Goal: Transaction & Acquisition: Purchase product/service

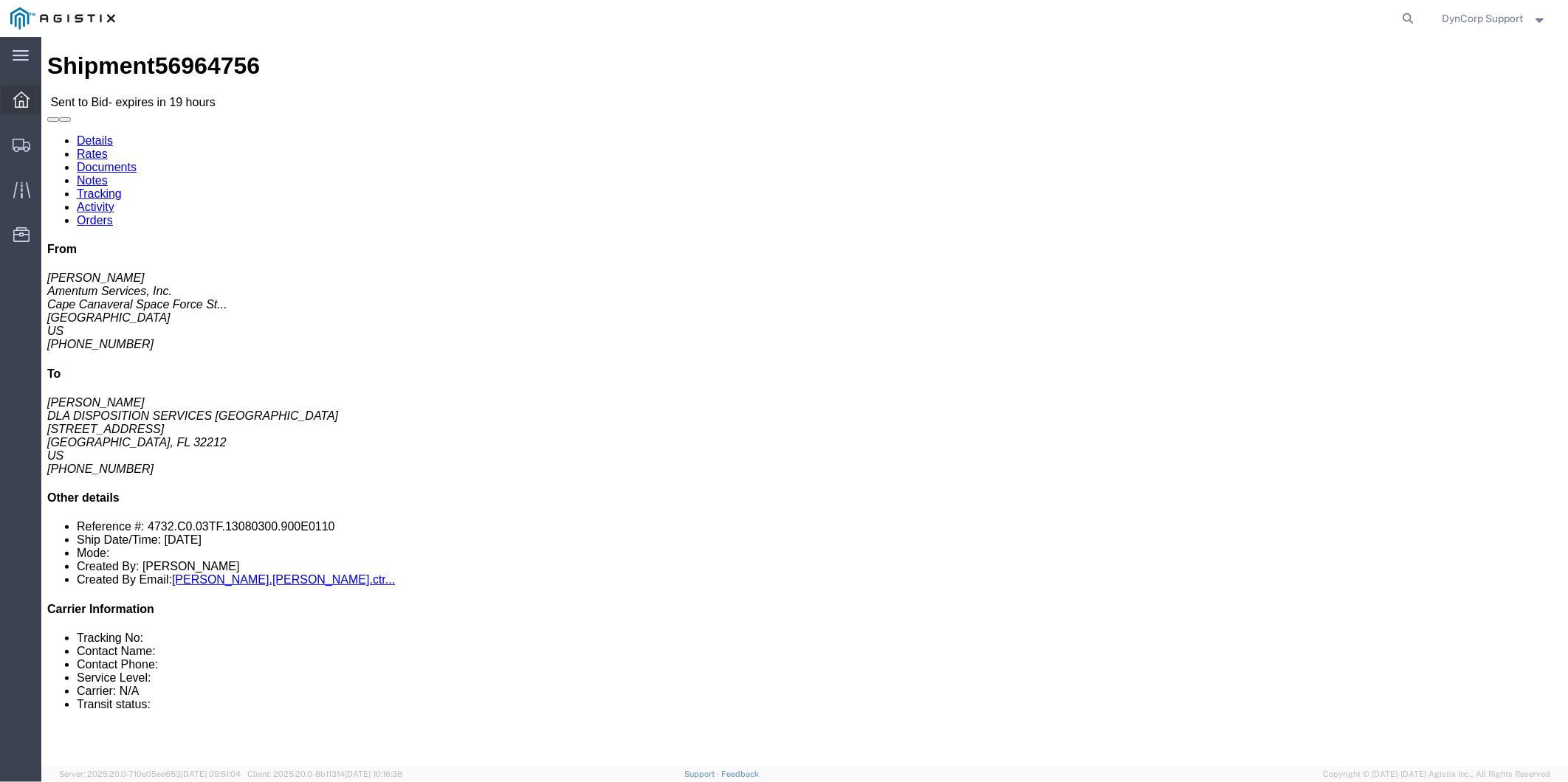
click at [29, 97] on div at bounding box center [22, 99] width 42 height 29
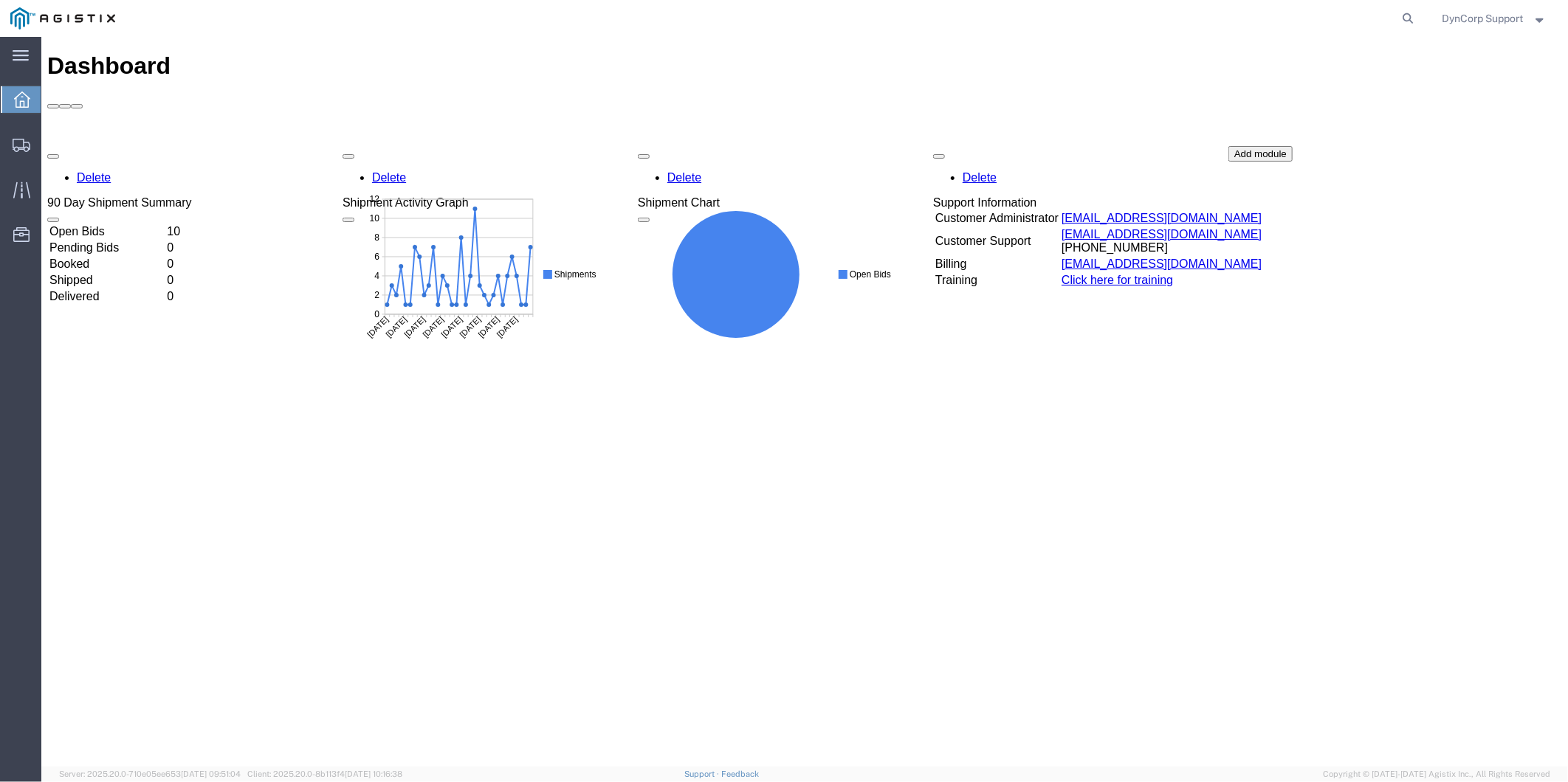
click at [73, 223] on td "Open Bids" at bounding box center [106, 231] width 116 height 15
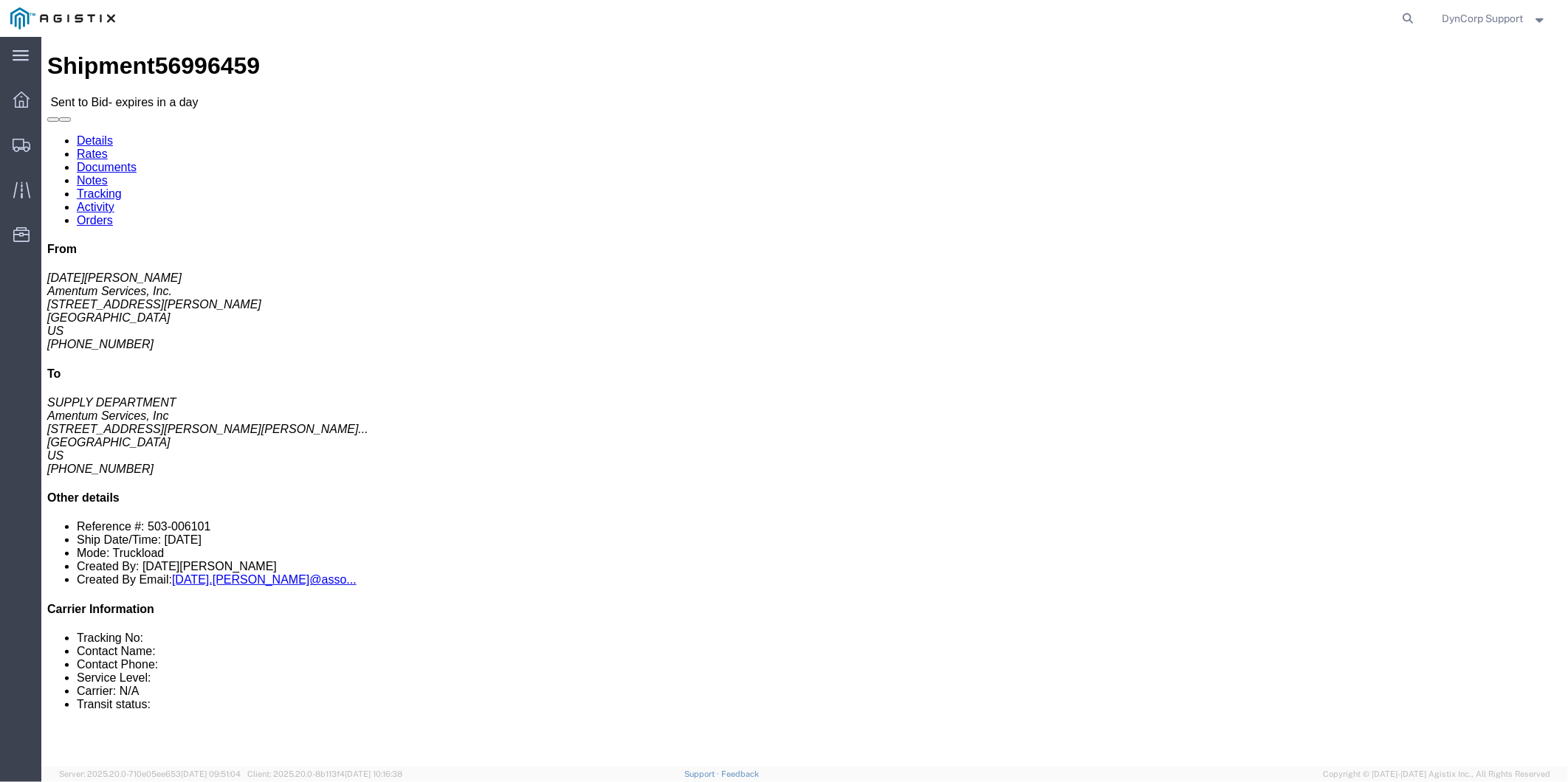
click button "button"
click address "Amentum Services, Inc. ([DATE][PERSON_NAME]) [STREET_ADDRESS][PERSON_NAME] [PHO…"
drag, startPoint x: 113, startPoint y: 234, endPoint x: 12, endPoint y: 120, distance: 152.3
click div "Ship From Amentum Services, Inc. ([DATE][PERSON_NAME]) [STREET_ADDRESS][PERSON_…"
copy div "Ship From Amentum Services, Inc. ([DATE][PERSON_NAME]) [STREET_ADDRESS][PERSON_…"
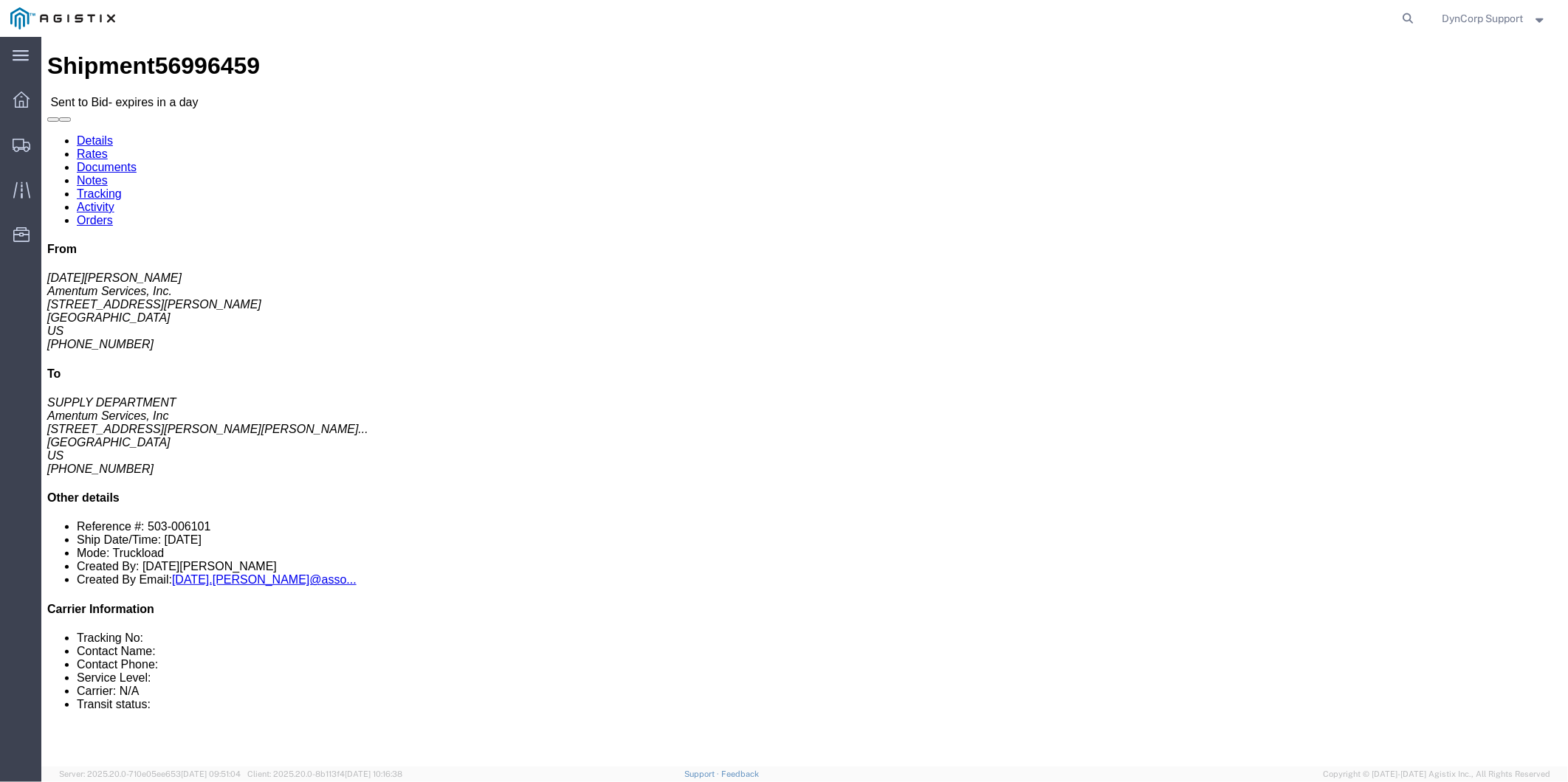
click div "Leg 1 - Truckload Vehicle 1: Flat Bed (53 Feet) Number of trucks: 1"
drag, startPoint x: 455, startPoint y: 259, endPoint x: 311, endPoint y: 109, distance: 207.9
click div "Shipment Detail Ship From Amentum Services, Inc. ([DATE][PERSON_NAME]) [STREET_…"
copy div "Ship To Amentum Services, Inc (SUPPLY DEPARTMENT) [STREET_ADDRESS][PERSON_NAME]…"
click div "Leg 1 - Truckload Vehicle 1: Flat Bed (53 Feet) Number of trucks: 1"
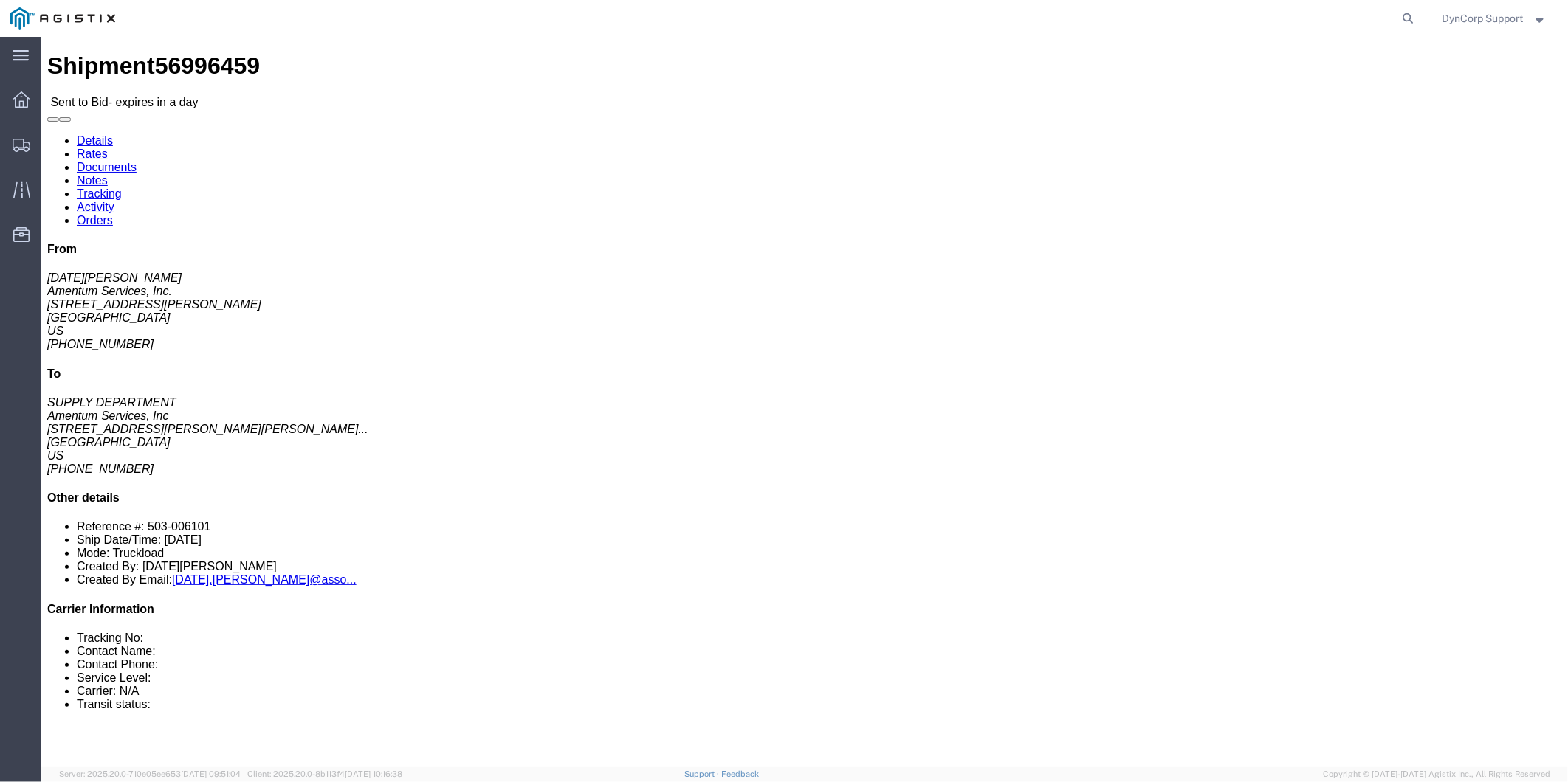
drag, startPoint x: 834, startPoint y: 452, endPoint x: 18, endPoint y: 464, distance: 816.1
click div "Package Information Total shipment is made up of 1 packages containing 1 pieces…"
copy div "Package Information Total shipment is made up of 1 packages containing 1 pieces…"
click div "Leg 1 - Truckload Vehicle 1: Flat Bed (53 Feet) Number of trucks: 1"
click link "Documents"
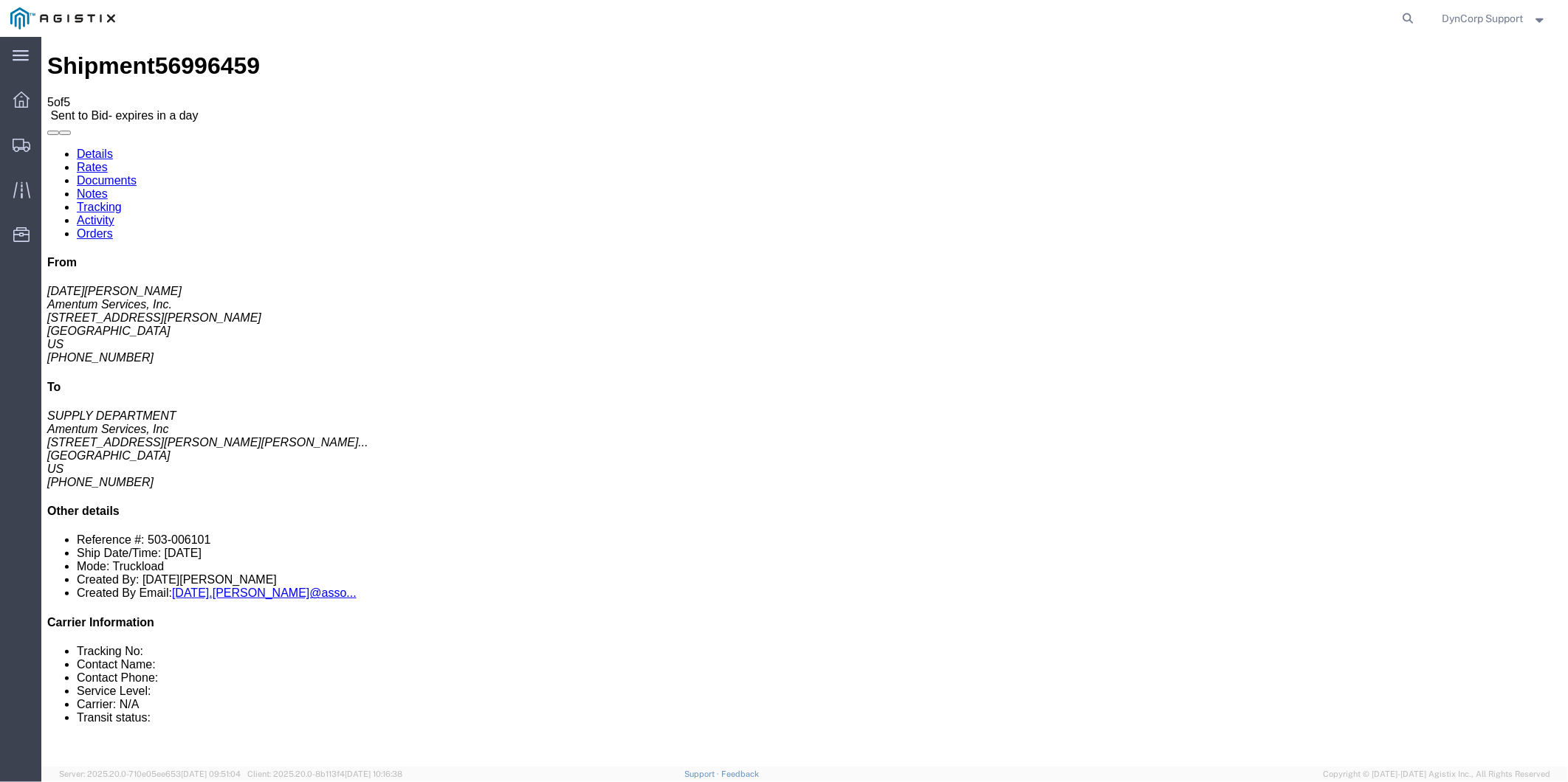
click at [107, 187] on link "Notes" at bounding box center [91, 193] width 31 height 13
click at [104, 147] on link "Details" at bounding box center [93, 153] width 36 height 13
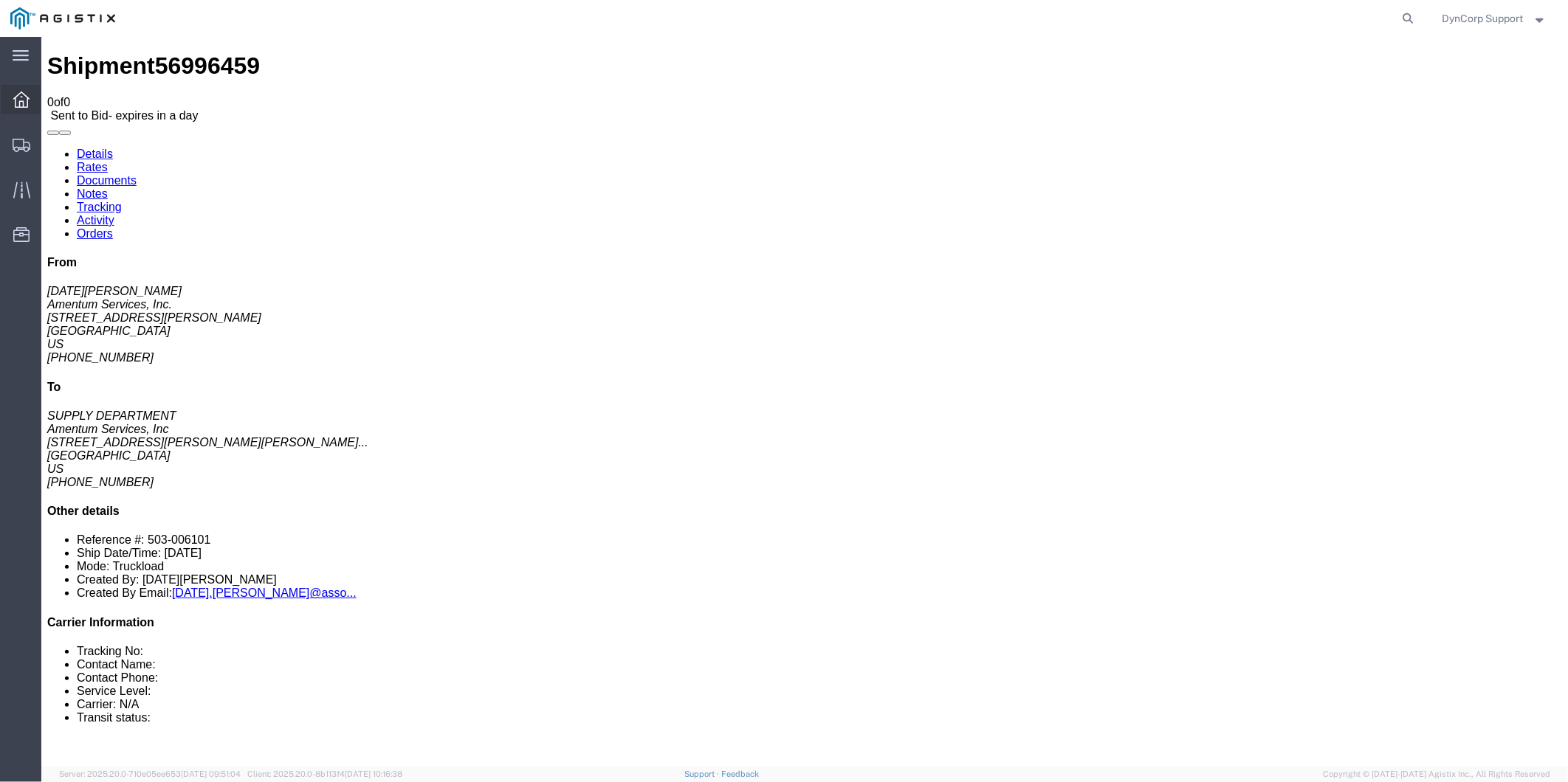
click at [25, 104] on icon at bounding box center [21, 99] width 16 height 16
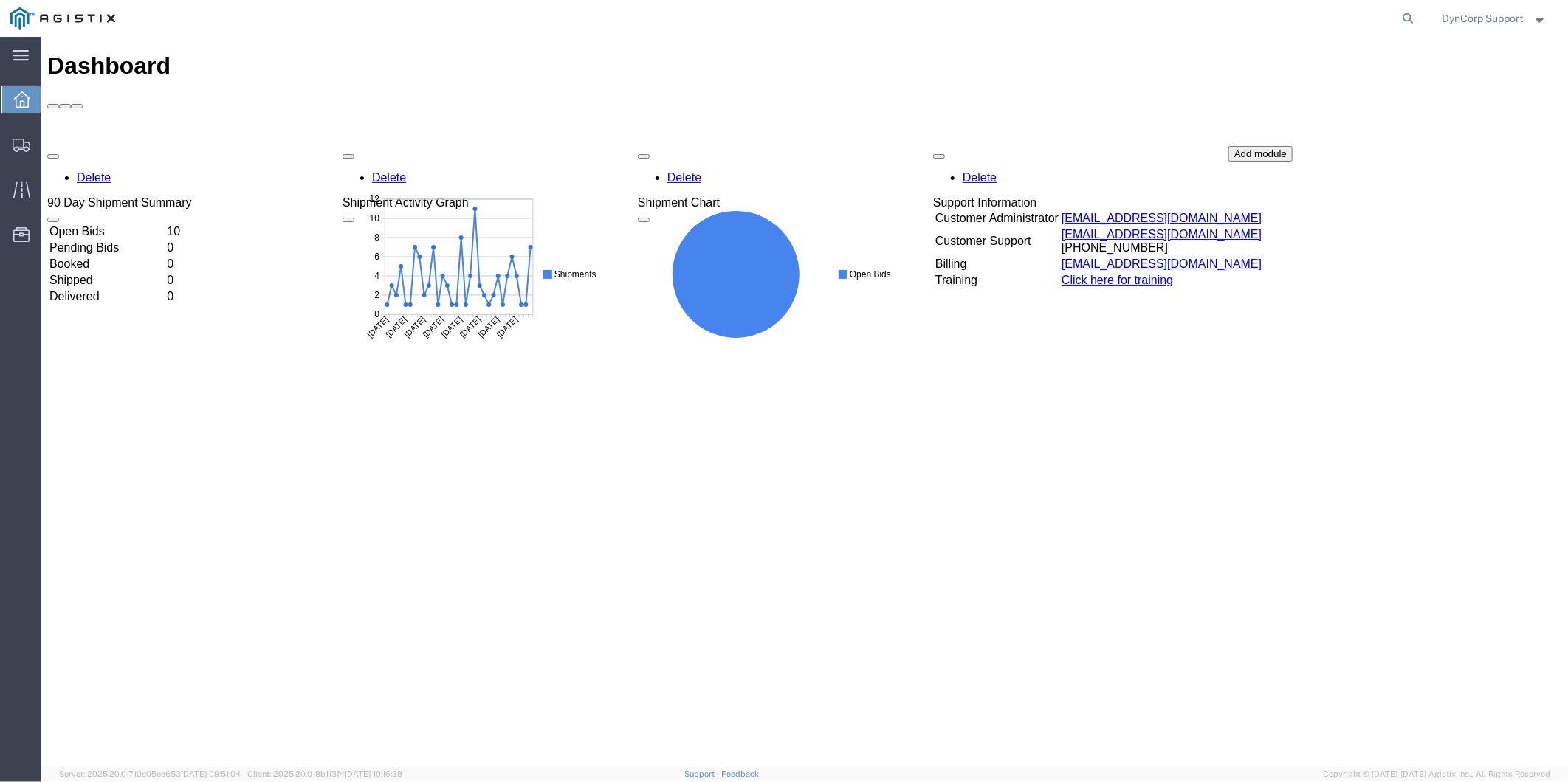
click at [92, 223] on td "Open Bids" at bounding box center [106, 231] width 116 height 15
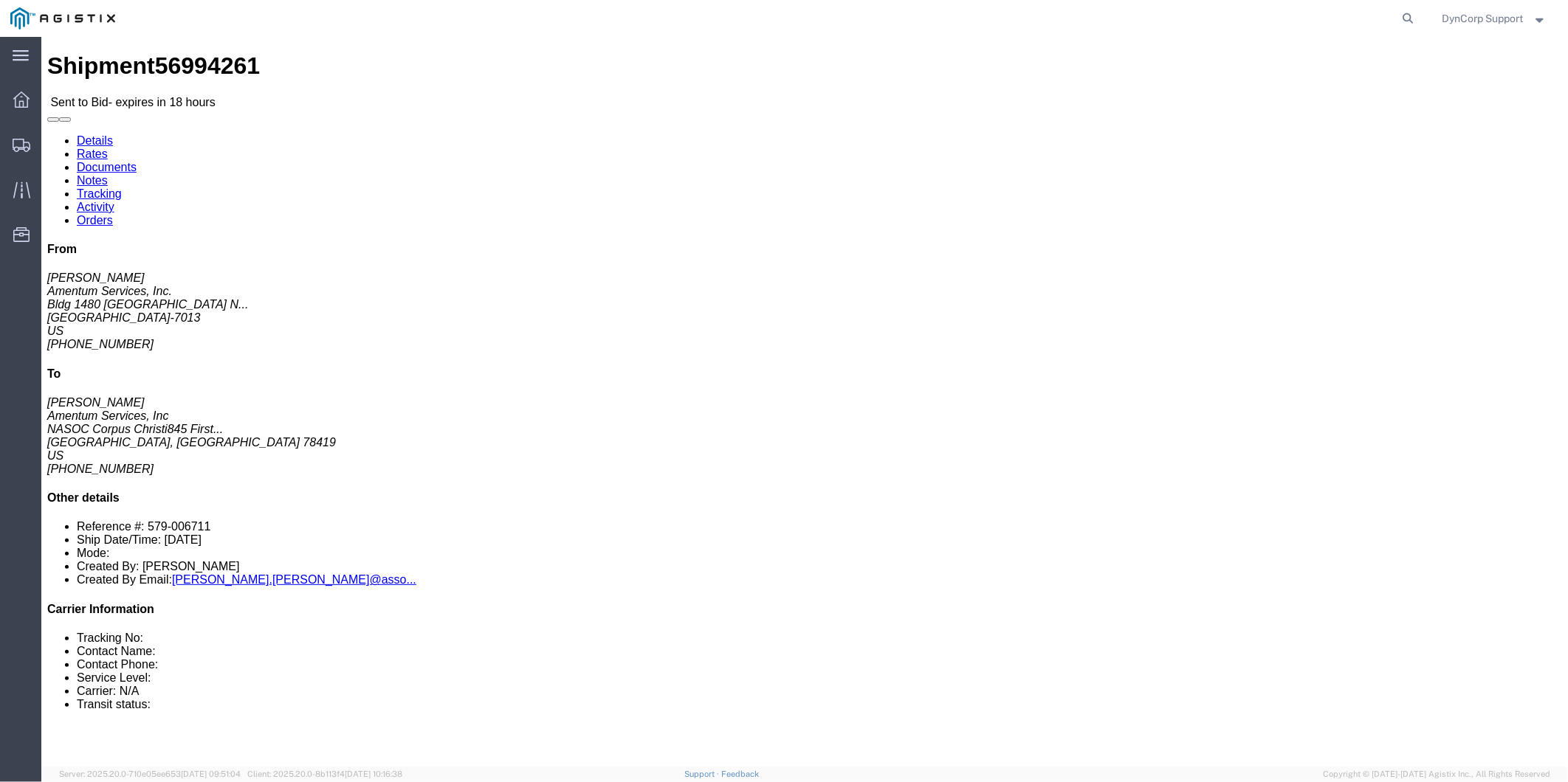
click address "Amentum Services, Inc. ([PERSON_NAME]) Bldg 1480 [GEOGRAPHIC_DATA] [GEOGRAPHIC_…"
click button "button"
drag, startPoint x: 221, startPoint y: 215, endPoint x: 111, endPoint y: 185, distance: 114.0
click address "Amentum Services, Inc. ([PERSON_NAME]) Bldg 1480 [GEOGRAPHIC_DATA] [GEOGRAPHIC_…"
drag, startPoint x: 111, startPoint y: 185, endPoint x: 129, endPoint y: 233, distance: 51.3
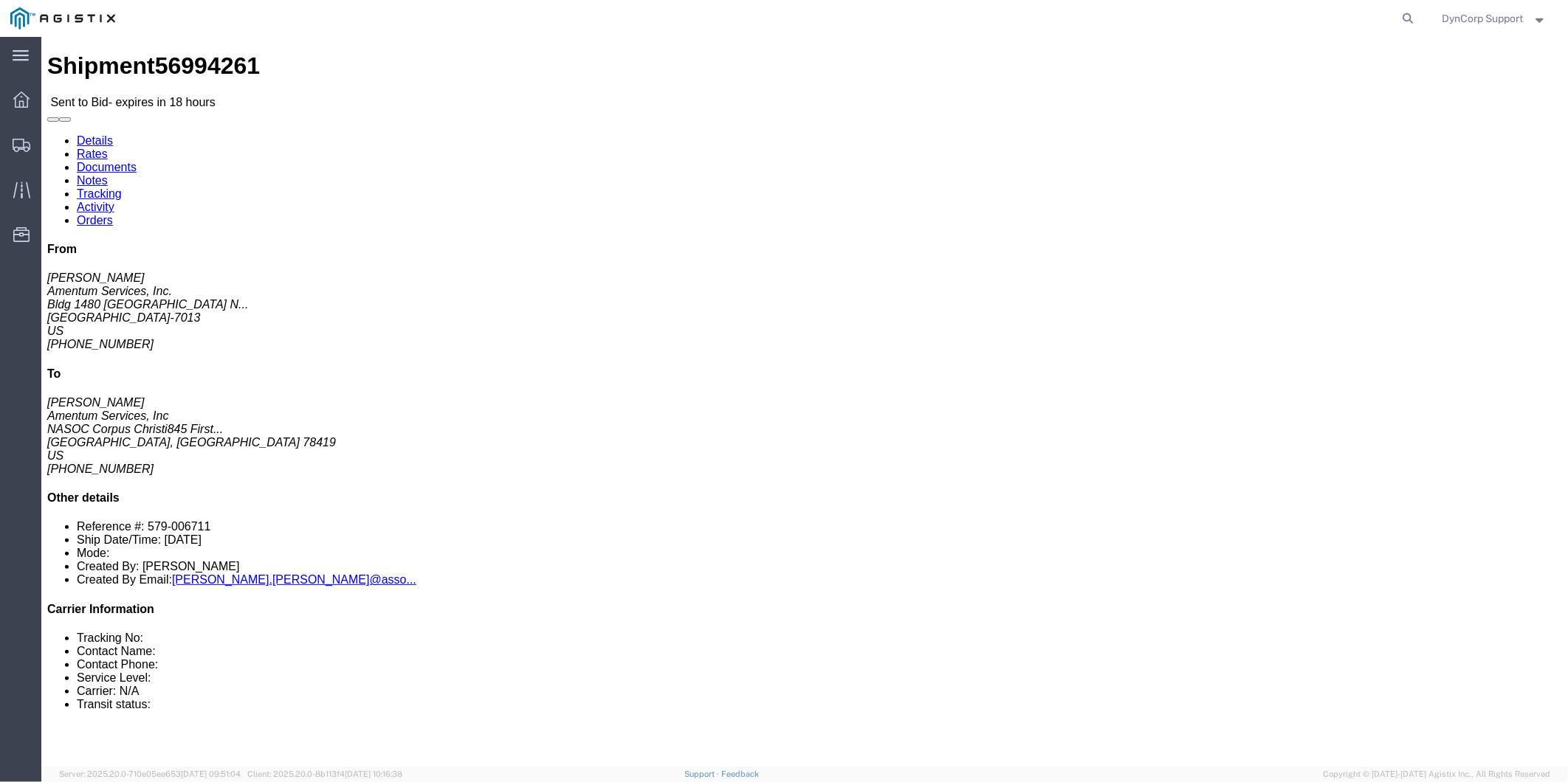
click address "Amentum Services, Inc. ([PERSON_NAME]) Bldg 1480 [GEOGRAPHIC_DATA] [GEOGRAPHIC_…"
drag, startPoint x: 129, startPoint y: 233, endPoint x: 35, endPoint y: 125, distance: 143.2
click div "Ship From Amentum Services, Inc. ([PERSON_NAME]) Bldg 1480 [GEOGRAPHIC_DATA] [G…"
drag, startPoint x: 35, startPoint y: 125, endPoint x: 155, endPoint y: 208, distance: 145.9
click address "Amentum Services, Inc. ([PERSON_NAME]) Bldg 1480 [GEOGRAPHIC_DATA] [GEOGRAPHIC_…"
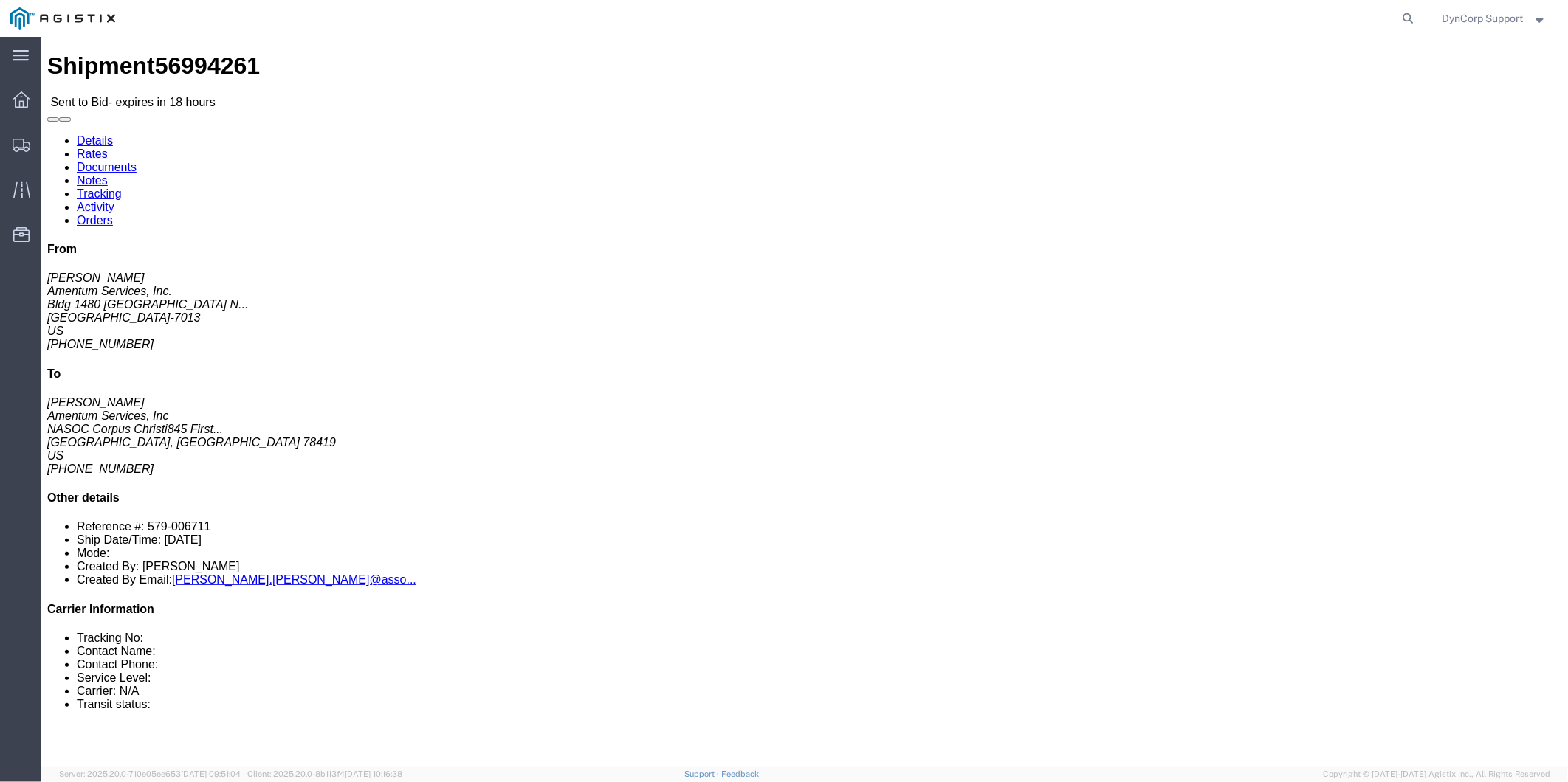
click address "Amentum Services, Inc. ([PERSON_NAME]) Bldg 1480 [GEOGRAPHIC_DATA] [GEOGRAPHIC_…"
drag, startPoint x: 85, startPoint y: 185, endPoint x: 8, endPoint y: 120, distance: 100.8
click div "Ship From Amentum Services, Inc. ([PERSON_NAME]) Bldg 1480 [GEOGRAPHIC_DATA] [G…"
drag, startPoint x: 8, startPoint y: 120, endPoint x: 121, endPoint y: 189, distance: 132.4
click address "Amentum Services, Inc. ([PERSON_NAME]) Bldg 1480 [GEOGRAPHIC_DATA] [GEOGRAPHIC_…"
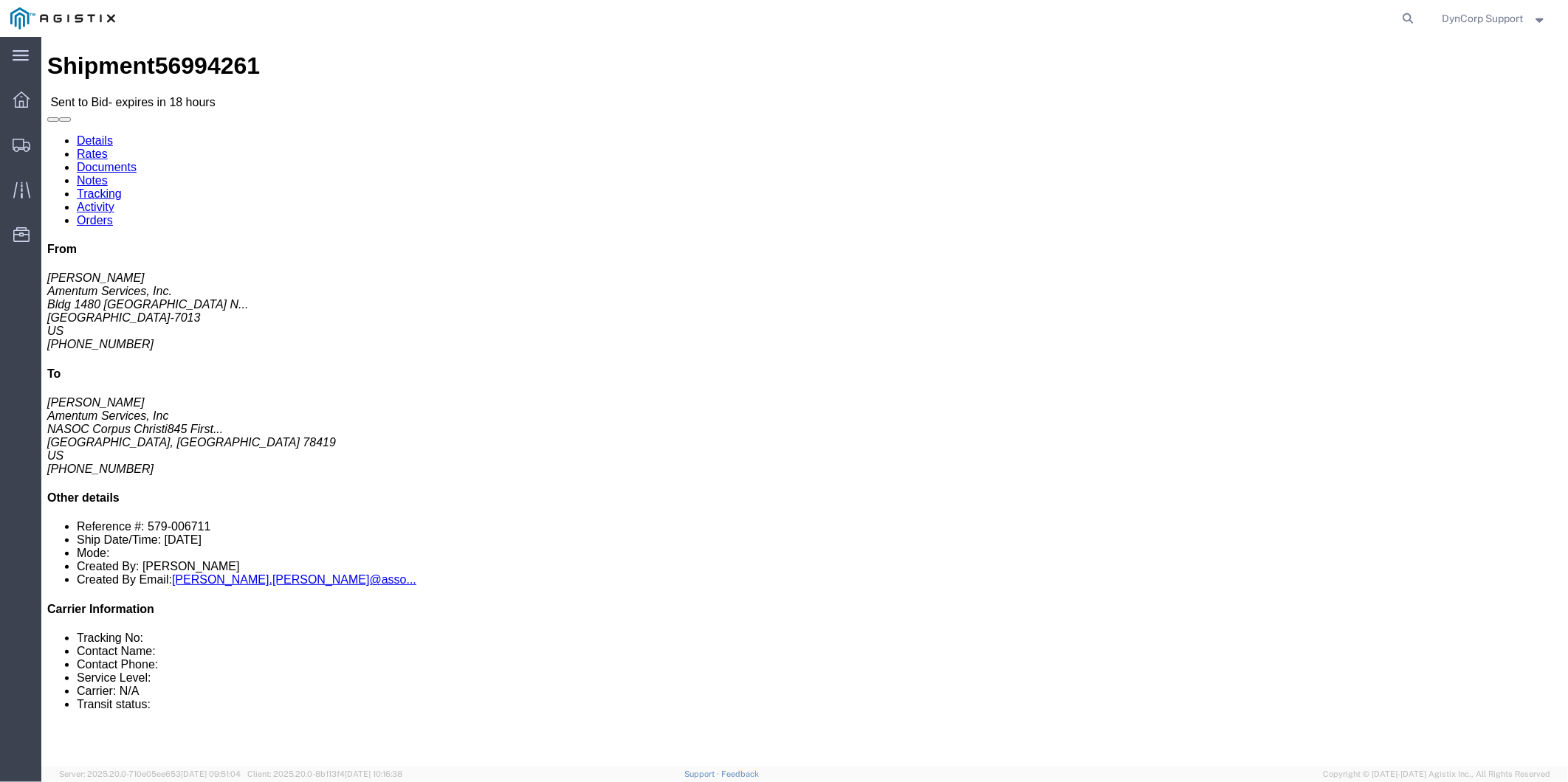
click address "Amentum Services, Inc. ([PERSON_NAME]) Bldg 1480 [GEOGRAPHIC_DATA] [GEOGRAPHIC_…"
drag, startPoint x: 147, startPoint y: 203, endPoint x: -16, endPoint y: 178, distance: 164.9
click html "Shipment 56994261 Sent to Bid - expires in 18 hours Details Rates Documents Not…"
drag, startPoint x: -16, startPoint y: 178, endPoint x: 18, endPoint y: 112, distance: 74.2
click div "Shipment Detail Ship From Amentum Services, Inc. ([PERSON_NAME]) Bldg 1480 [GEO…"
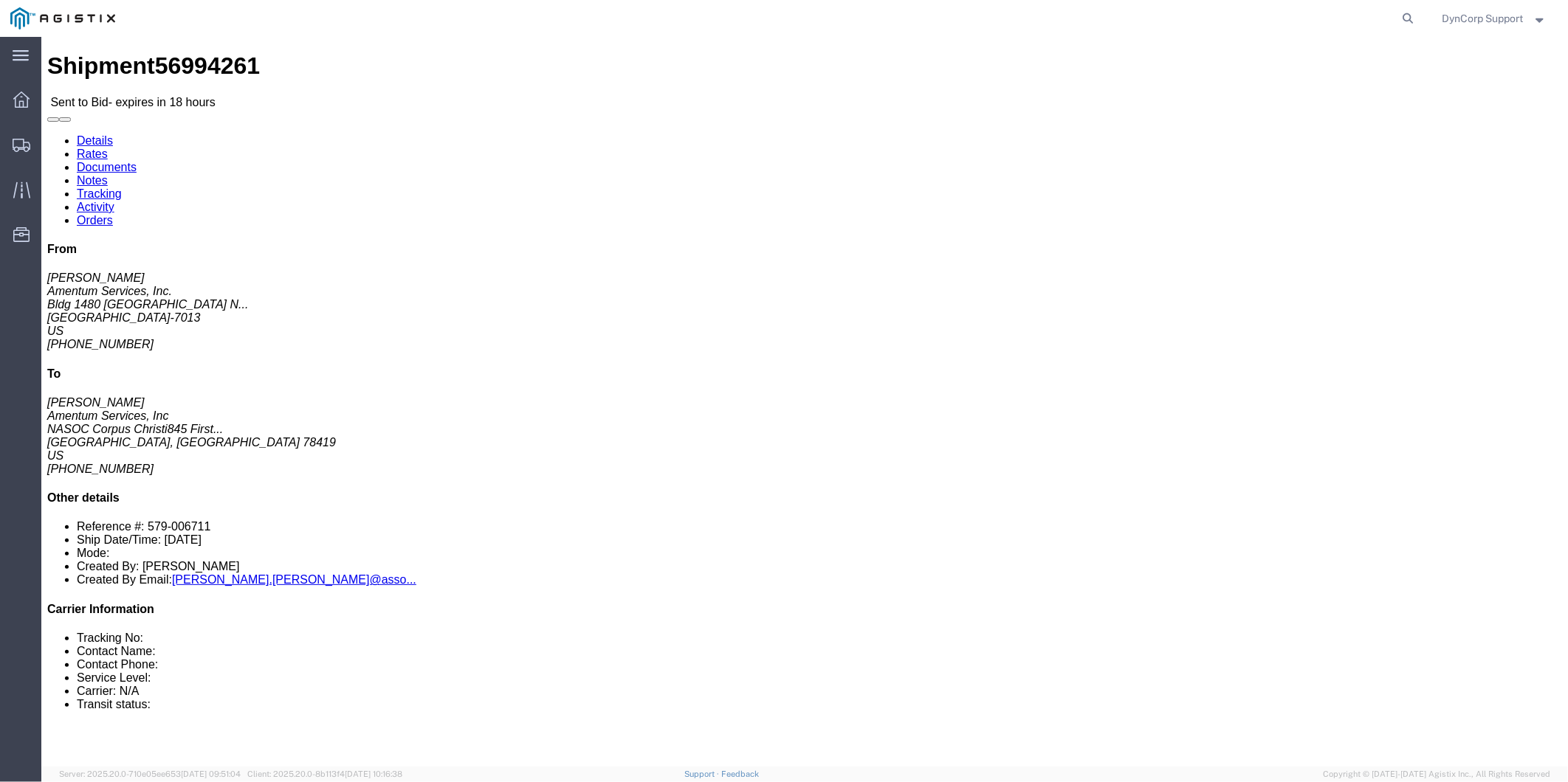
copy div "Ship From Amentum Services, Inc. ([PERSON_NAME]) Bldg 1480 [GEOGRAPHIC_DATA] [G…"
drag, startPoint x: 516, startPoint y: 236, endPoint x: 320, endPoint y: 124, distance: 225.7
click div "Ship To Amentum Services, Inc ([PERSON_NAME]) NASOC [GEOGRAPHIC_DATA] [STREET_A…"
copy div "Ship To Amentum Services, Inc ([PERSON_NAME]) NASOC [GEOGRAPHIC_DATA] [STREET_A…"
click div "Leg 1 -"
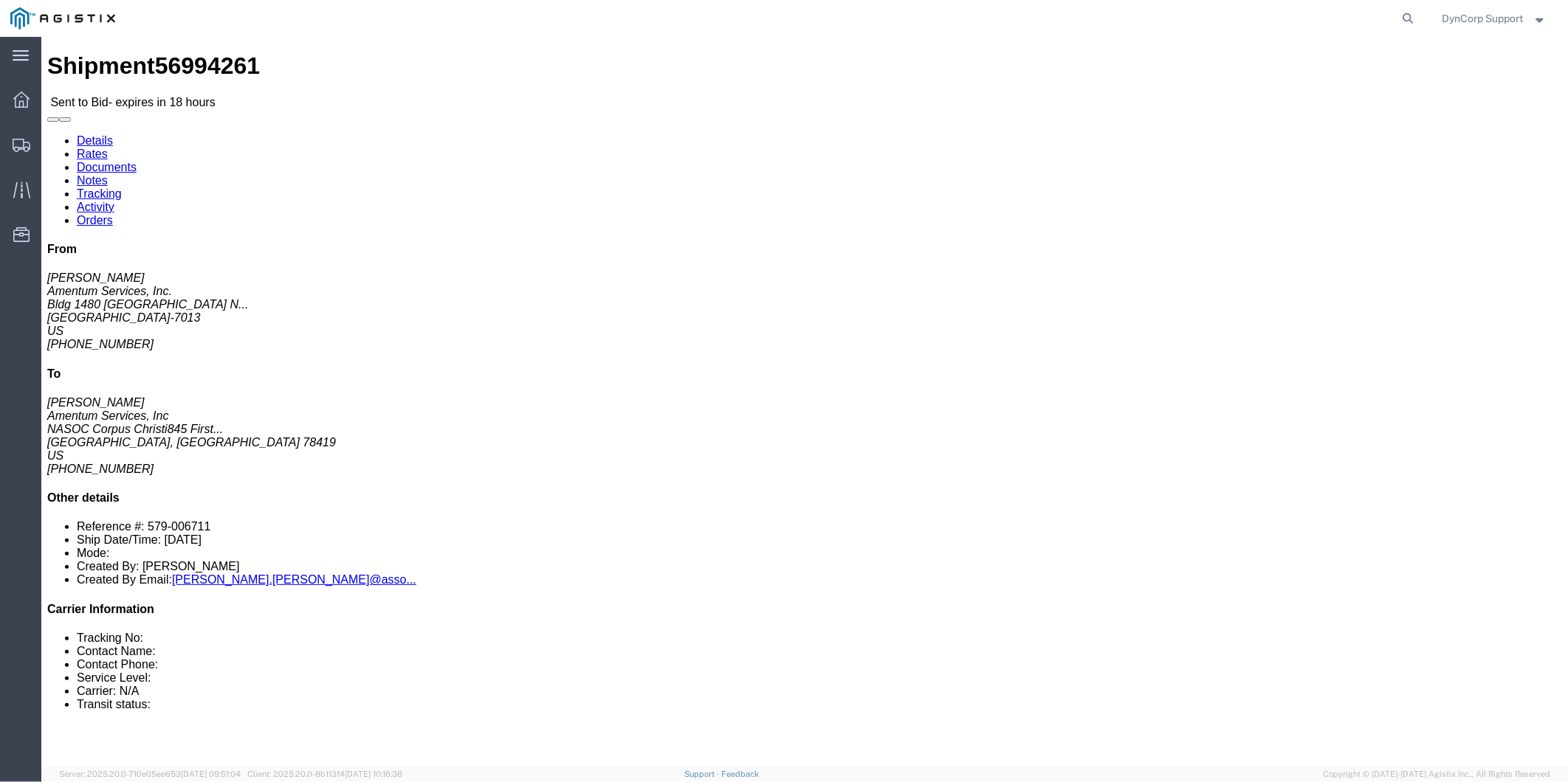
drag, startPoint x: 852, startPoint y: 383, endPoint x: 7, endPoint y: 392, distance: 845.0
click div "Shipment Detail Ship From Amentum Services, Inc. ([PERSON_NAME]) Bldg 1480 [GEO…"
drag, startPoint x: 7, startPoint y: 392, endPoint x: 88, endPoint y: 378, distance: 82.2
copy div "Package Information Total shipment is made up of 1 packages containing 1 pieces…"
click div "1 Crate(s) Total weight: 700.00 LBS Dimensions: L 82.00 x W 82.00 x H 31.50 IN …"
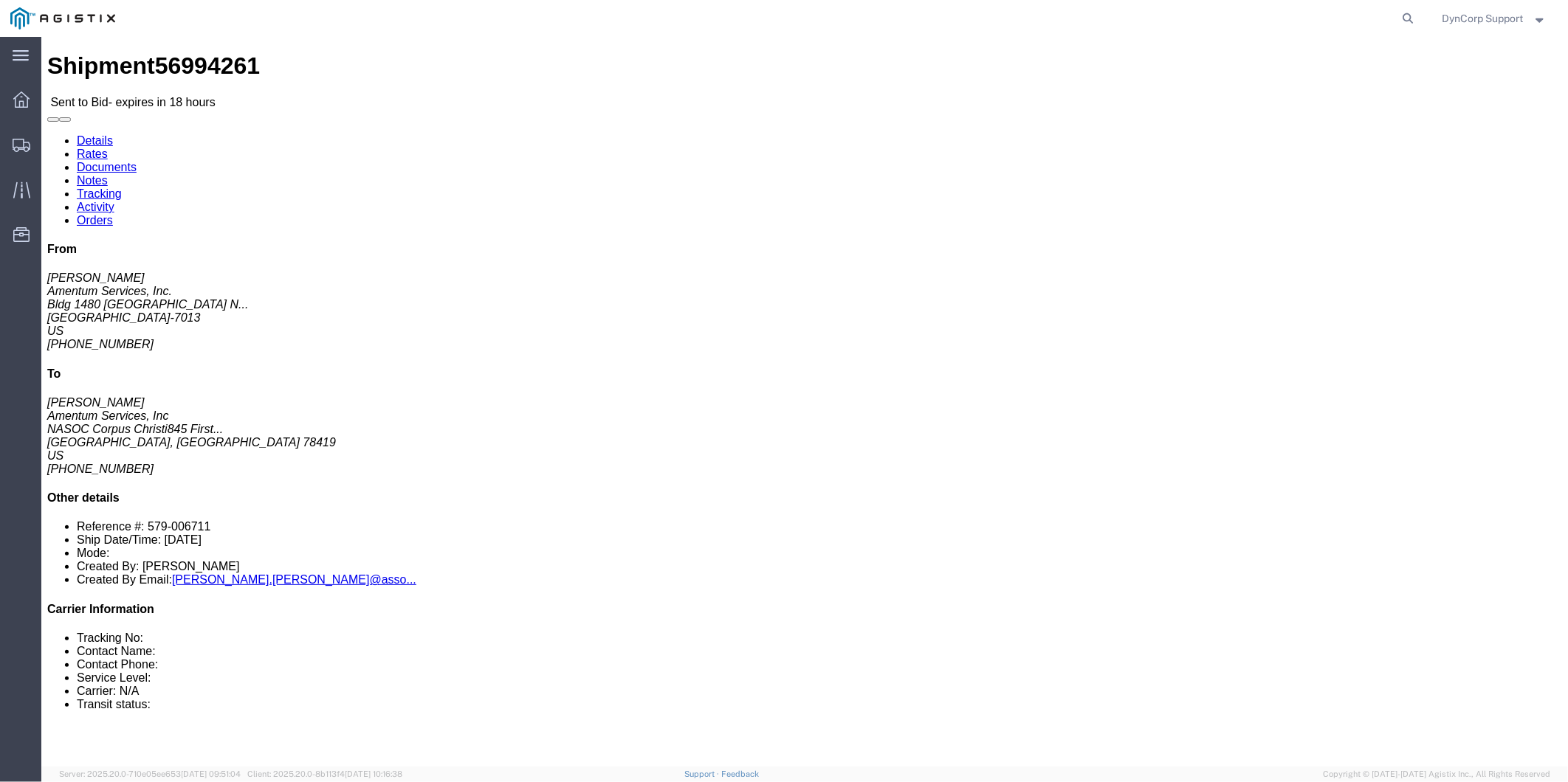
click address "Amentum Services, Inc. ([PERSON_NAME]) Bldg 1480 [GEOGRAPHIC_DATA] [GEOGRAPHIC_…"
drag, startPoint x: 99, startPoint y: 23, endPoint x: 174, endPoint y: 35, distance: 76.0
click div "Shipment 56994261 Sent to Bid - expires in 18 hours"
drag, startPoint x: 174, startPoint y: 35, endPoint x: 149, endPoint y: 18, distance: 30.2
copy span "56994261"
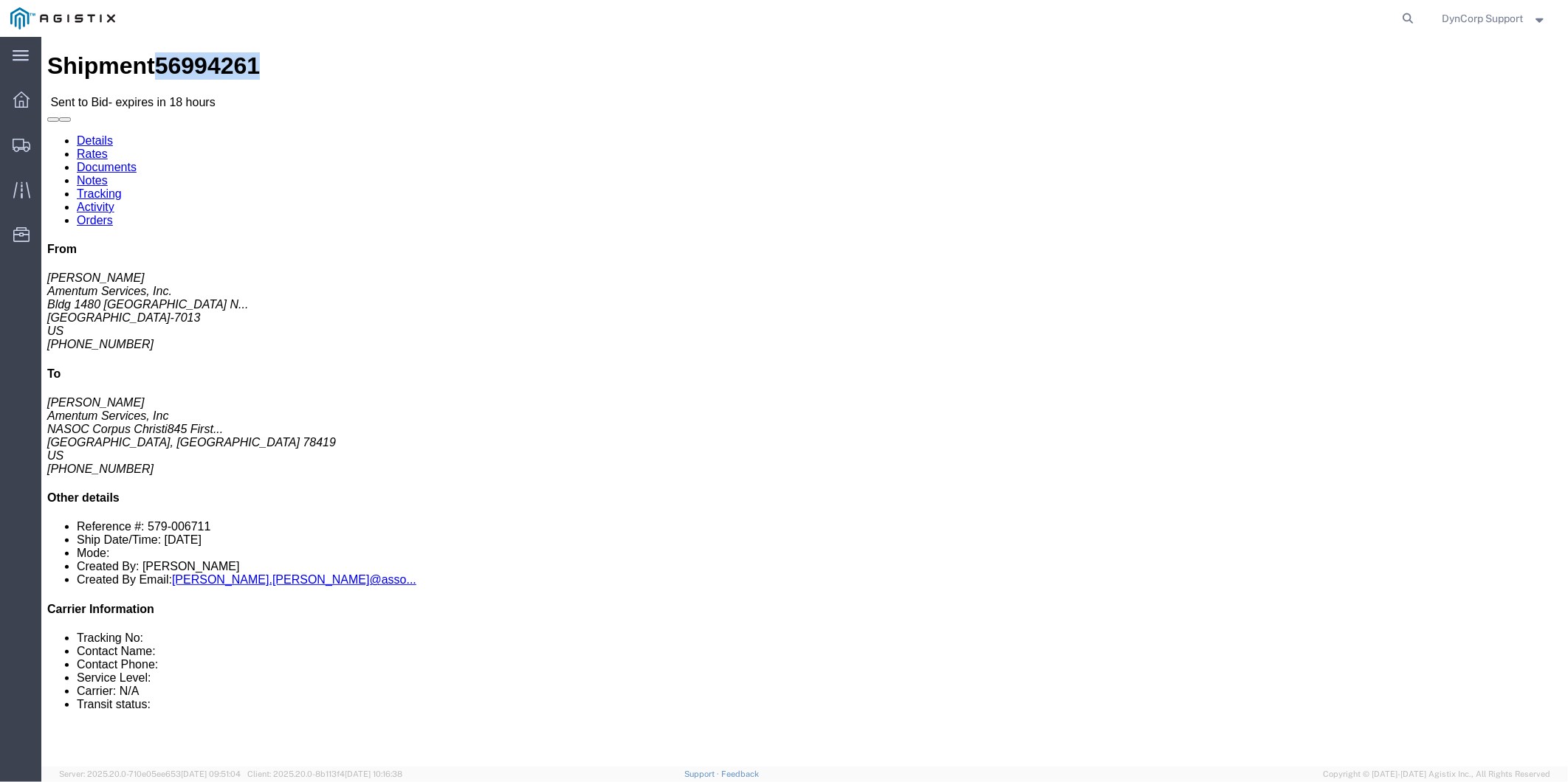
click link "Documents"
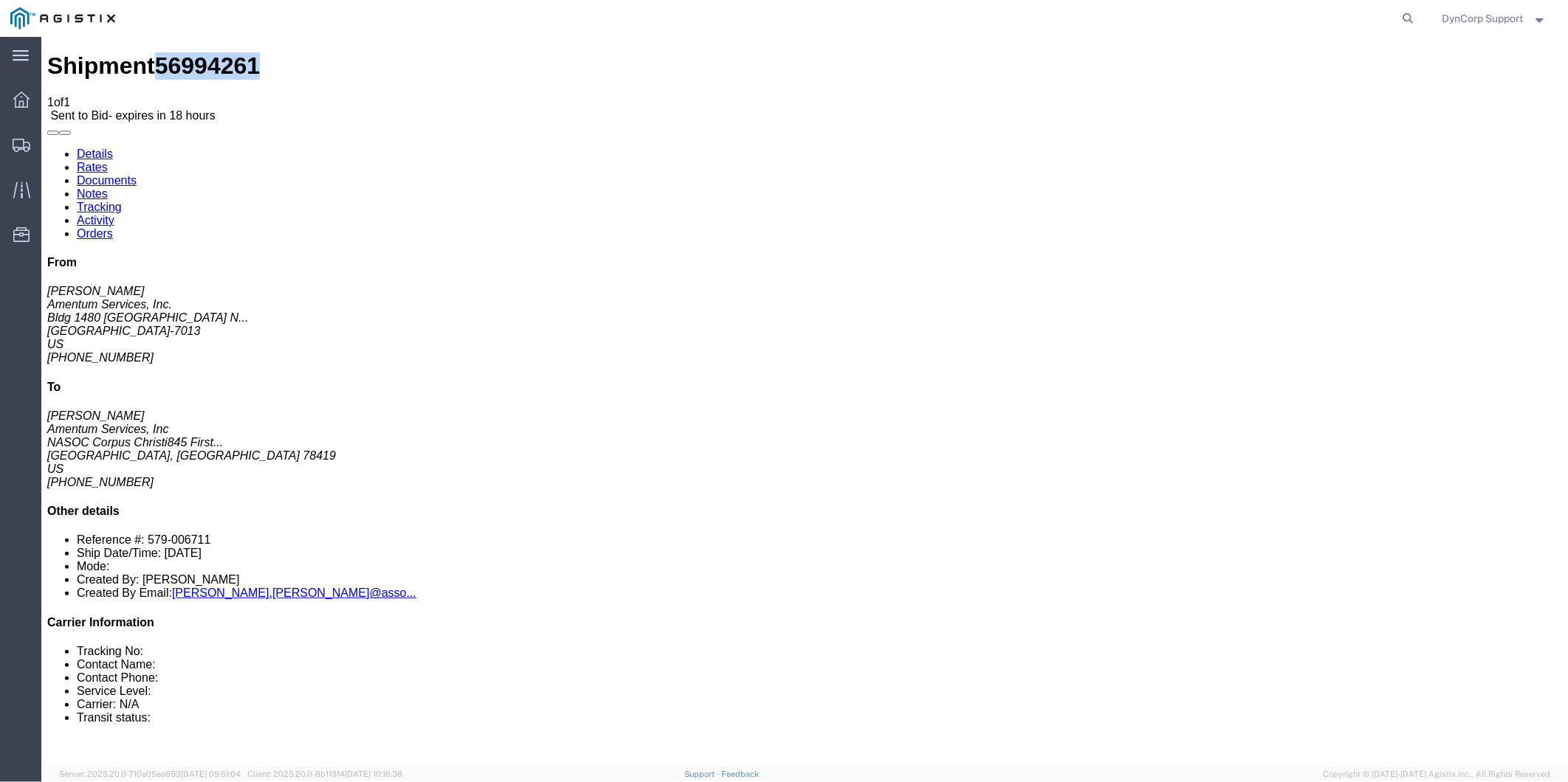
click at [107, 187] on link "Notes" at bounding box center [91, 193] width 31 height 13
click at [136, 173] on link "Documents" at bounding box center [106, 179] width 60 height 13
click at [107, 160] on link "Rates" at bounding box center [91, 166] width 31 height 13
click at [87, 147] on link "Details" at bounding box center [93, 153] width 36 height 13
click at [13, 100] on icon at bounding box center [21, 99] width 16 height 16
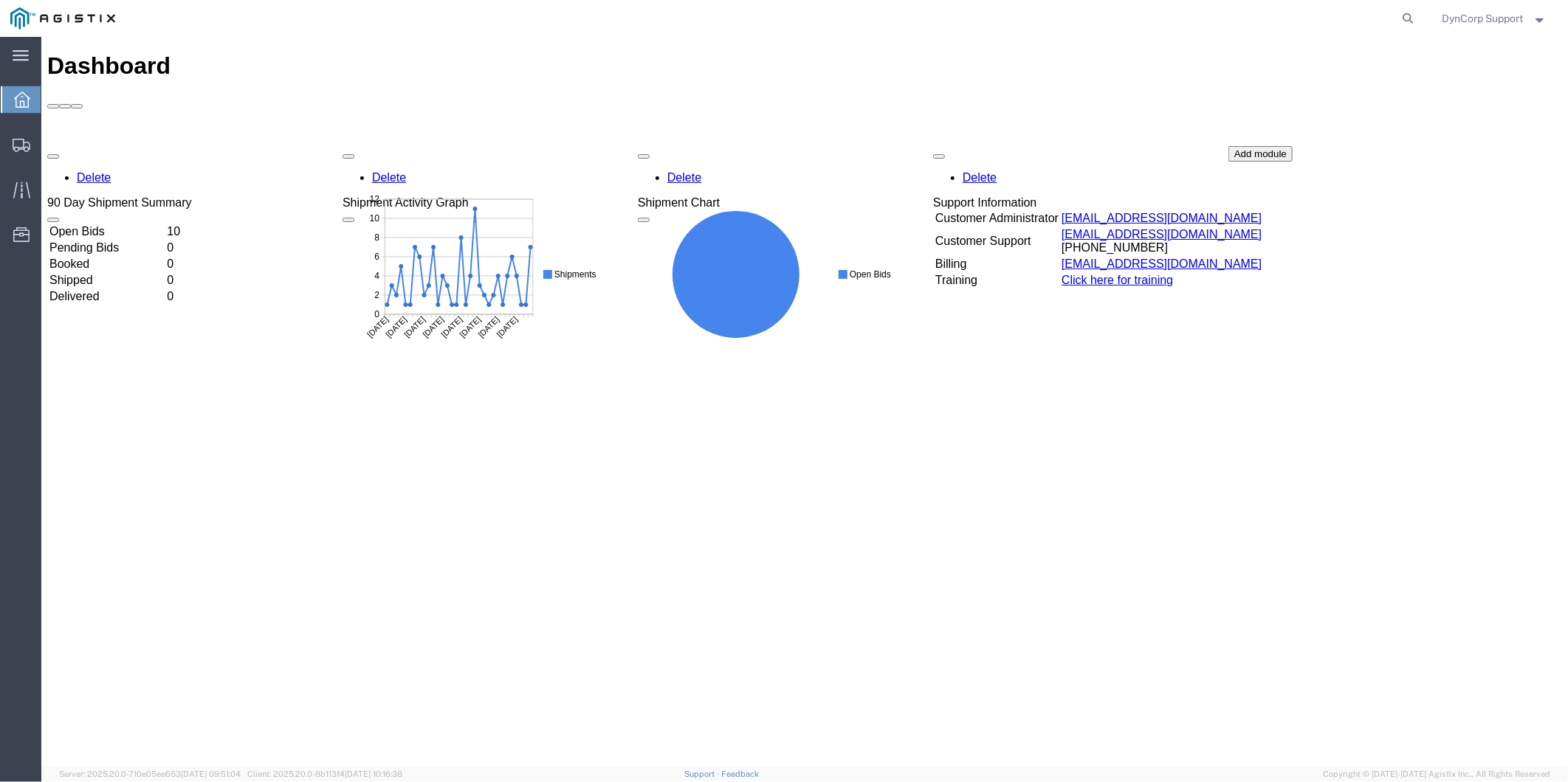
click at [90, 223] on td "Open Bids" at bounding box center [106, 231] width 116 height 15
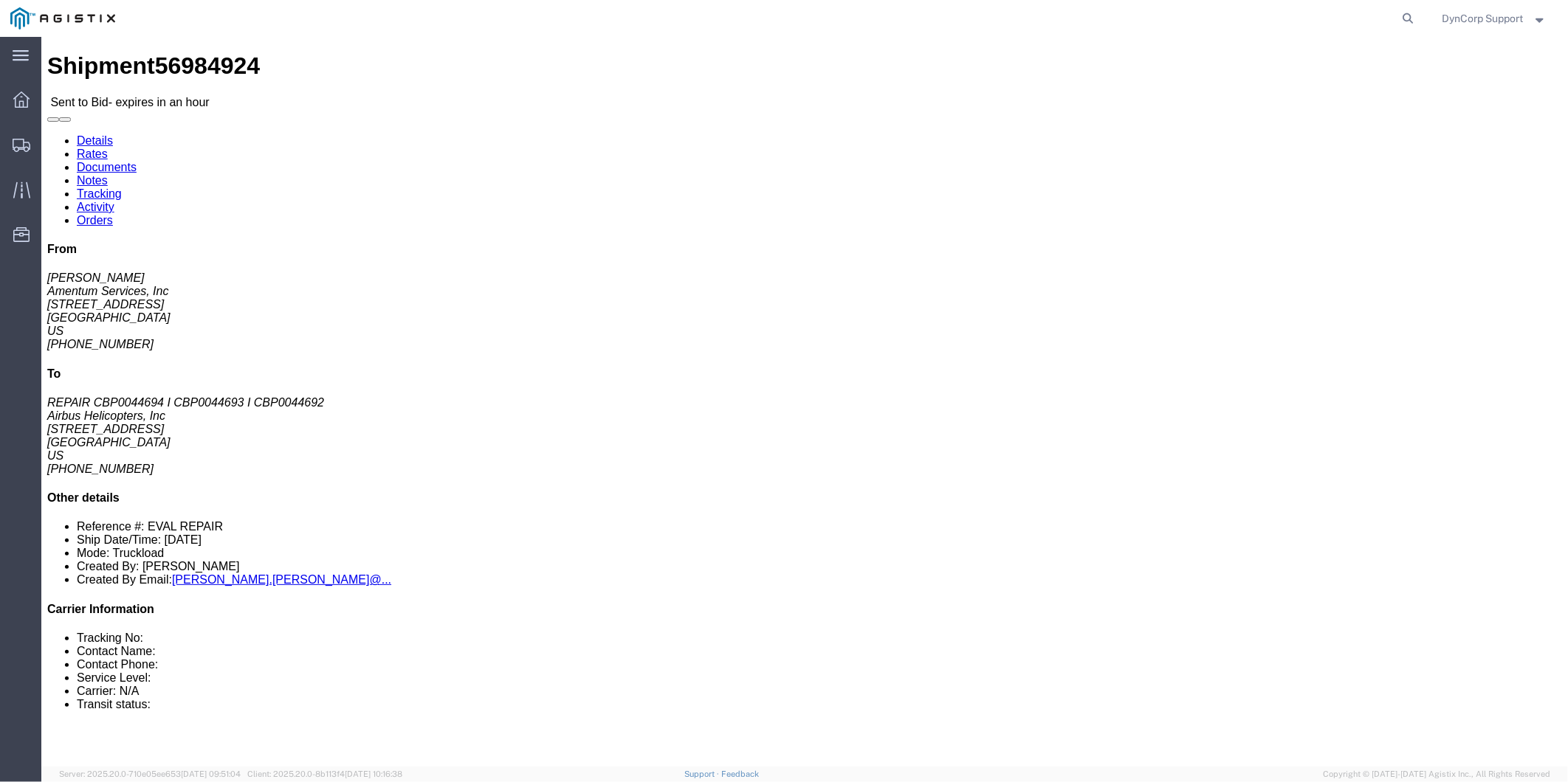
click button "button"
drag, startPoint x: 169, startPoint y: 236, endPoint x: 10, endPoint y: 123, distance: 195.1
click div "Ship From Amentum Services, Inc ([PERSON_NAME]) [STREET_ADDRESS] [PHONE_NUMBER]…"
copy div "Ship From Amentum Services, Inc ([PERSON_NAME]) [STREET_ADDRESS] [PHONE_NUMBER]…"
click address "Airbus Helicopters, Inc (REPAIR CBP0044694 I CBP0044693 I CBP0044692) [STREET_A…"
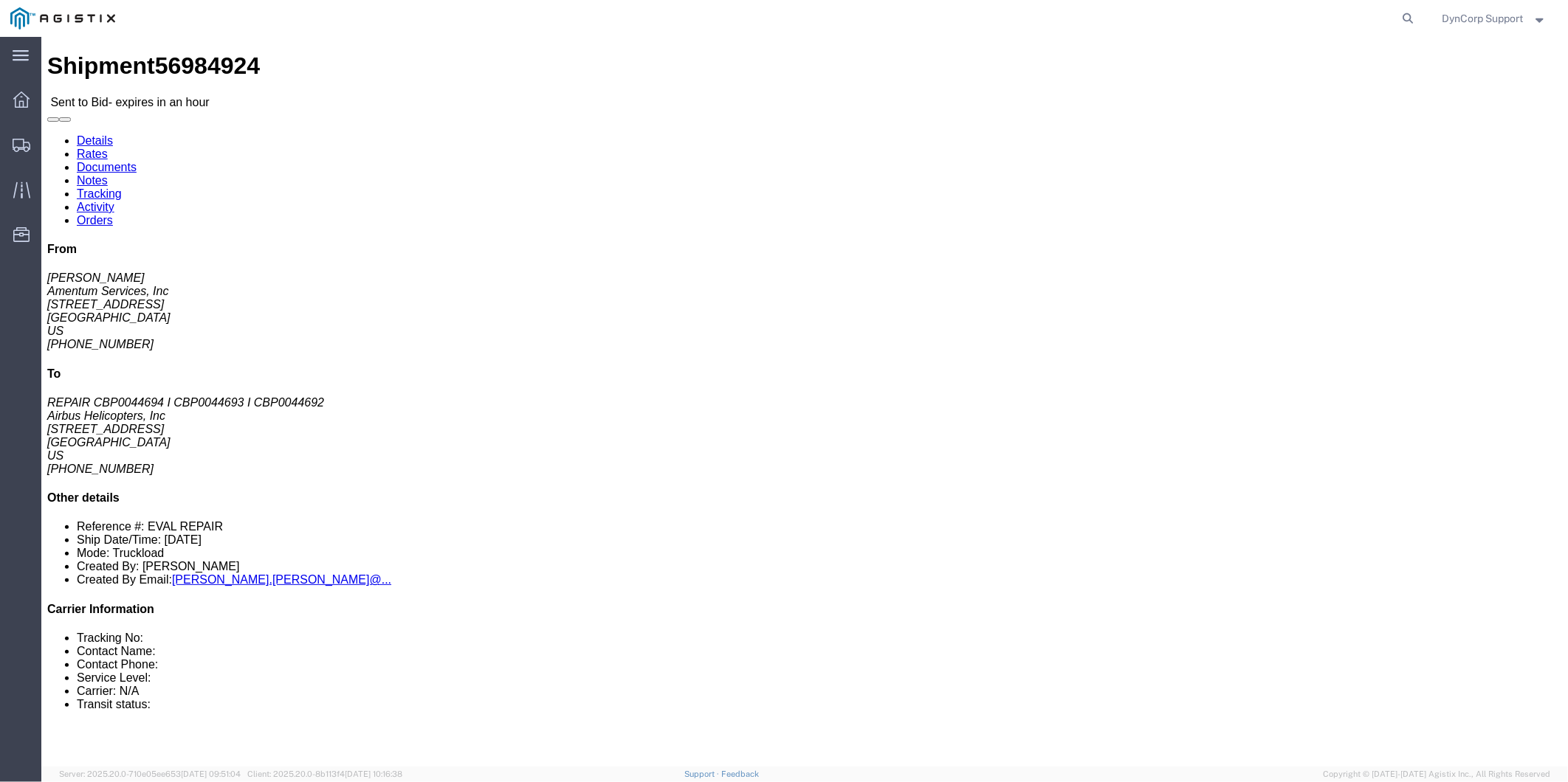
drag, startPoint x: 420, startPoint y: 200, endPoint x: 316, endPoint y: 122, distance: 130.0
click div "Ship To Airbus Helicopters, Inc (REPAIR CBP0044694 I CBP0044693 I CBP0044692) […"
copy div "Ship To Airbus Helicopters, Inc (REPAIR CBP0044694 I CBP0044693 I CBP0044692) […"
click div "Leg 1 - Truckload Vehicle 1: Flat Bed Number of trucks: 1"
click div "Shipment Detail Ship From Amentum Services, Inc ([PERSON_NAME]) [STREET_ADDRESS…"
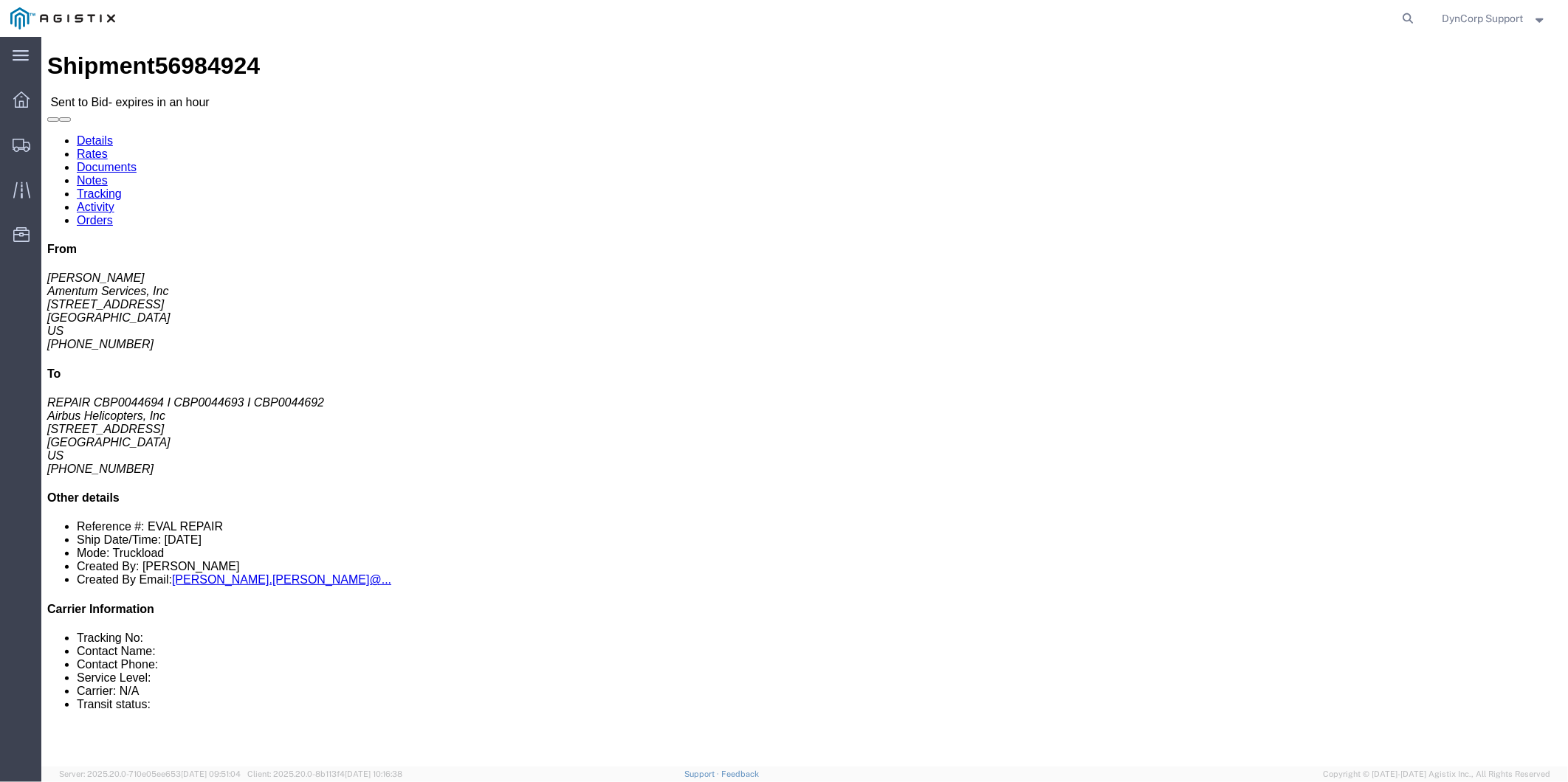
copy div "Package Information Total shipment is made up of 1 packages containing 3 pieces…"
click div "Leg 1 - Truckload Vehicle 1: Flat Bed Number of trucks: 1"
click link "Notes"
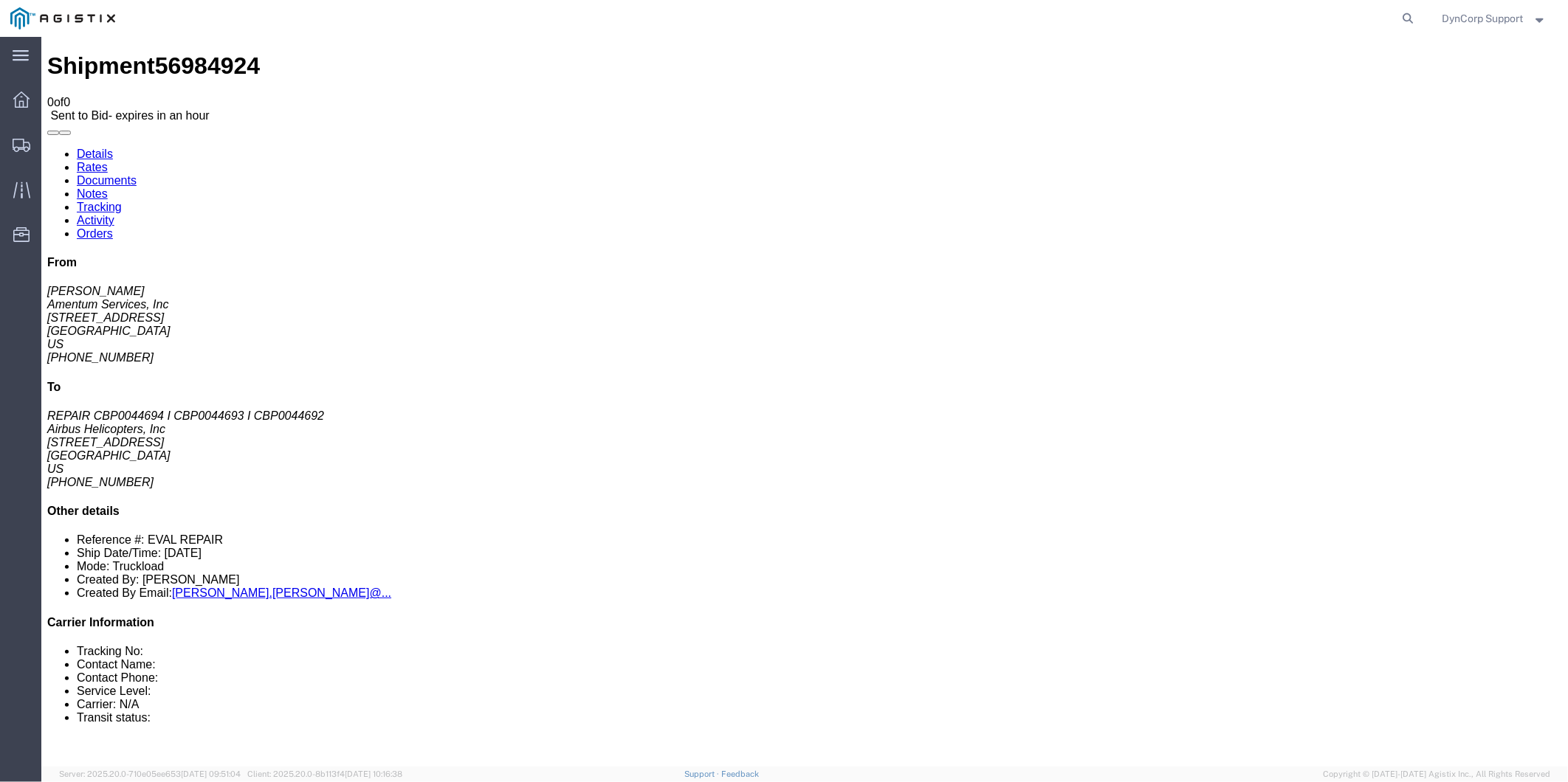
click at [136, 173] on link "Documents" at bounding box center [106, 179] width 60 height 13
click at [99, 147] on link "Details" at bounding box center [93, 153] width 36 height 13
click link "Documents"
click at [107, 187] on link "Notes" at bounding box center [91, 193] width 31 height 13
click at [136, 173] on link "Documents" at bounding box center [106, 179] width 60 height 13
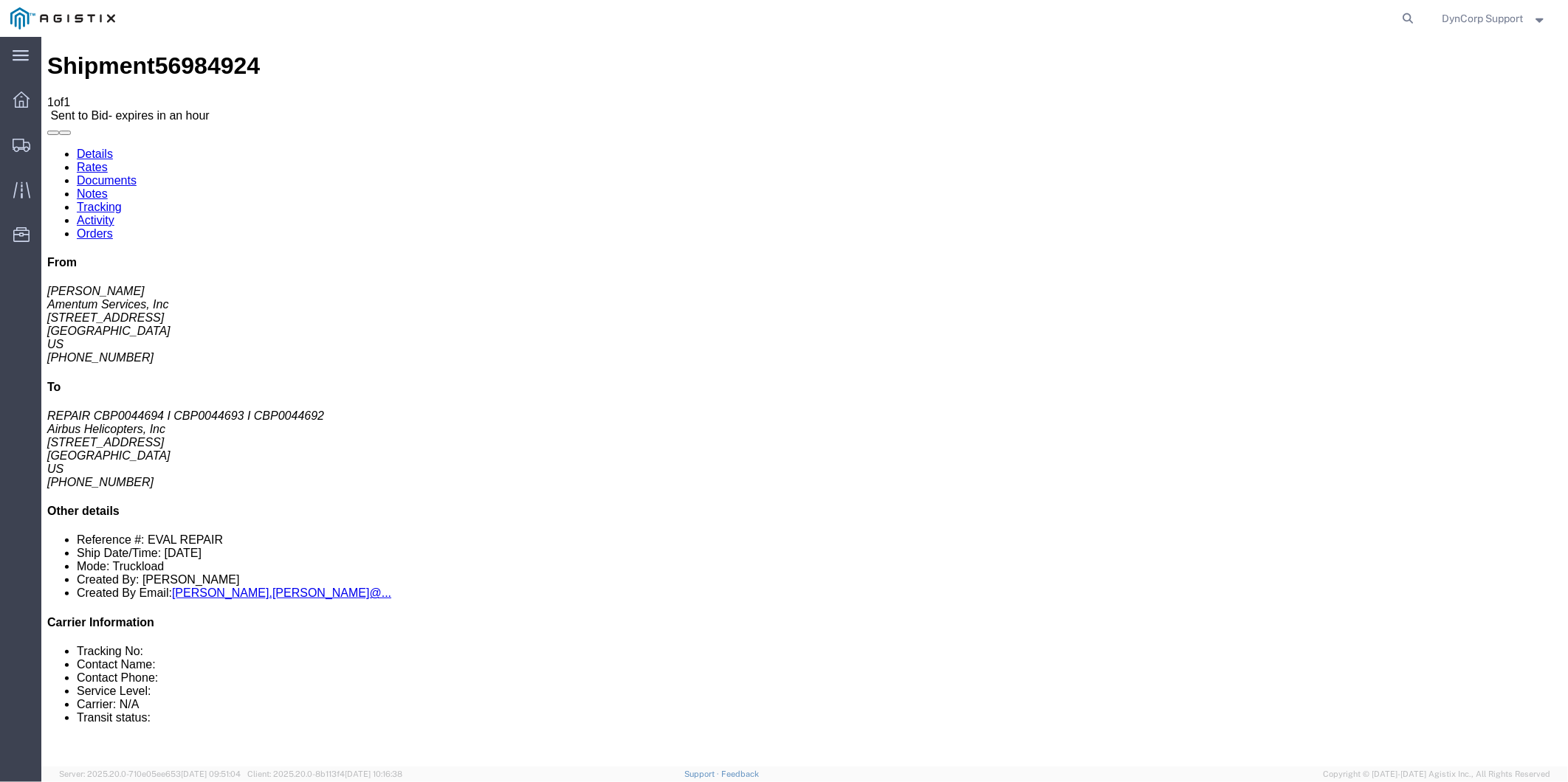
click at [107, 187] on link "Notes" at bounding box center [91, 193] width 31 height 13
click at [107, 160] on link "Rates" at bounding box center [91, 166] width 31 height 13
click at [136, 173] on link "Documents" at bounding box center [106, 179] width 60 height 13
click at [21, 106] on icon at bounding box center [21, 99] width 16 height 16
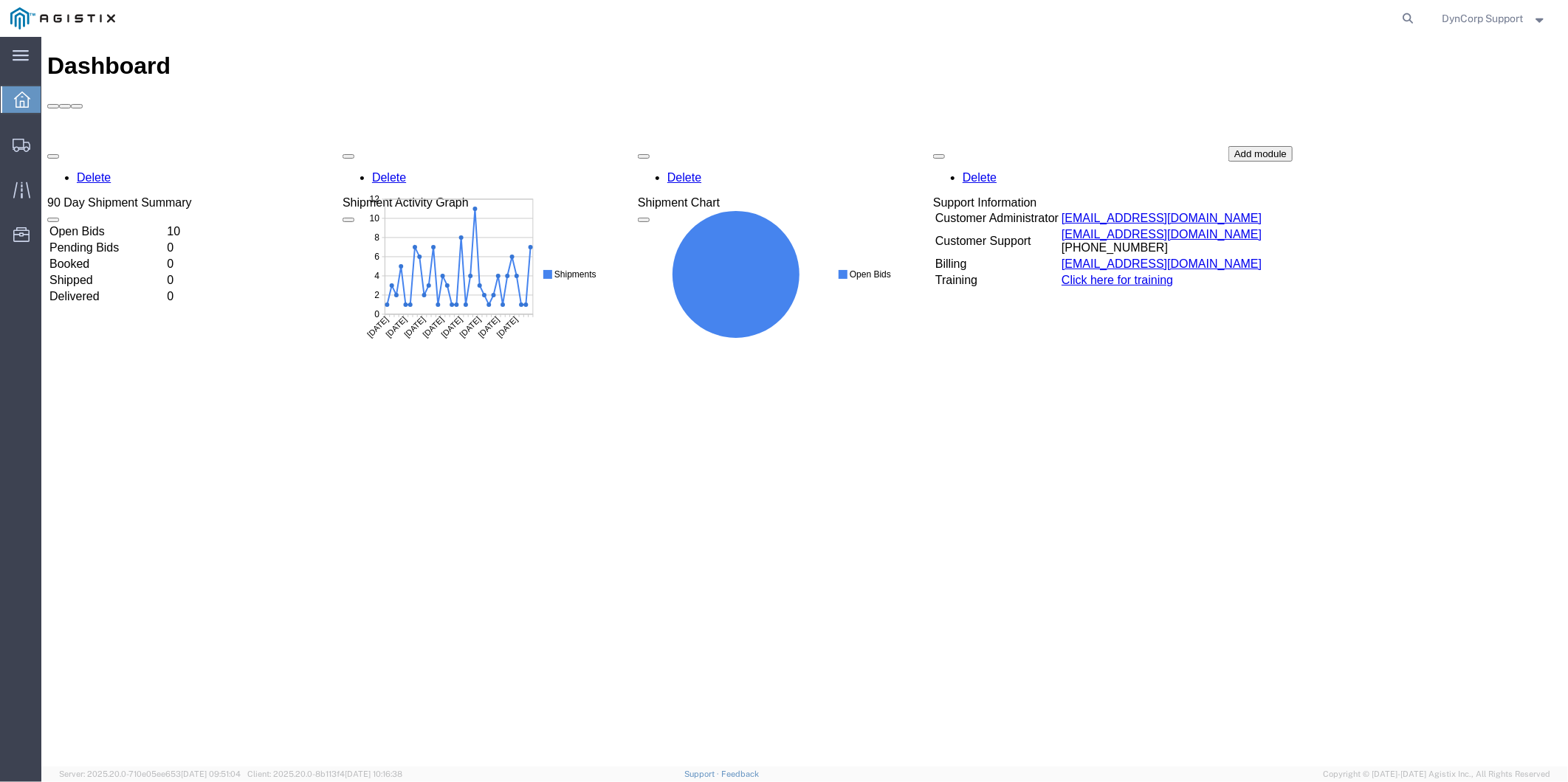
click at [100, 223] on td "Open Bids" at bounding box center [106, 231] width 116 height 15
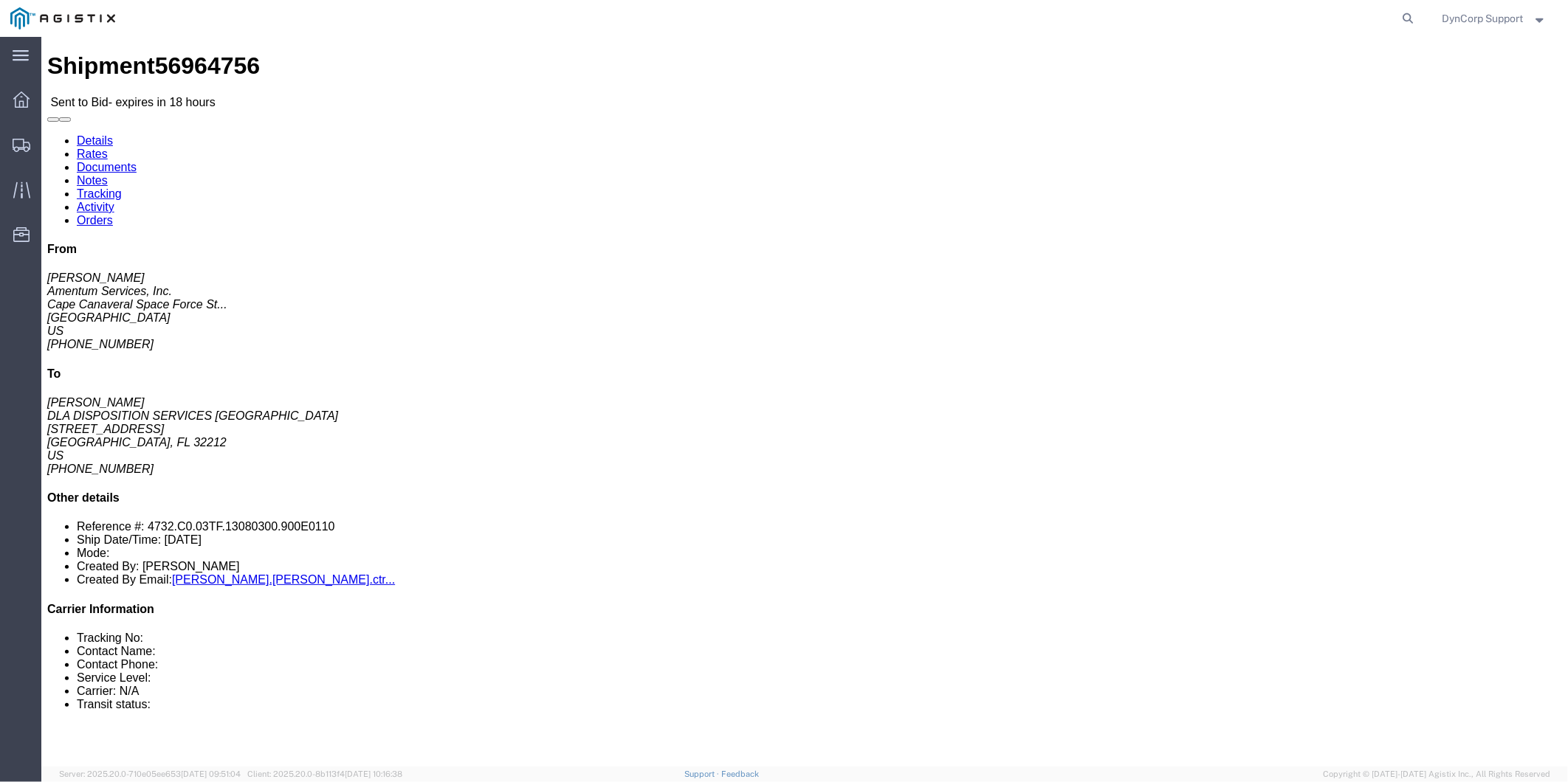
click button "button"
click link "Documents"
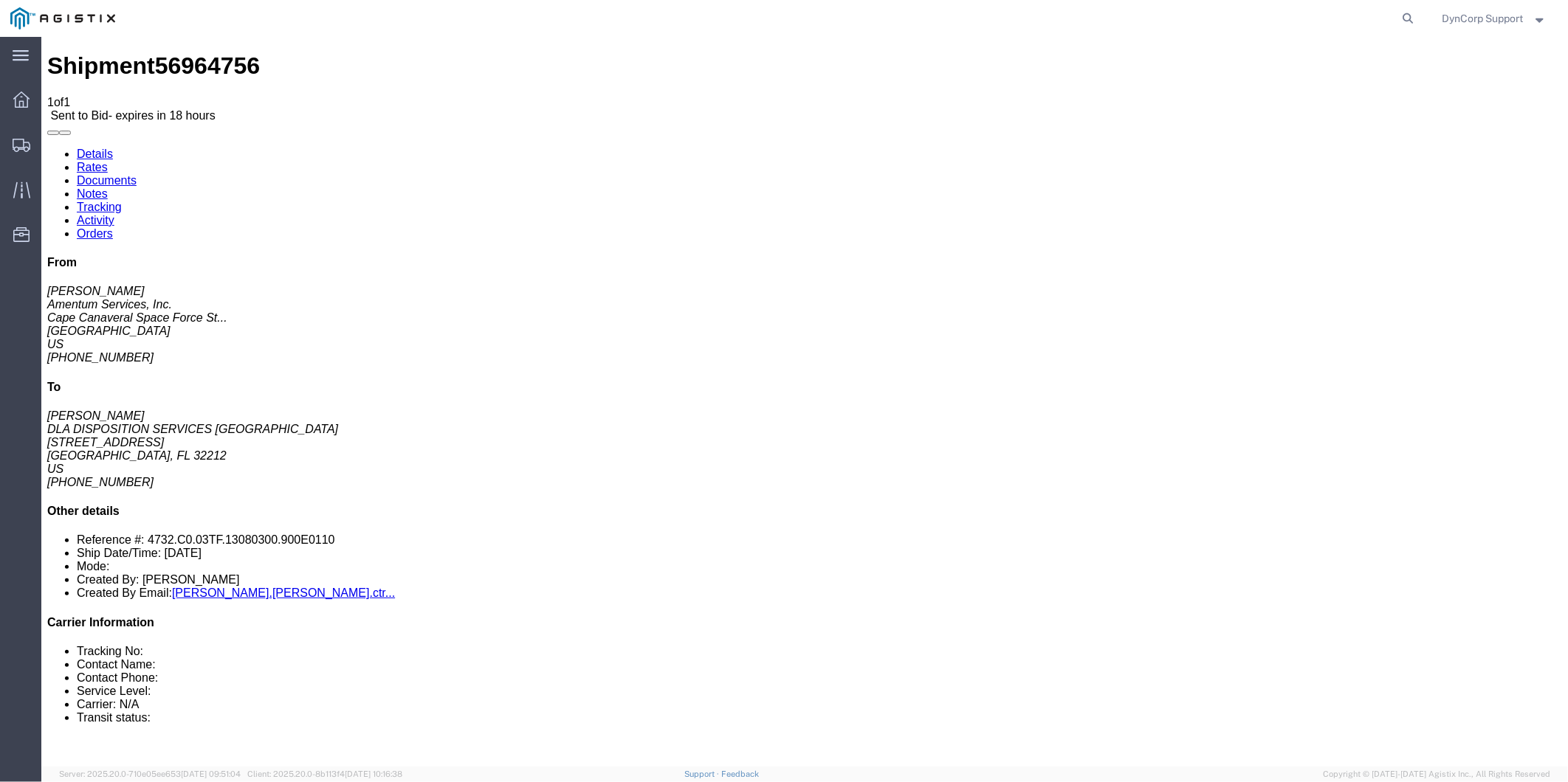
click at [107, 187] on link "Notes" at bounding box center [91, 193] width 31 height 13
click at [103, 147] on link "Details" at bounding box center [93, 153] width 36 height 13
drag, startPoint x: 155, startPoint y: 234, endPoint x: 140, endPoint y: 232, distance: 15.1
click address "Amentum Services, Inc. ([PERSON_NAME]) [GEOGRAPHIC_DATA] [GEOGRAPHIC_DATA] 1063…"
drag, startPoint x: 93, startPoint y: 216, endPoint x: 9, endPoint y: 127, distance: 122.4
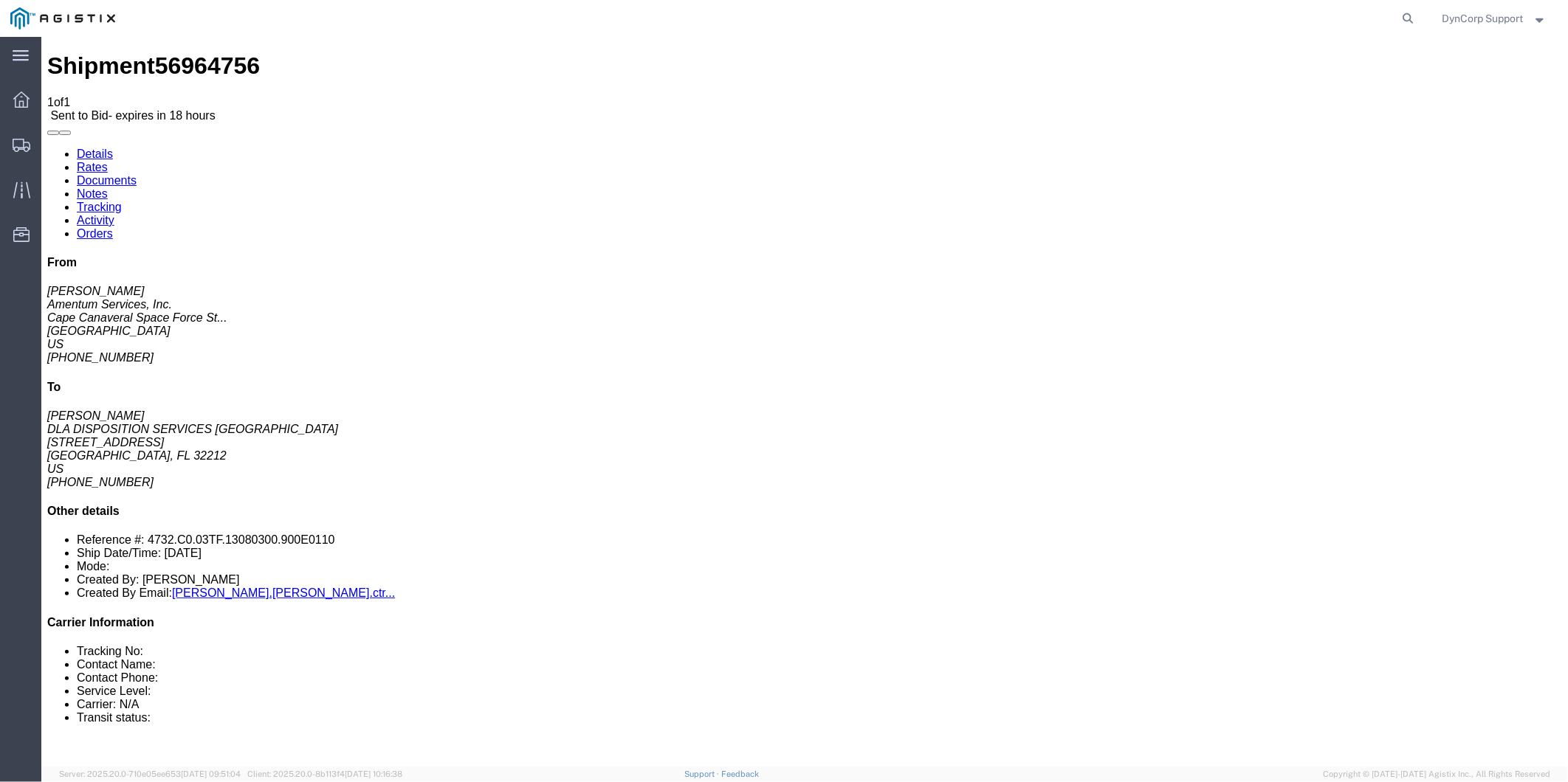
click div "Ship From Amentum Services, Inc. ([PERSON_NAME]) [GEOGRAPHIC_DATA] [GEOGRAPHIC_…"
drag, startPoint x: 414, startPoint y: 208, endPoint x: 313, endPoint y: 121, distance: 133.3
click div "Ship To DLA DISPOSITION SERVICES [GEOGRAPHIC_DATA] ([PERSON_NAME]) [STREET_ADDR…"
click div "Shipment Detail Ship From Amentum Services, Inc. ([PERSON_NAME]) [GEOGRAPHIC_DA…"
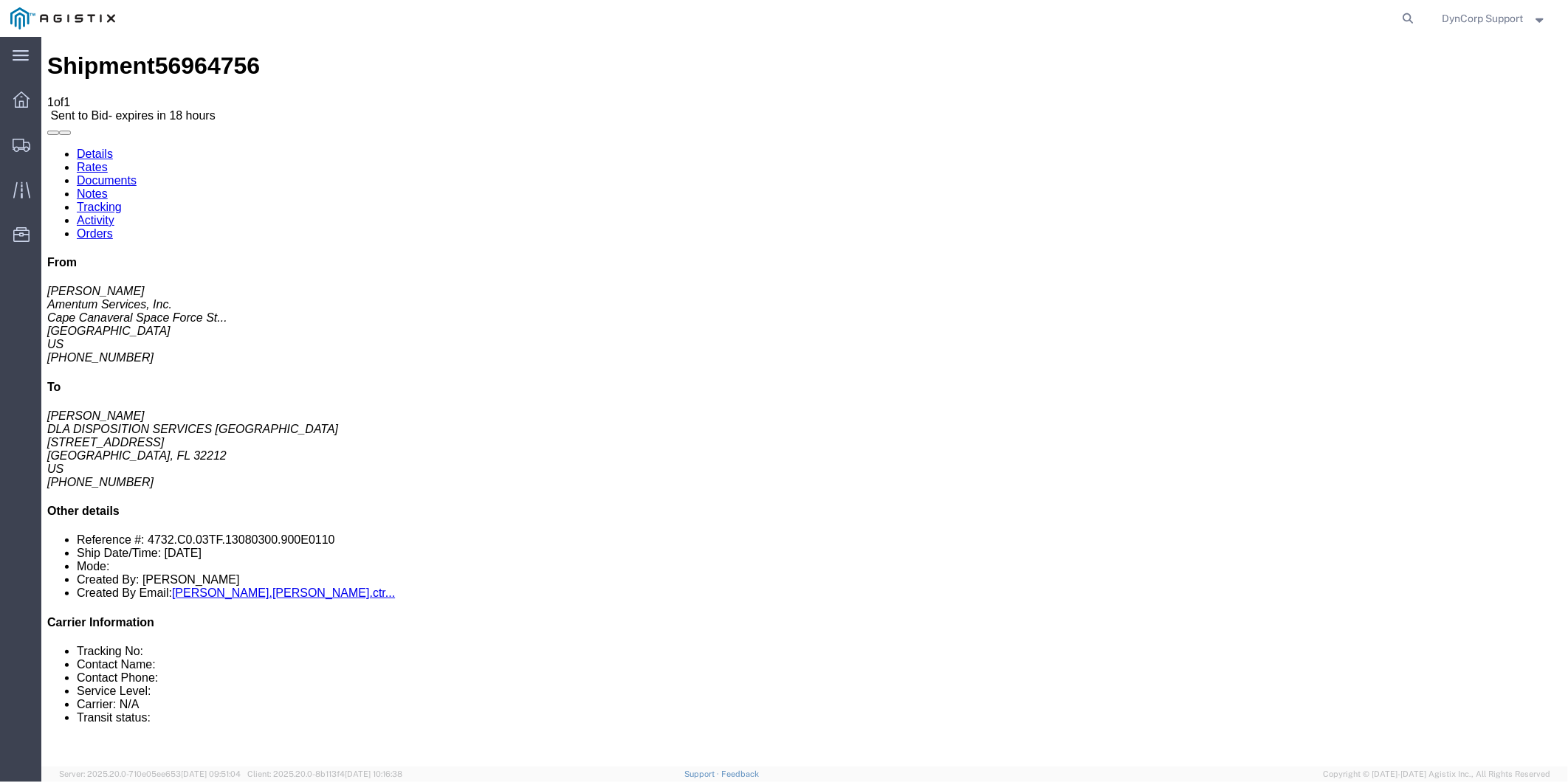
drag, startPoint x: 832, startPoint y: 378, endPoint x: 8, endPoint y: 368, distance: 824.1
click div "Shipment Detail Ship From Amentum Services, Inc. ([PERSON_NAME]) [GEOGRAPHIC_DA…"
click div "Leg 1 -"
click h4 "Routing & Vehicle Information"
click link "Documents"
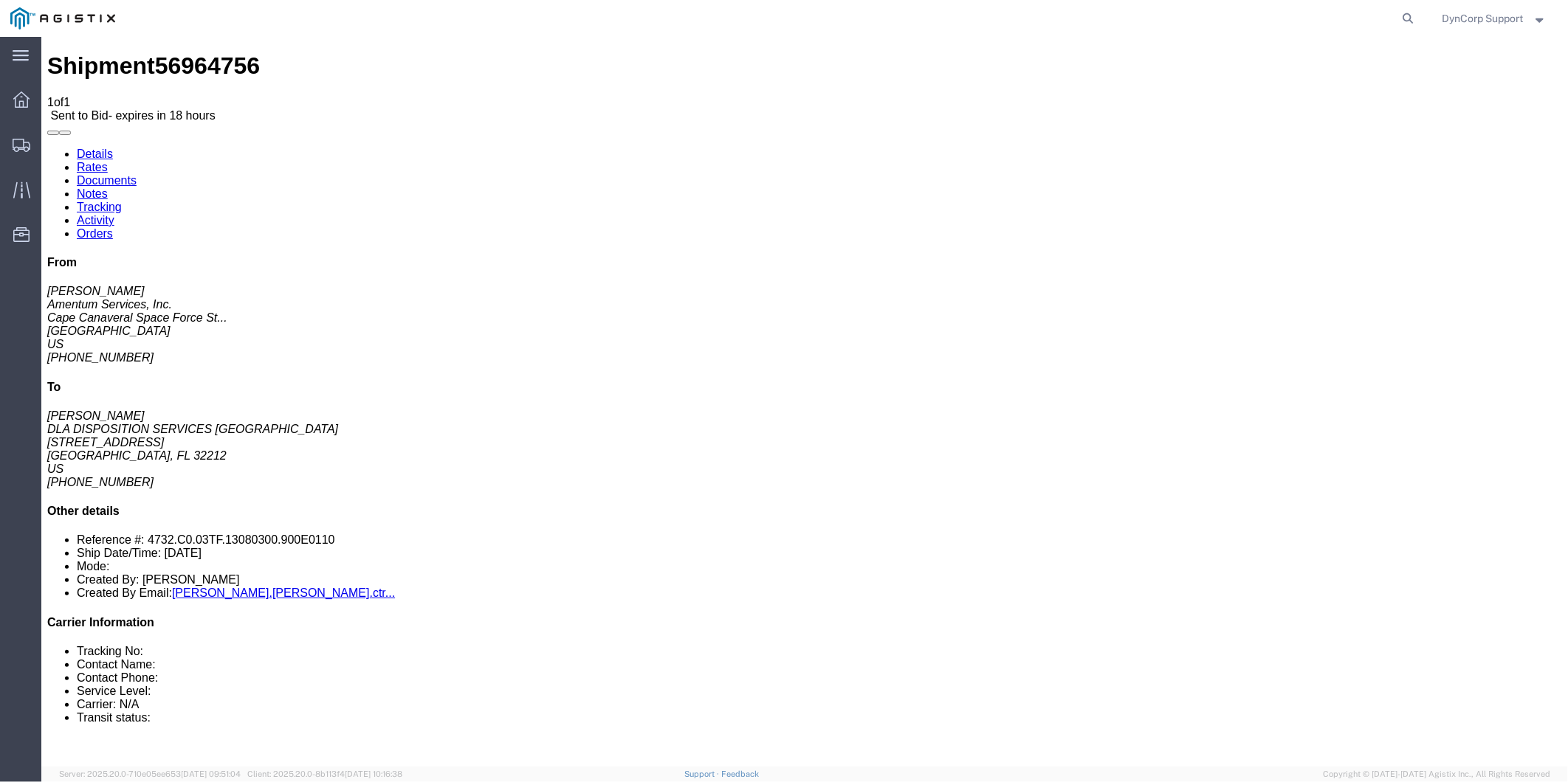
click at [107, 160] on link "Rates" at bounding box center [91, 166] width 31 height 13
click at [103, 147] on link "Details" at bounding box center [93, 153] width 36 height 13
click at [15, 93] on icon at bounding box center [21, 99] width 16 height 16
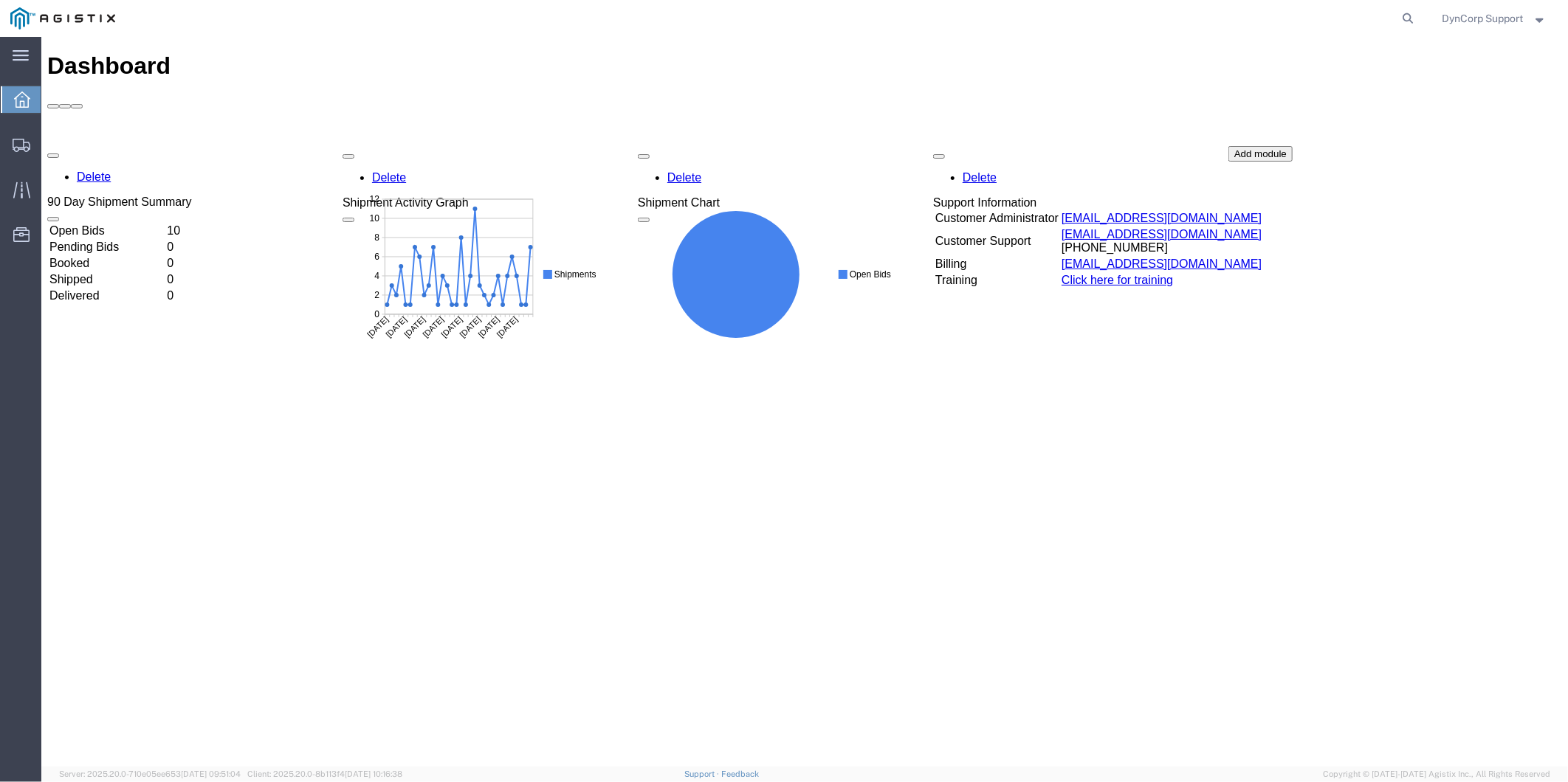
click at [84, 145] on div "Delete 90 Day Shipment Summary Open Bids 10 Pending Bids 0 Booked 0 Shipped 0 D…" at bounding box center [804, 255] width 1515 height 221
click at [126, 145] on div "Delete 90 Day Shipment Summary Open Bids 10 Pending Bids 0 Booked 0 Shipped 0 D…" at bounding box center [804, 255] width 1515 height 221
click at [106, 223] on td "Open Bids" at bounding box center [106, 231] width 116 height 15
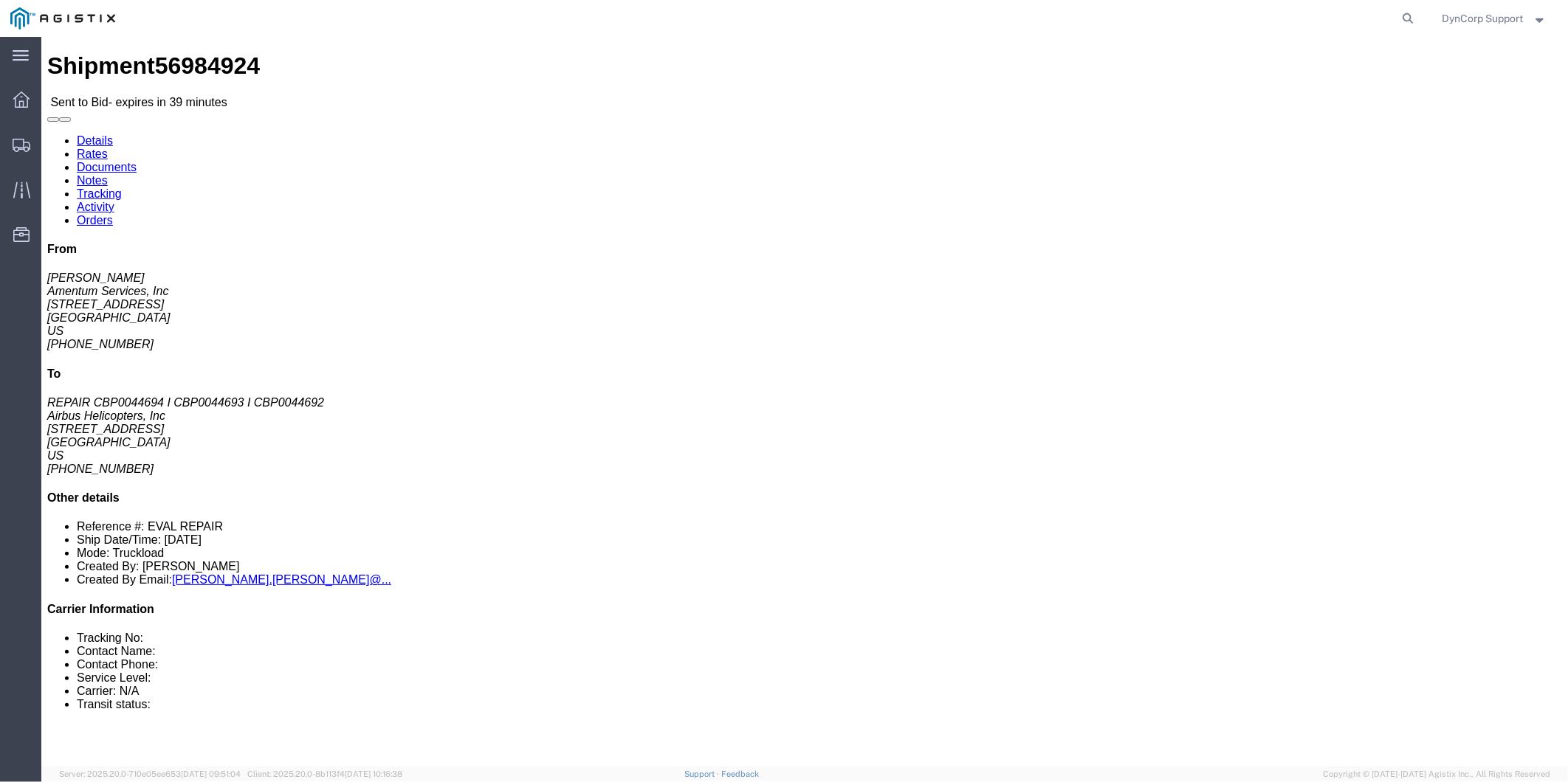
click link "Enter / Modify Bid"
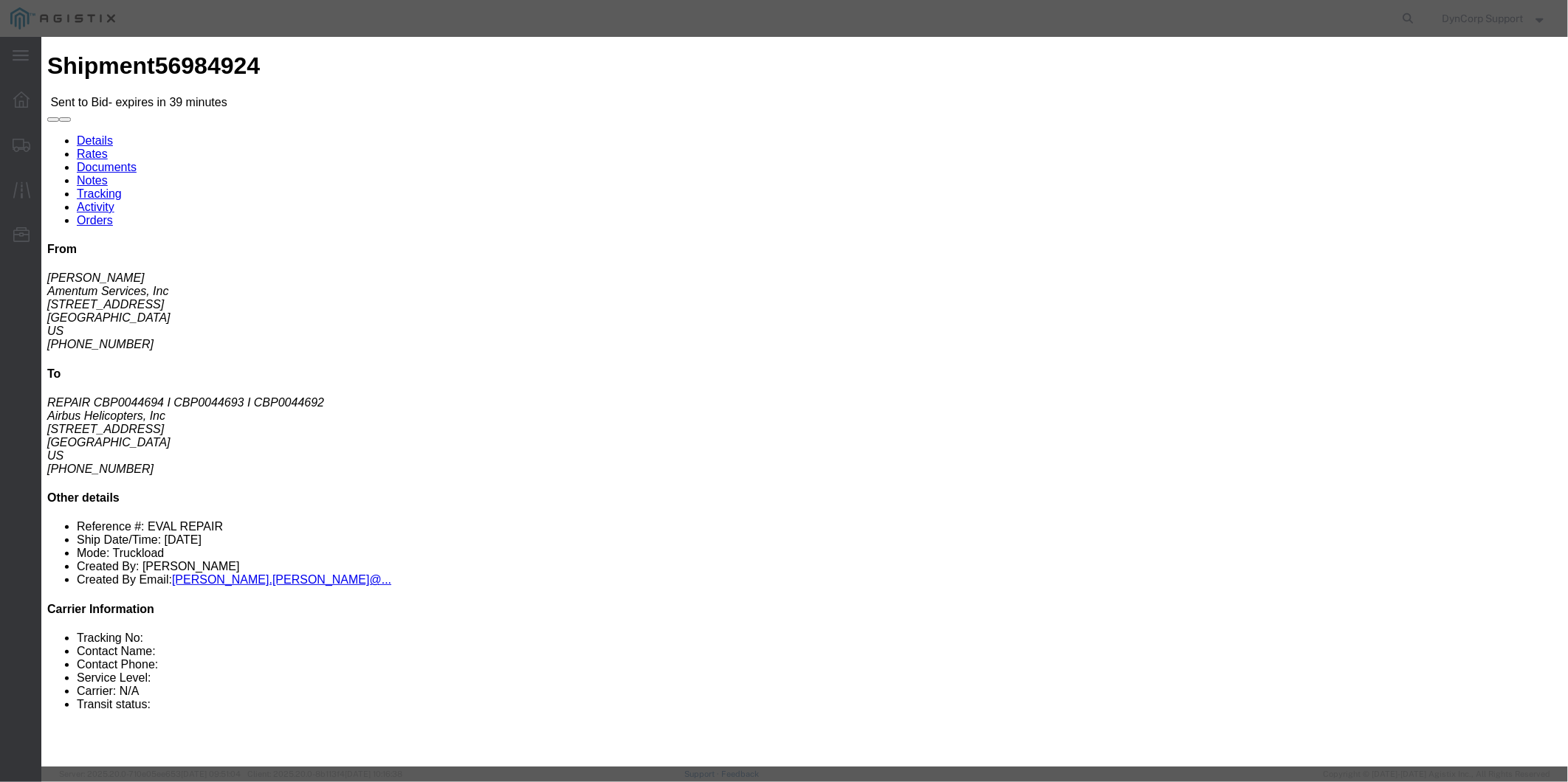
click icon "button"
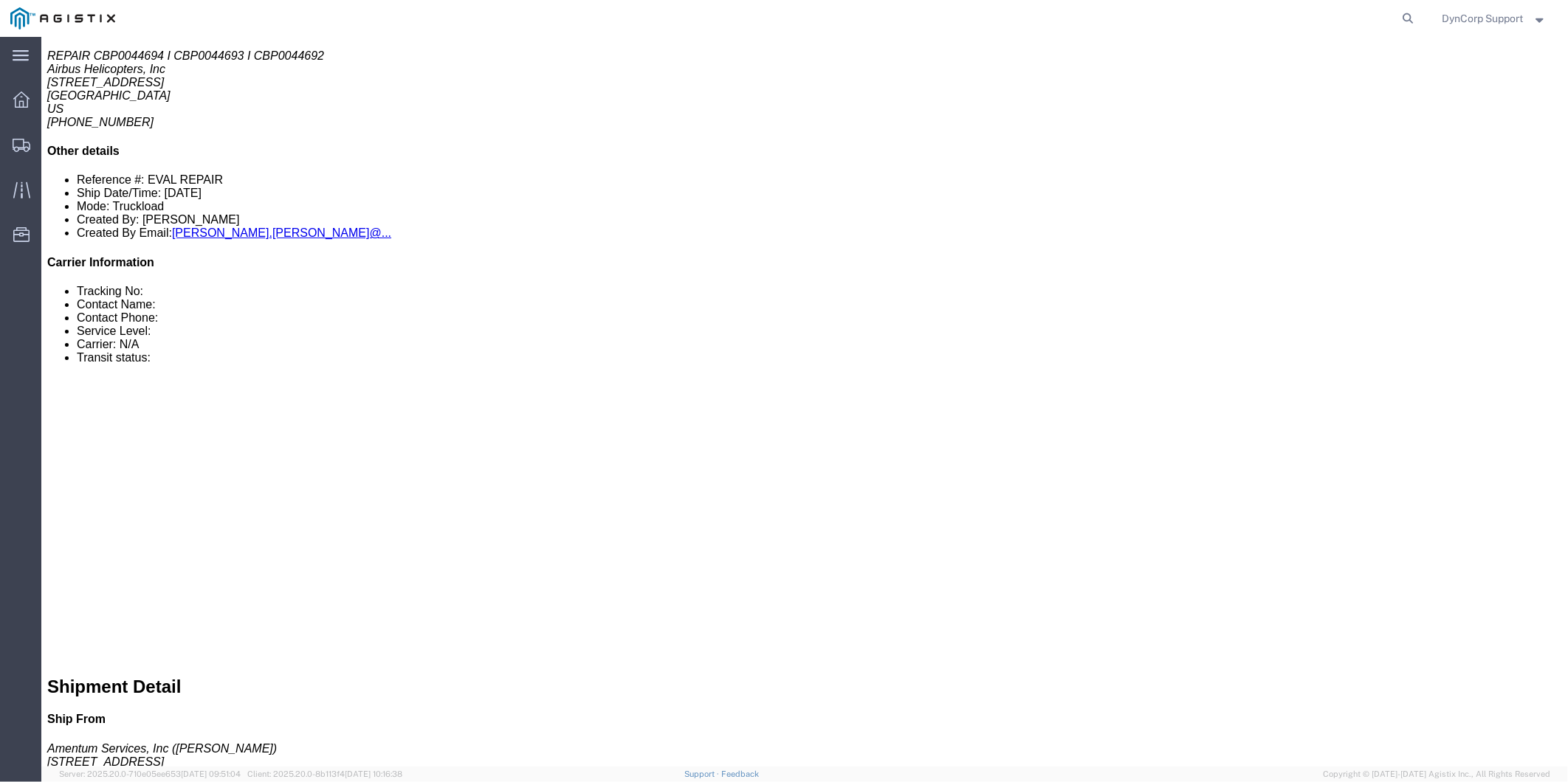
scroll to position [409, 0]
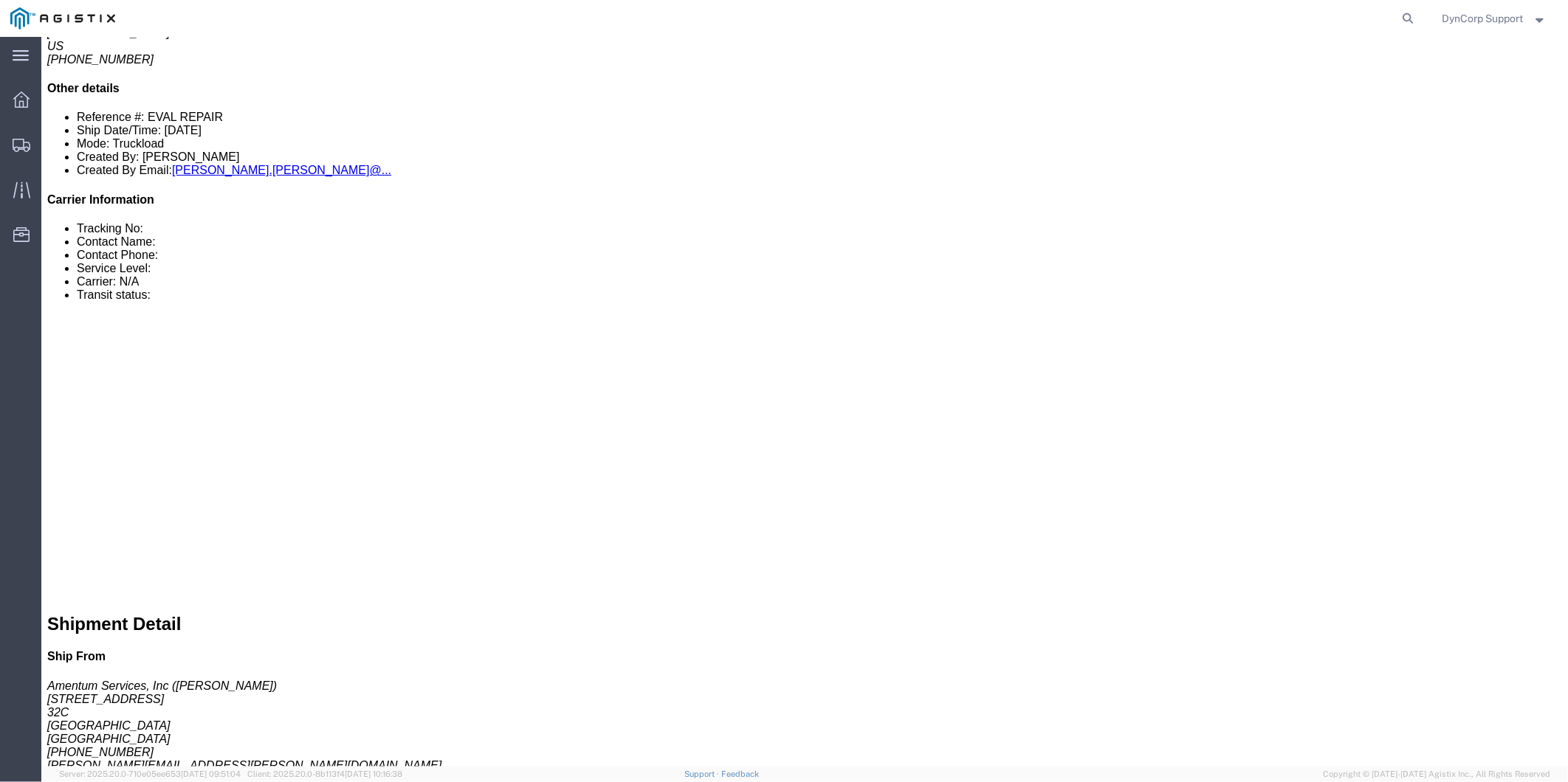
click link "Enter / Modify Bid"
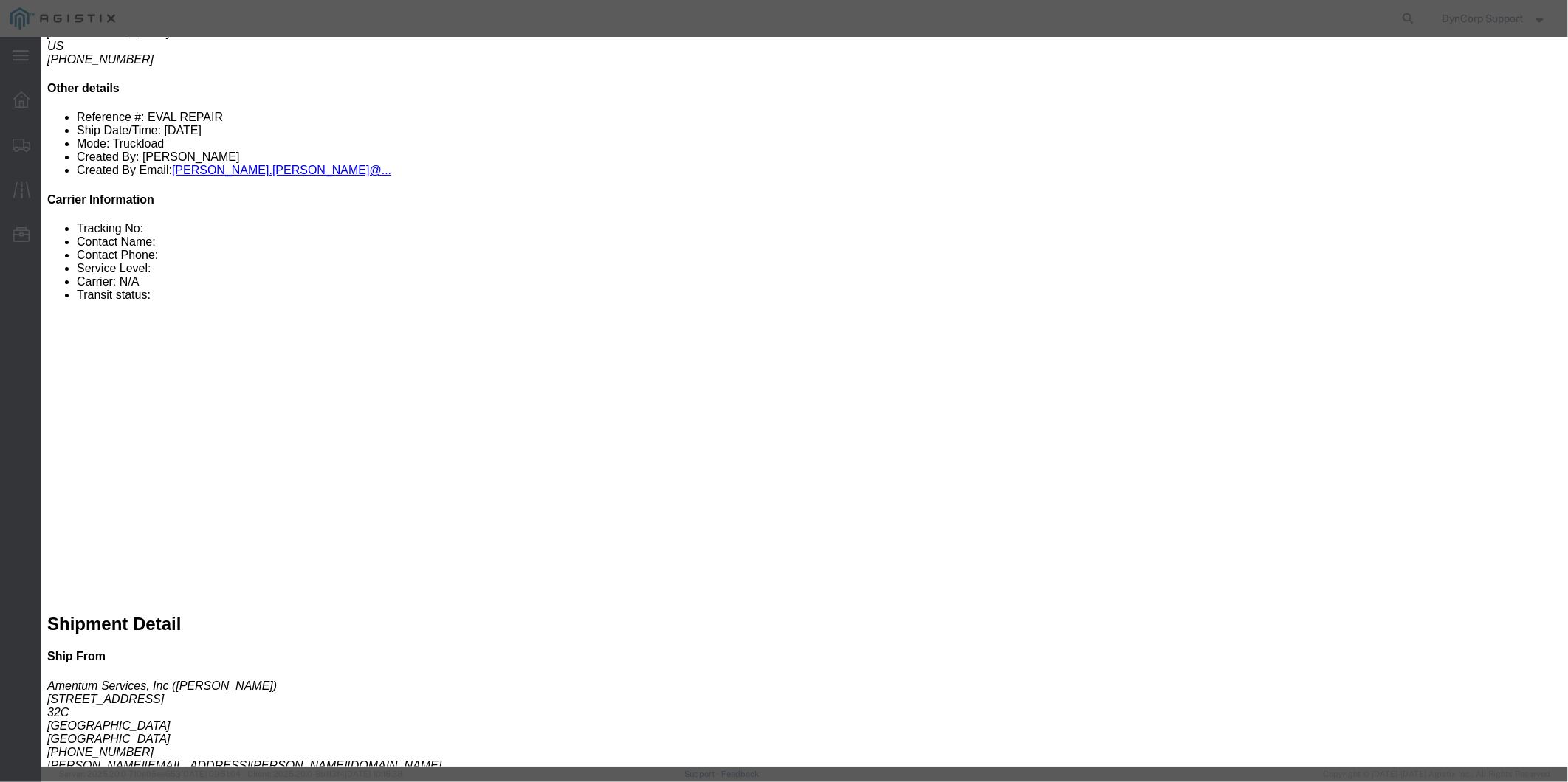
click input "number"
type input "1600"
click select "Select Crane Worldwide [PERSON_NAME] International"
select select "141"
click select "Select Crane Worldwide [PERSON_NAME] International"
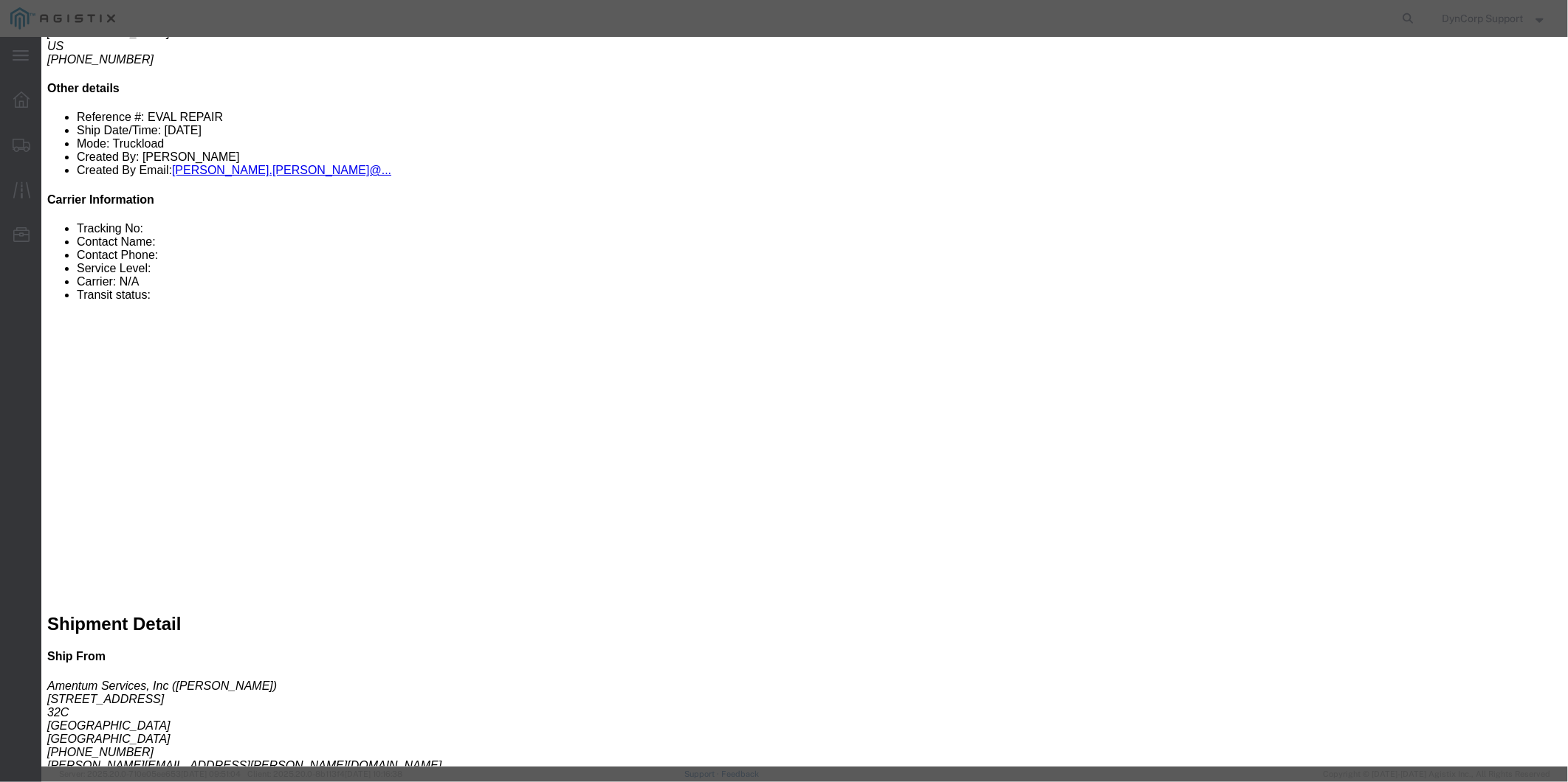
click select "Select 2 Day AM Service 2 Day PM 2 Day Service 3 - 5 Day 3 Day PM 3 Day Service…"
select select "1171"
click select "Select 2 Day AM Service 2 Day PM 2 Day Service 3 - 5 Day 3 Day PM 3 Day Service…"
click input "text"
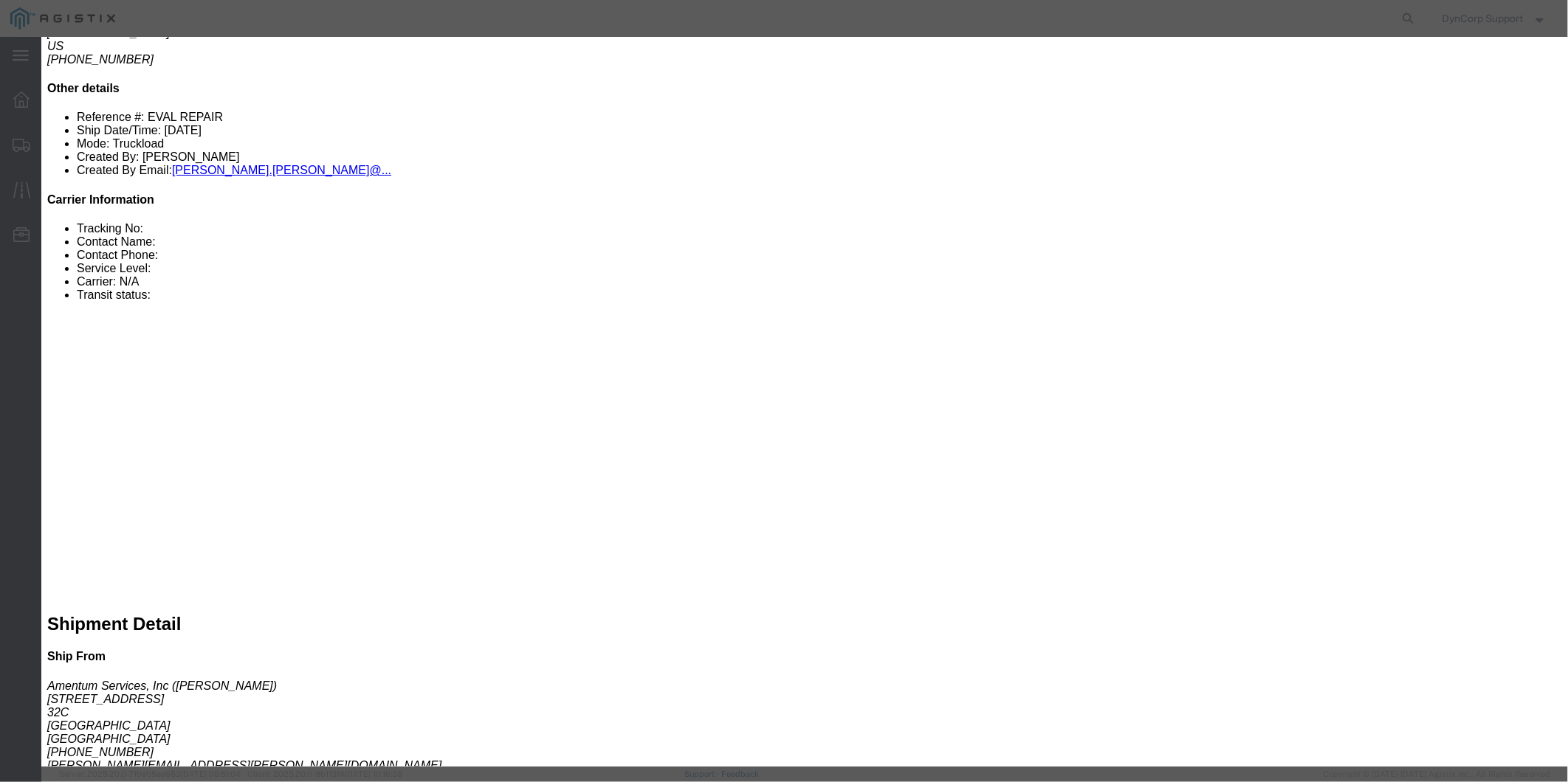
type input "1"
type input "56984924"
click div "Mode Select Air Less than Truckload Multi-Leg Ocean Freight Rail Small Parcel T…"
click button "Submit"
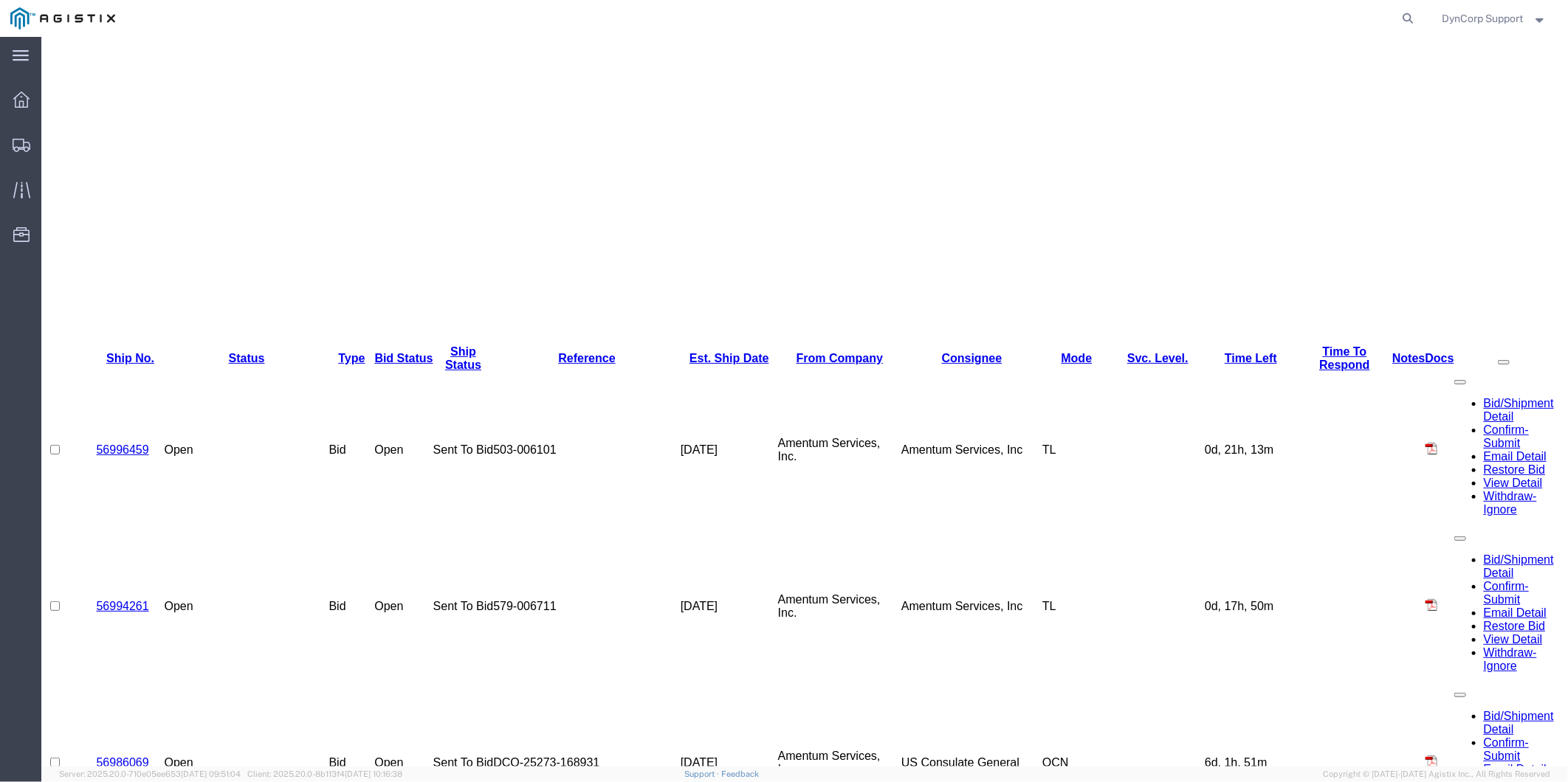
scroll to position [0, 0]
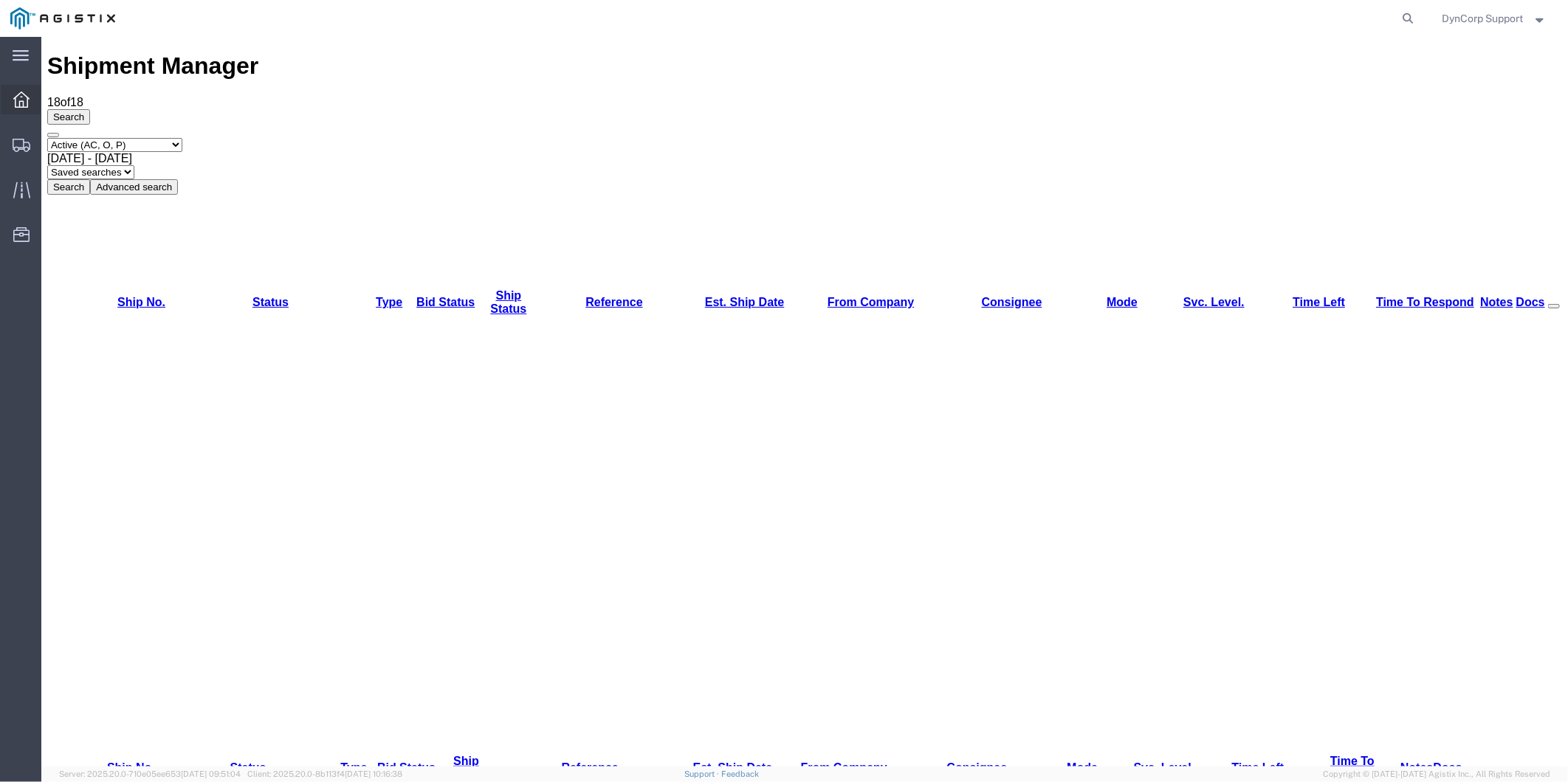
click at [23, 100] on icon at bounding box center [21, 99] width 16 height 16
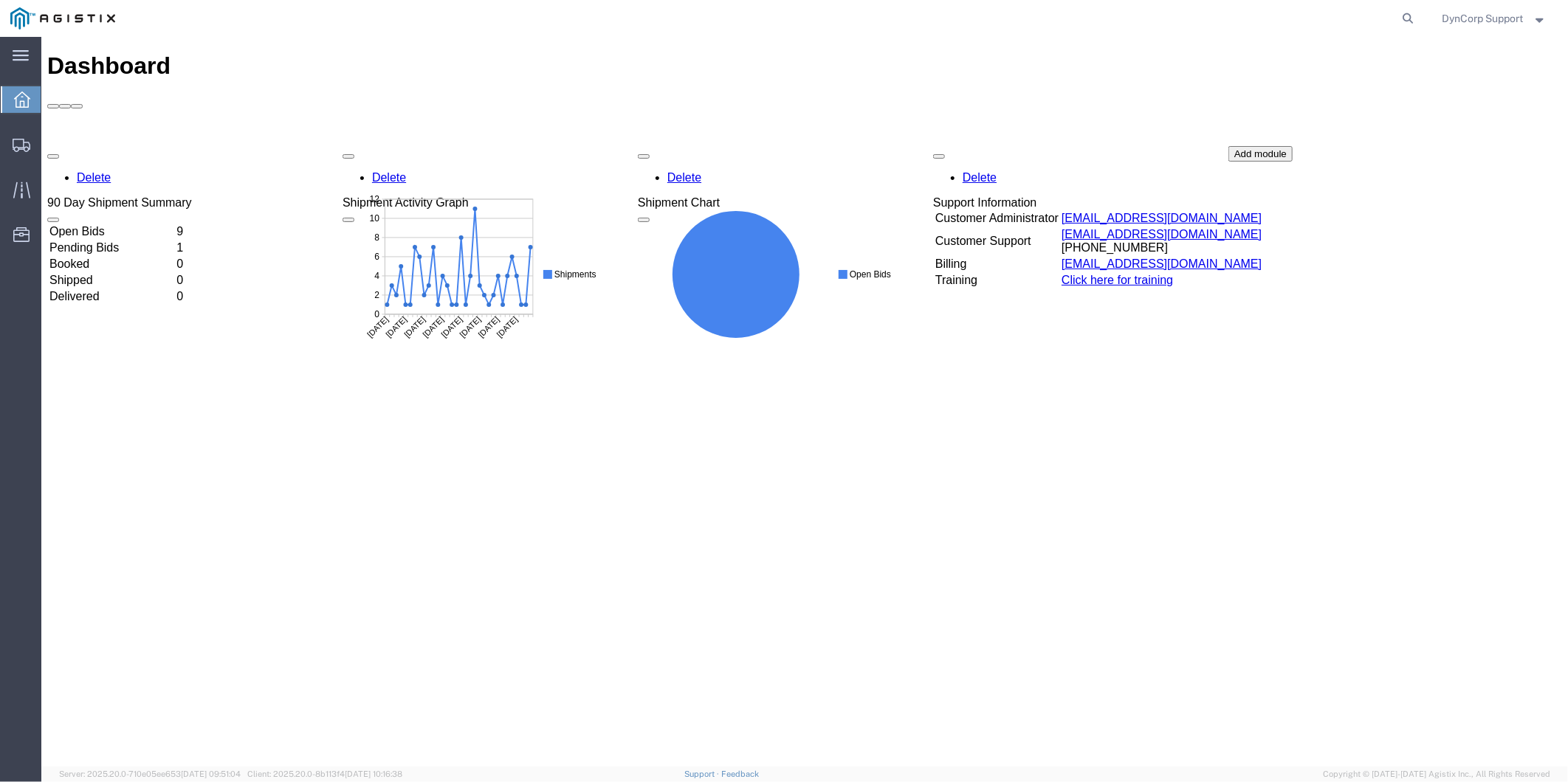
click at [101, 223] on td "Open Bids" at bounding box center [111, 231] width 125 height 15
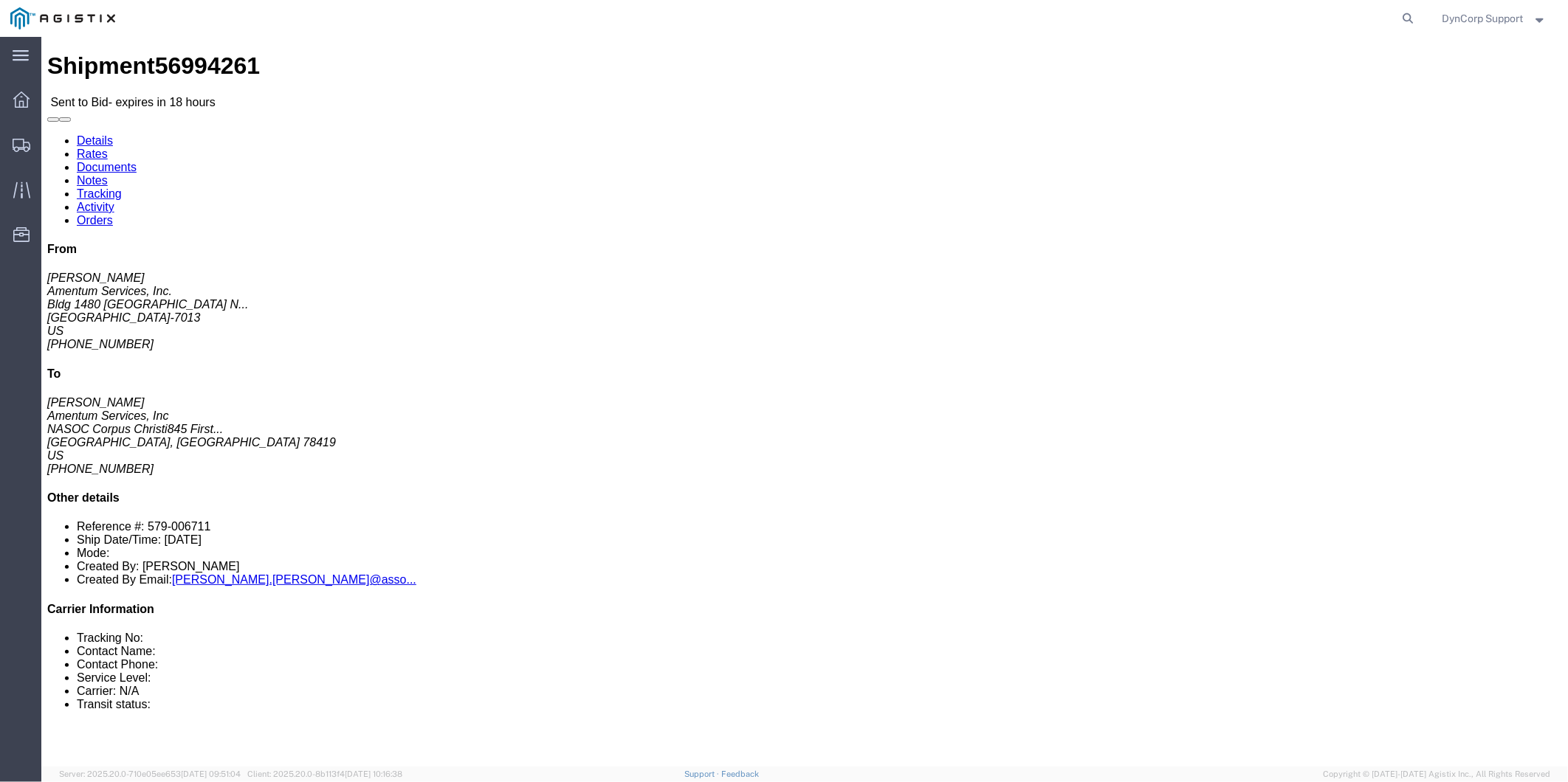
click link "Notes"
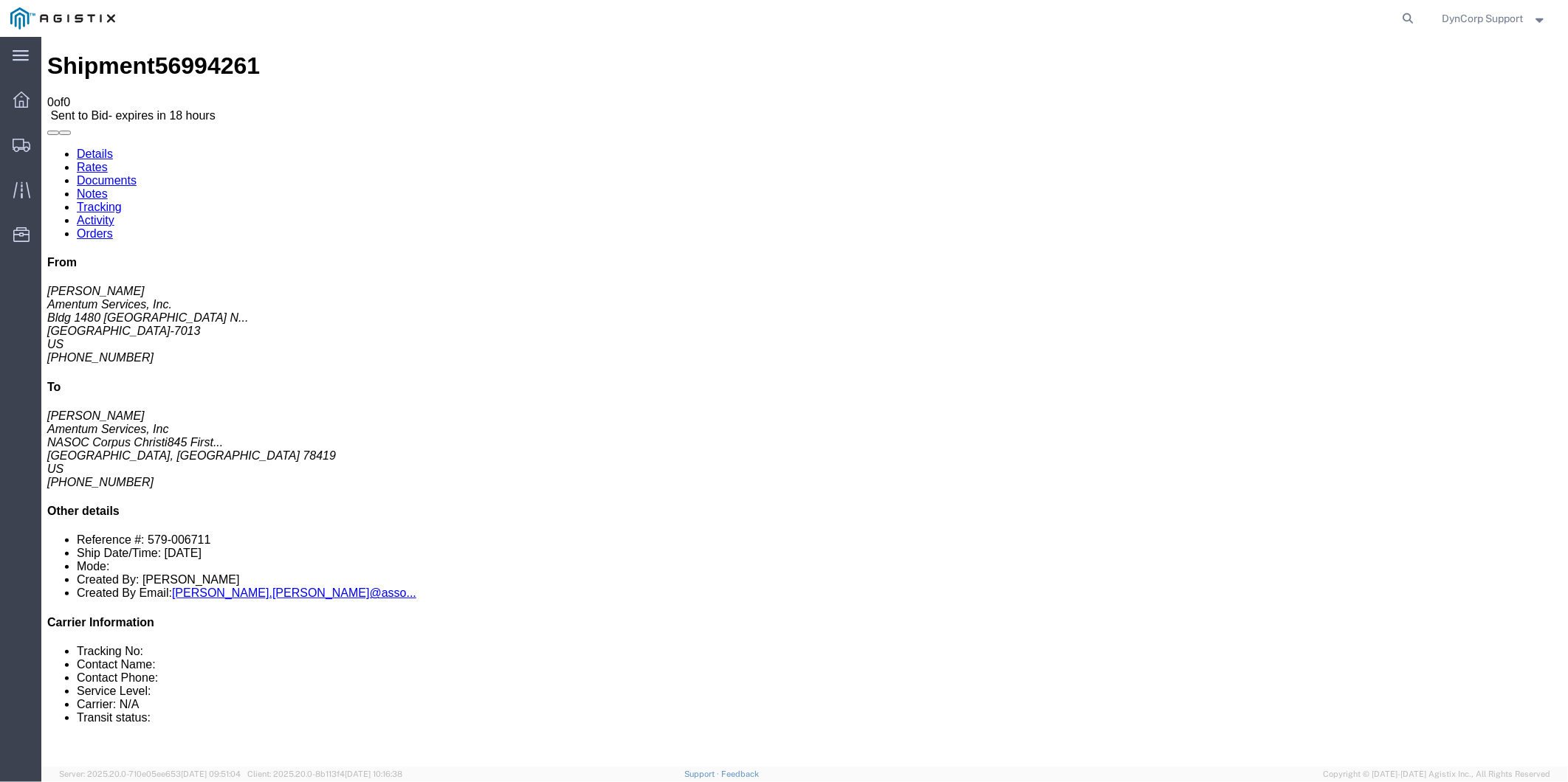
click at [136, 173] on link "Documents" at bounding box center [106, 179] width 60 height 13
click at [84, 147] on link "Details" at bounding box center [93, 153] width 36 height 13
click link "Enter / Modify Bid"
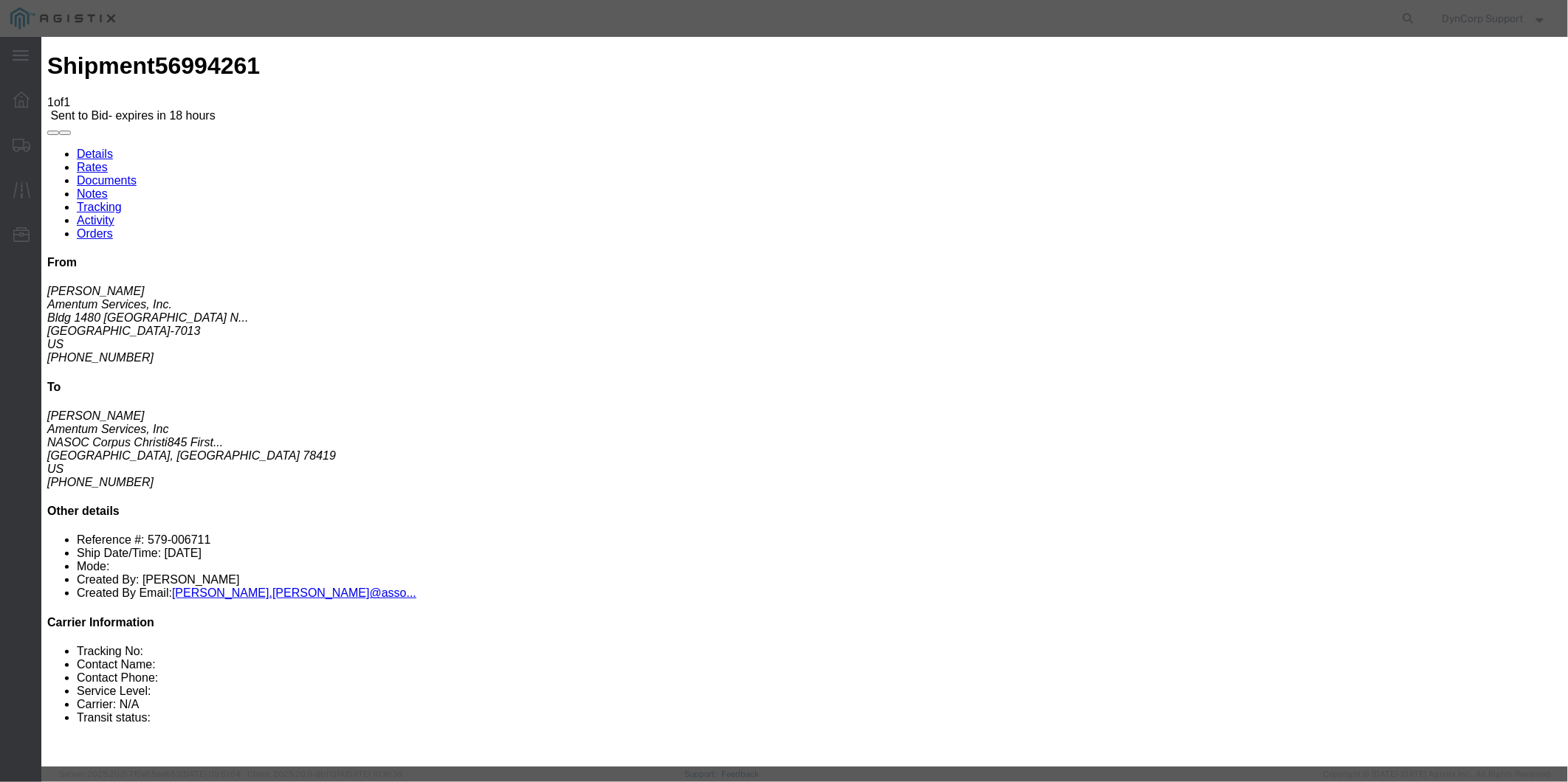
click input "number"
type input "3300"
click select "Select Crane Worldwide [PERSON_NAME] International"
select select "141"
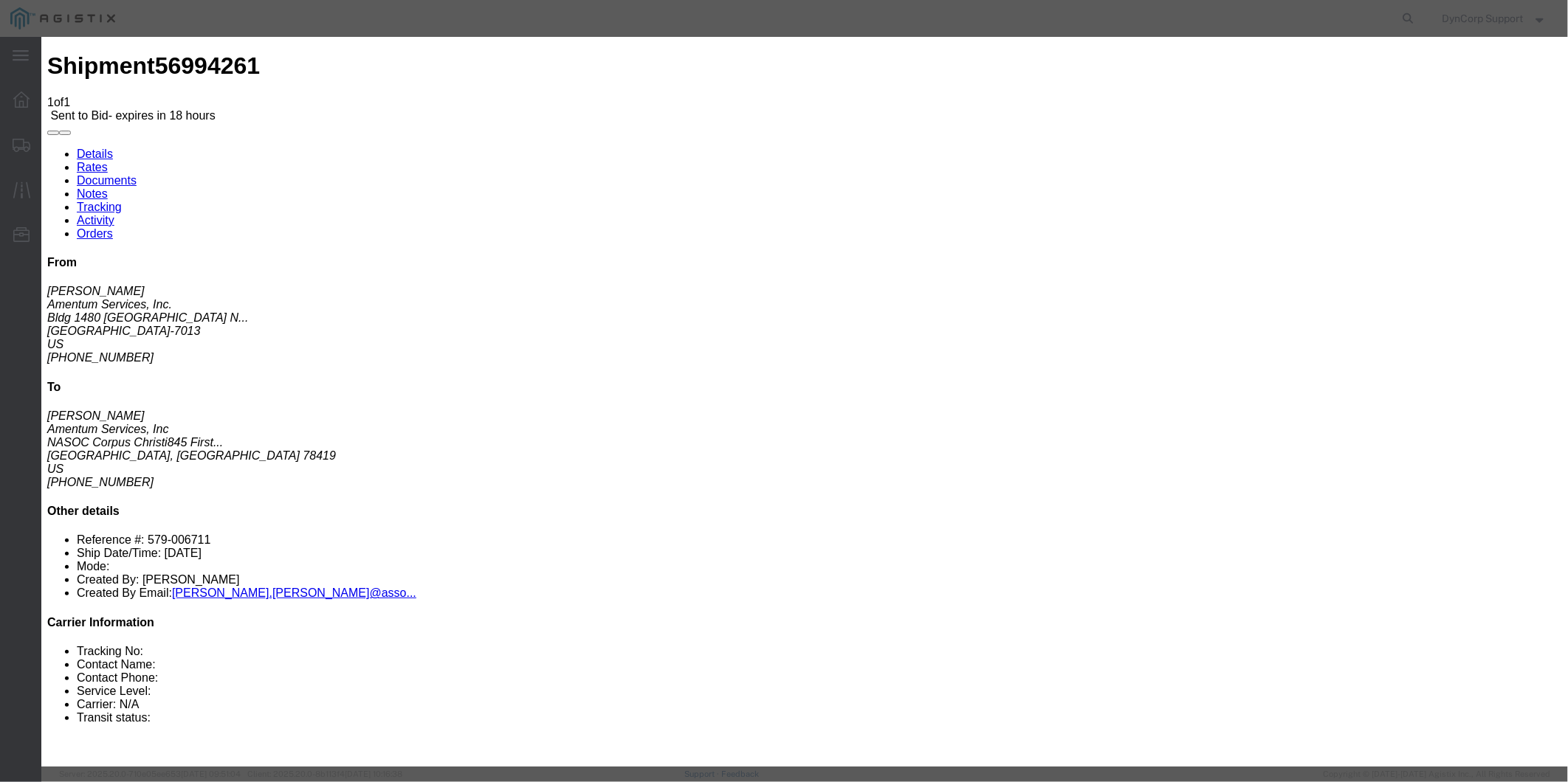
click select "Select Crane Worldwide [PERSON_NAME] International"
click select "Select 2 Day AM Service 2 Day PM 2 Day Service 3 - 5 Day 3 Day PM 3 Day Service…"
select select "1172"
click select "Select 2 Day AM Service 2 Day PM 2 Day Service 3 - 5 Day 3 Day PM 3 Day Service…"
click input "text"
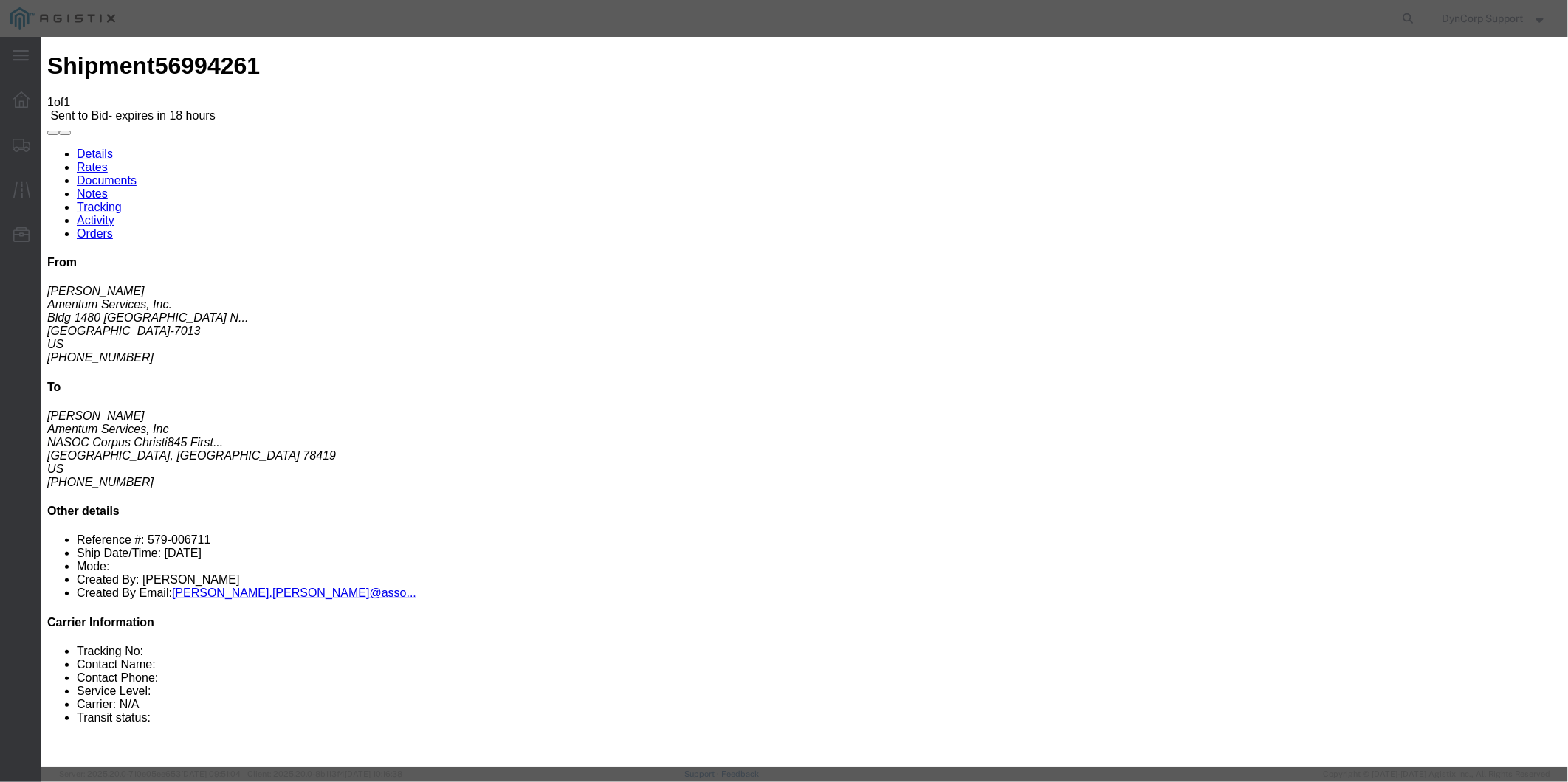
type input "56994261"
click textarea
type textarea "Straight truck quote"
drag, startPoint x: 662, startPoint y: 41, endPoint x: 579, endPoint y: 9, distance: 89.0
click h3 "Enter Bid"
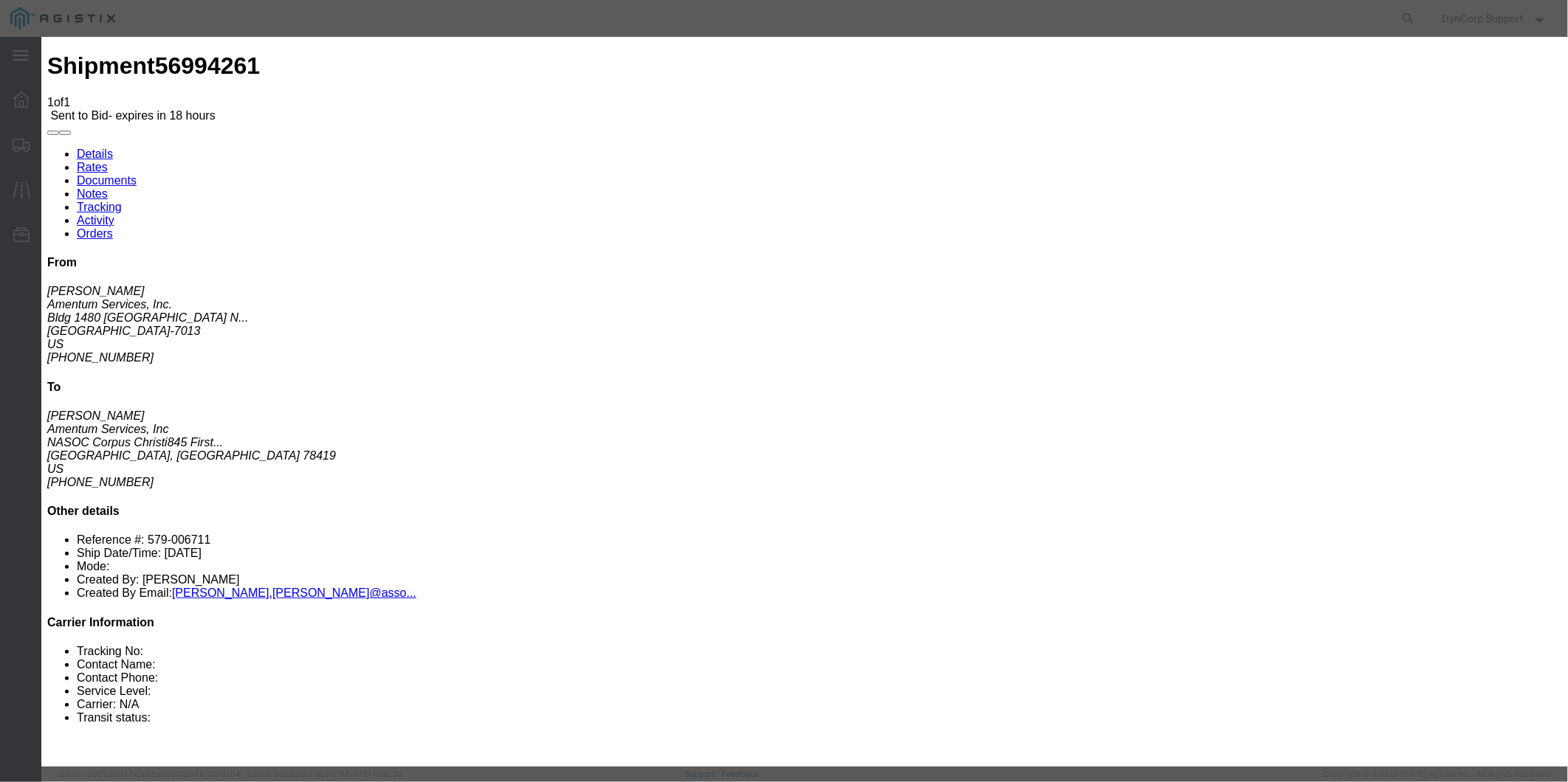
click button "Submit"
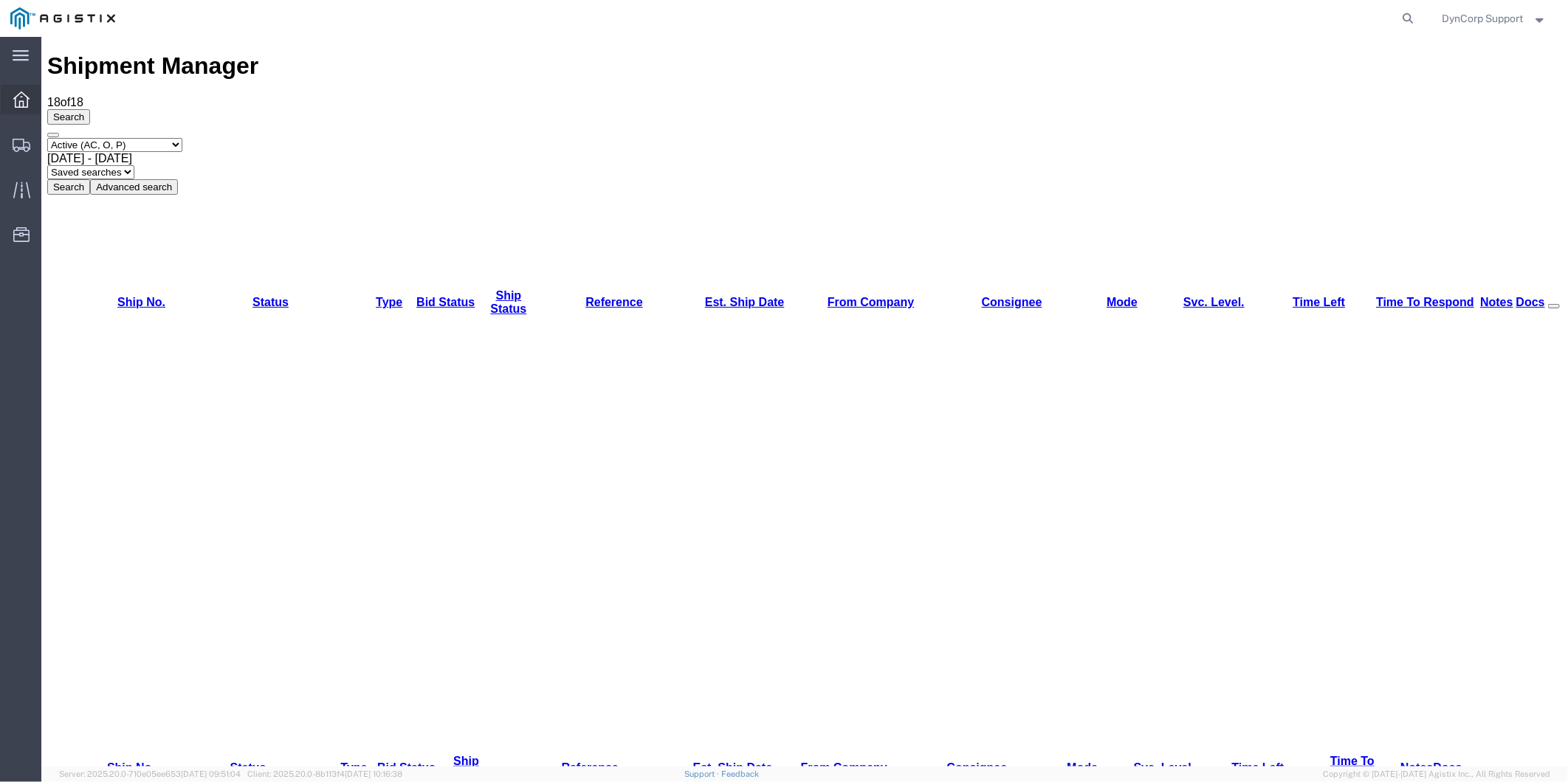
click at [16, 96] on icon at bounding box center [21, 99] width 16 height 16
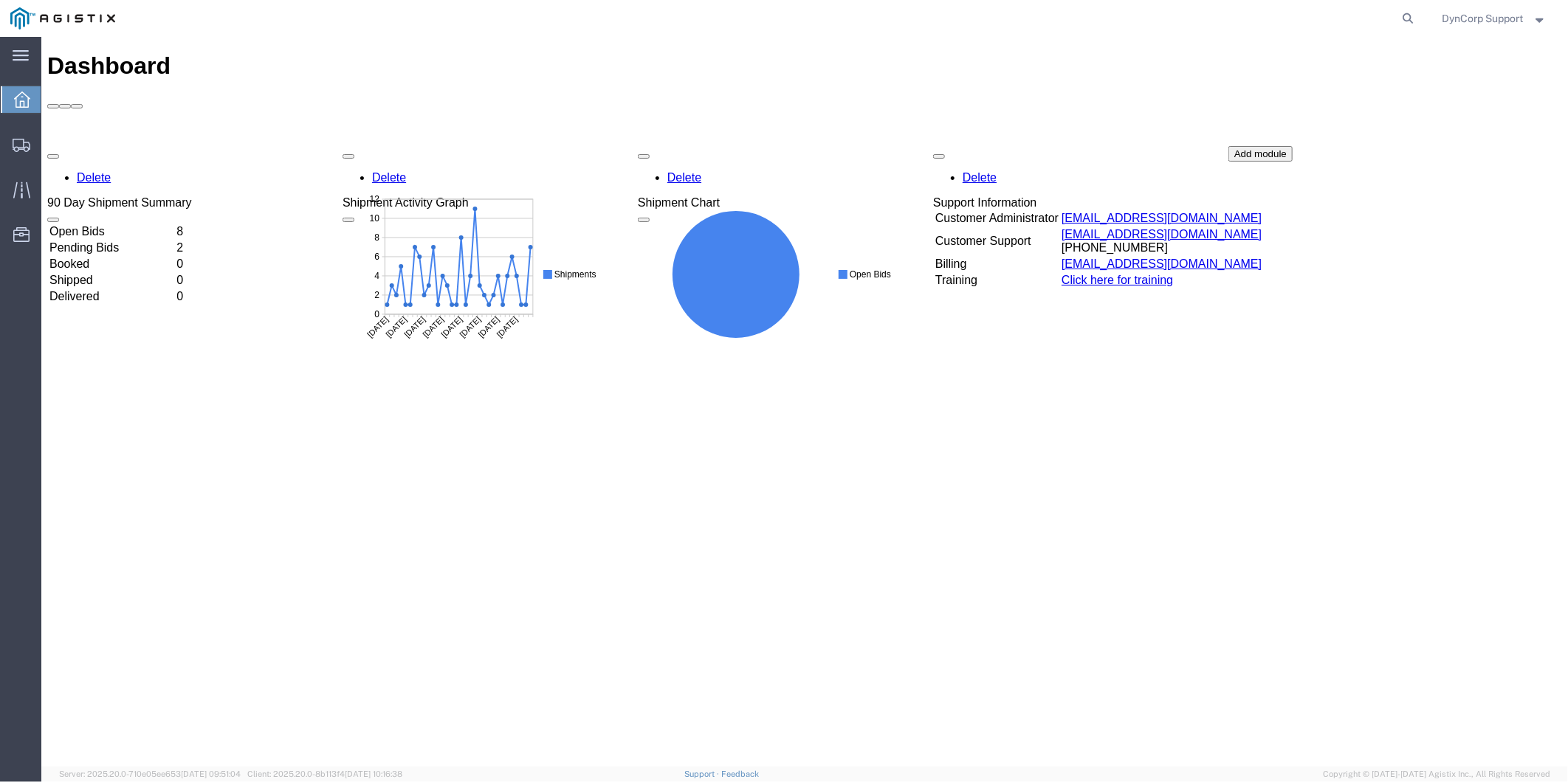
click at [113, 223] on td "Open Bids" at bounding box center [111, 231] width 125 height 15
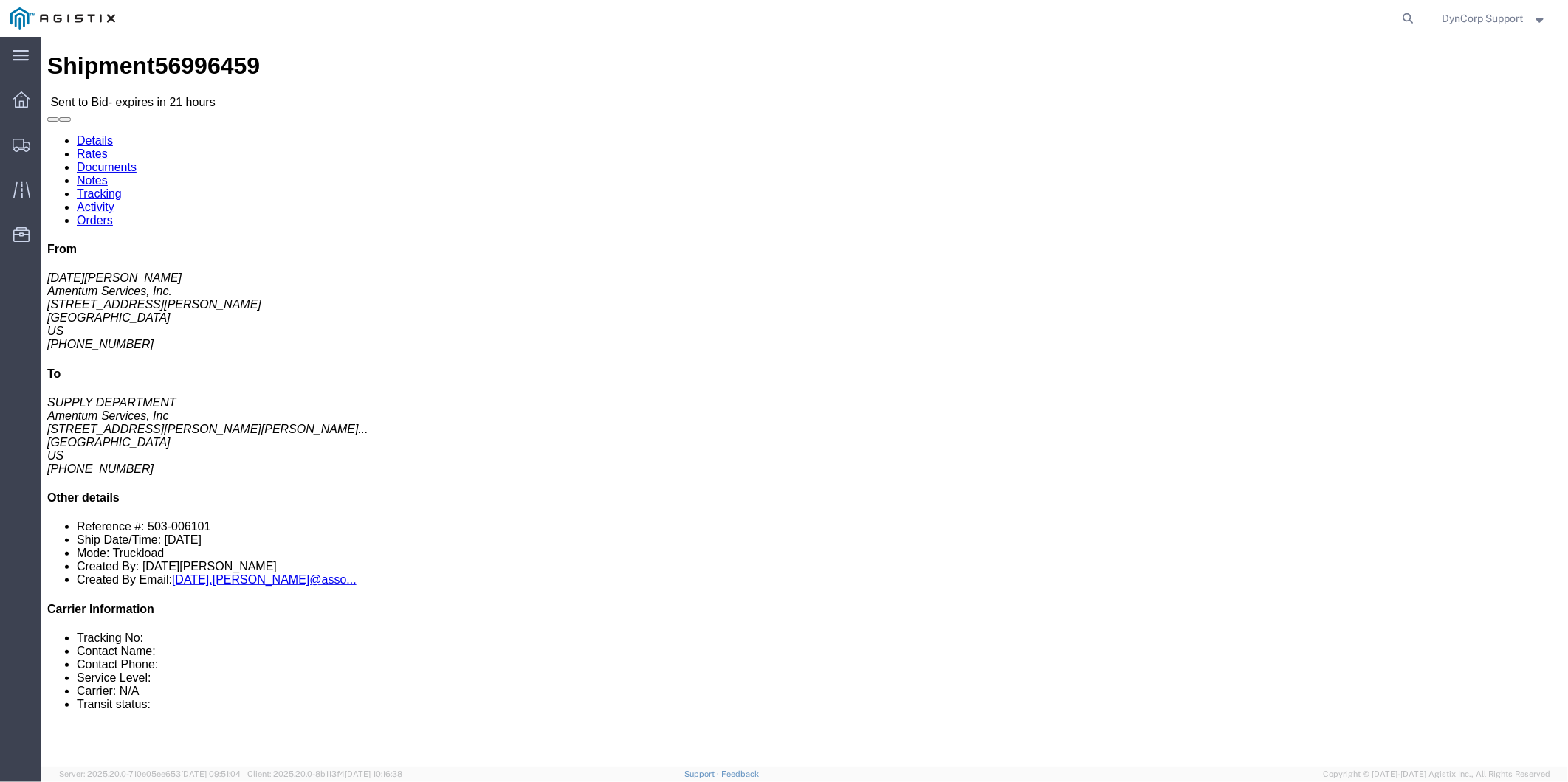
click link "Enter / Modify Bid"
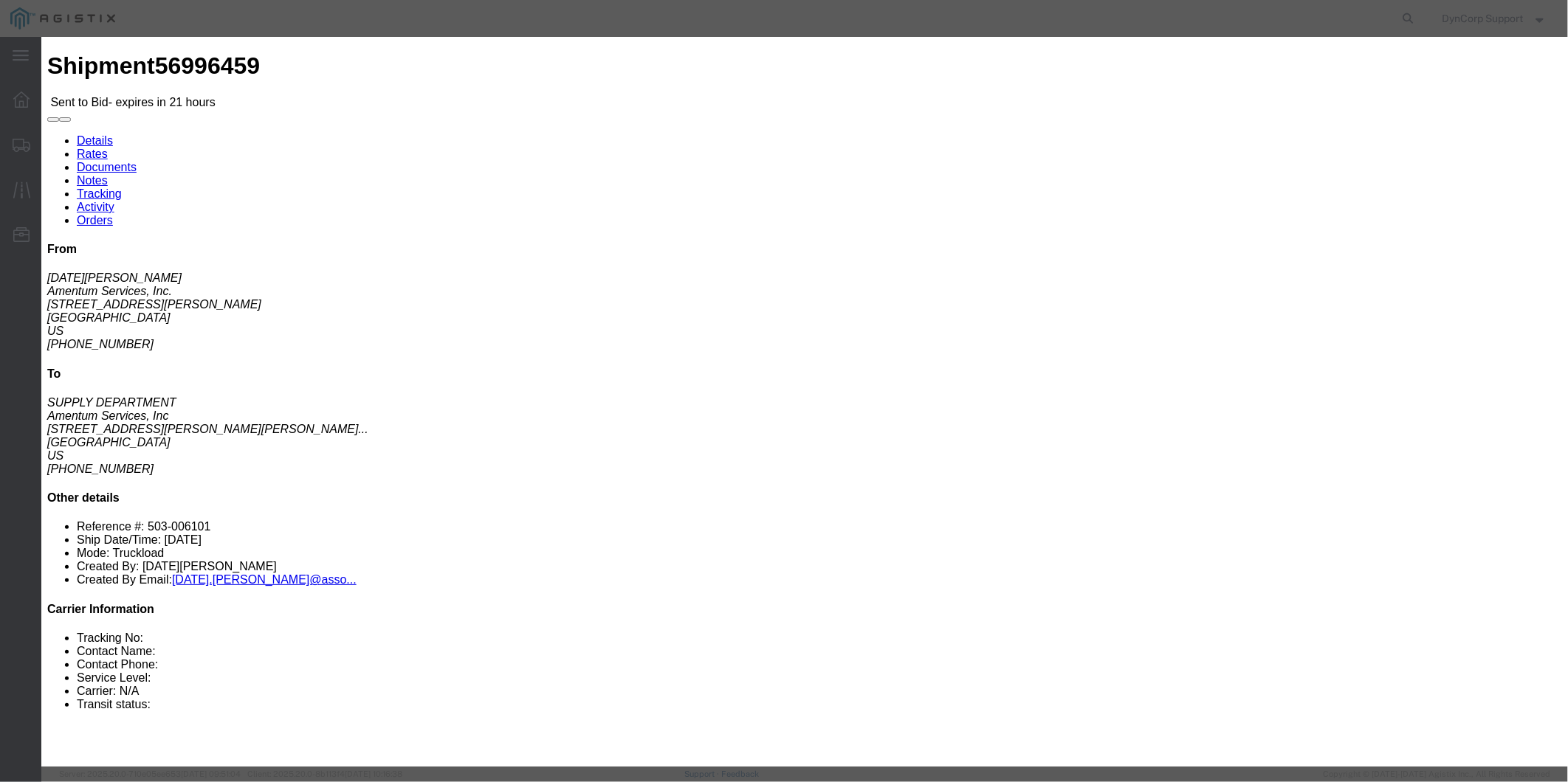
click button "Close"
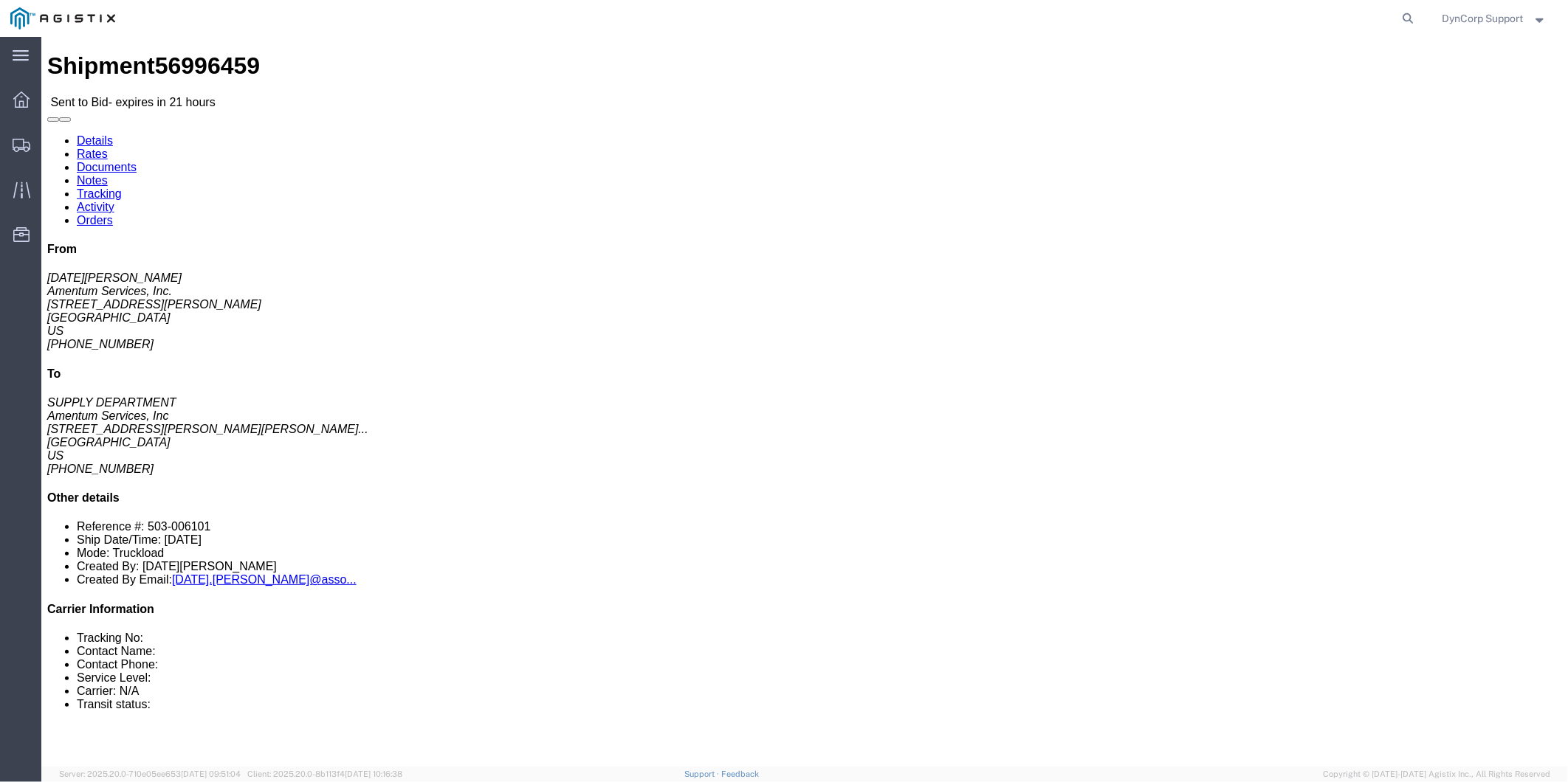
click link "Notes"
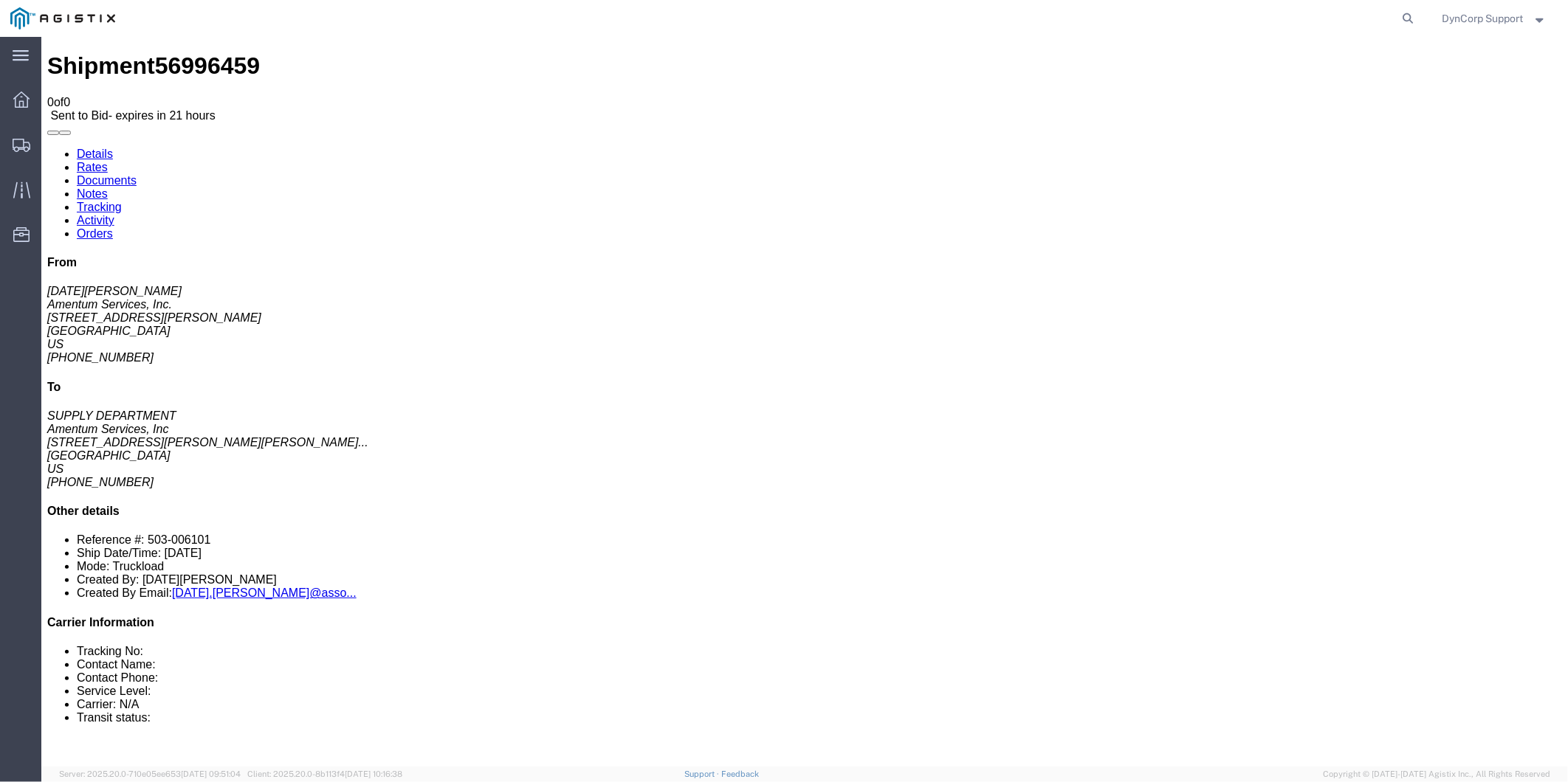
click at [93, 147] on link "Details" at bounding box center [93, 153] width 36 height 13
click link "Enter / Modify Bid"
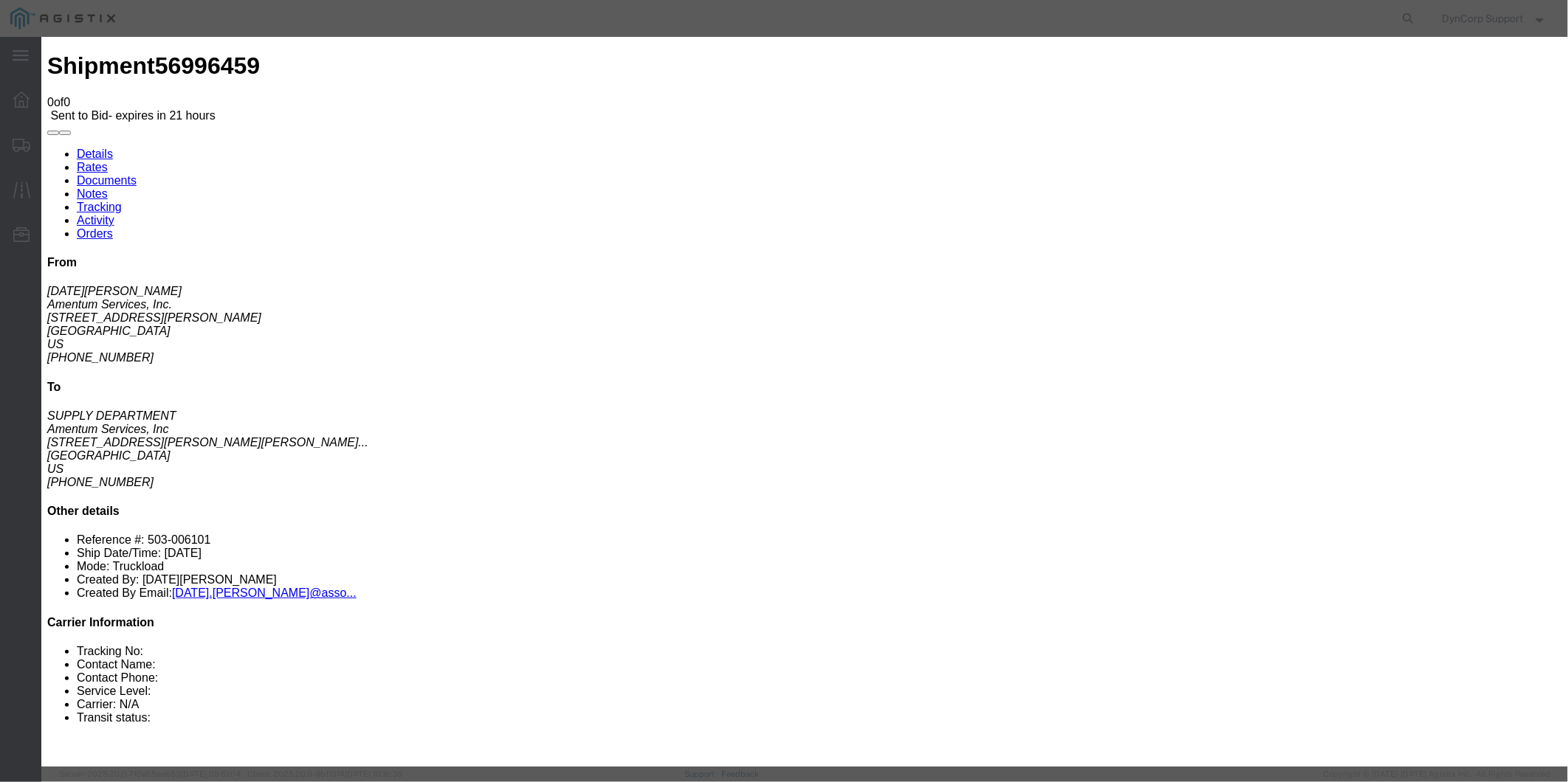
scroll to position [77, 0]
click input "number"
type input "1900"
click select "Select Crane Worldwide [PERSON_NAME] International"
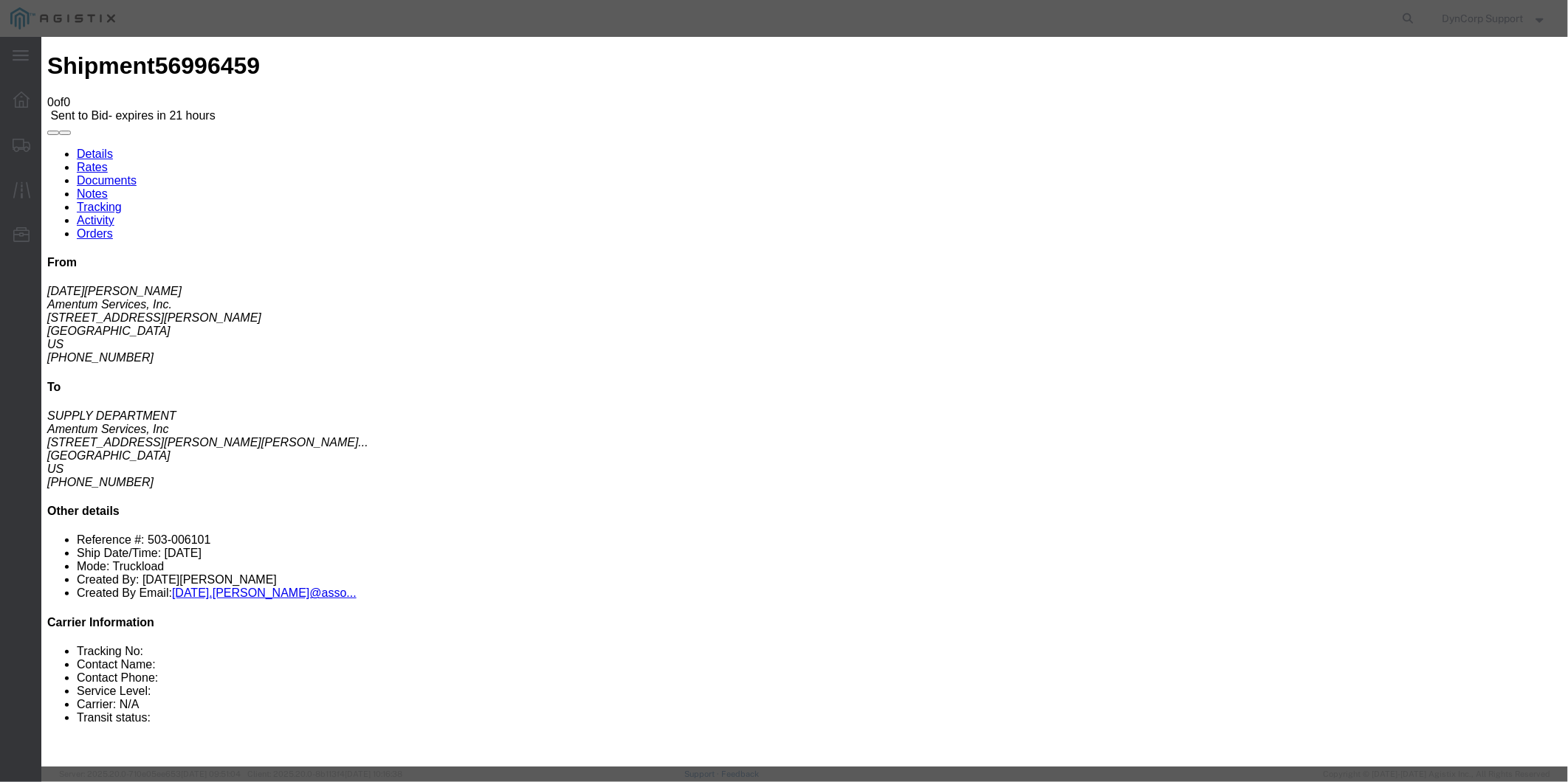
select select "141"
click select "Select Crane Worldwide [PERSON_NAME] International"
click input "text"
type input "56996459"
click td "Truckload Freight Quote Terms v2025-0207"
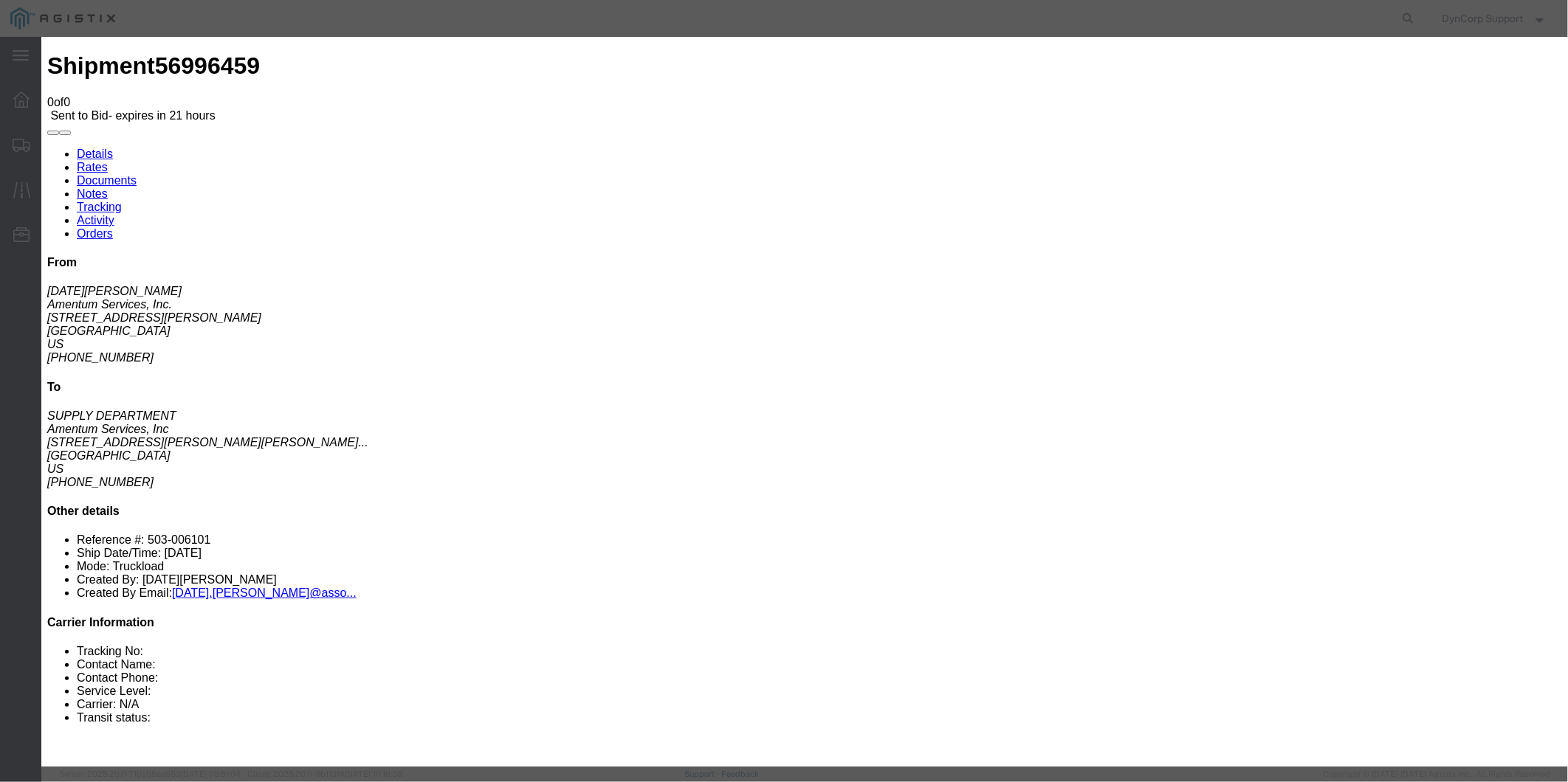
click select "Select 2 Day AM Service 2 Day PM 2 Day Service 3 - 5 Day 3 Day PM 3 Day Service…"
select select "1171"
click select "Select 2 Day AM Service 2 Day PM 2 Day Service 3 - 5 Day 3 Day PM 3 Day Service…"
click button "Submit"
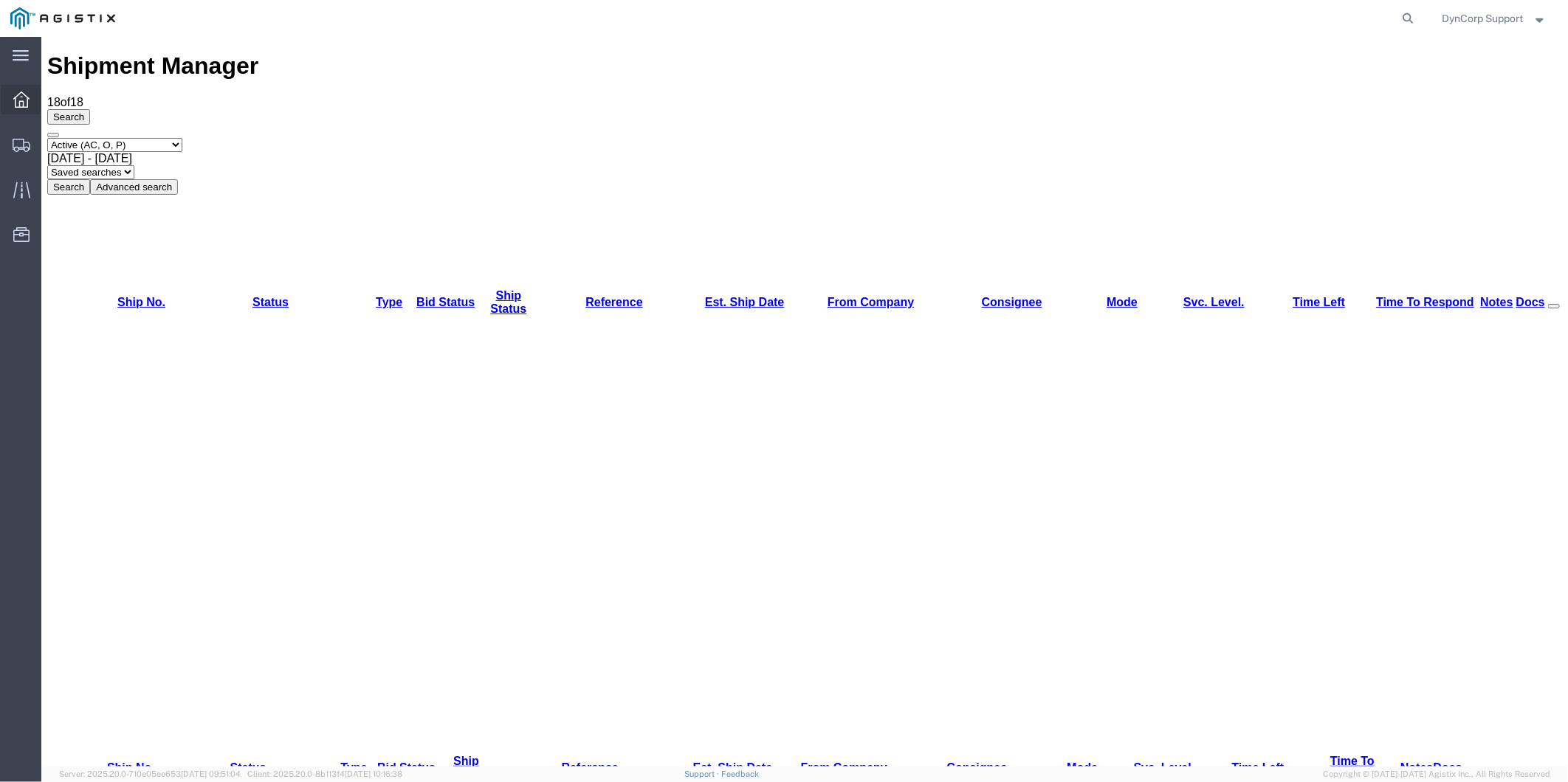
click at [23, 105] on icon at bounding box center [21, 99] width 16 height 16
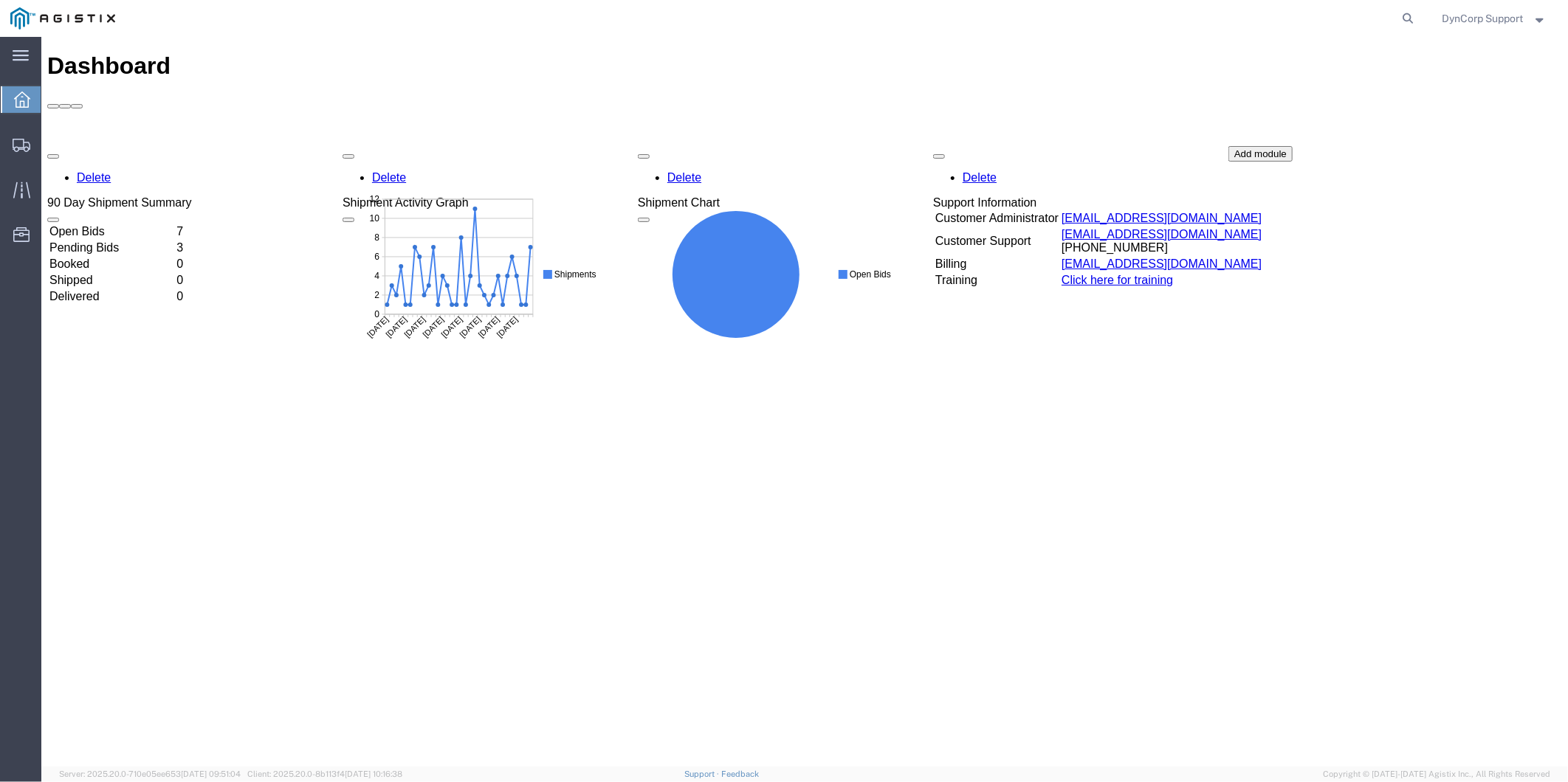
click at [108, 223] on td "Open Bids" at bounding box center [111, 231] width 125 height 15
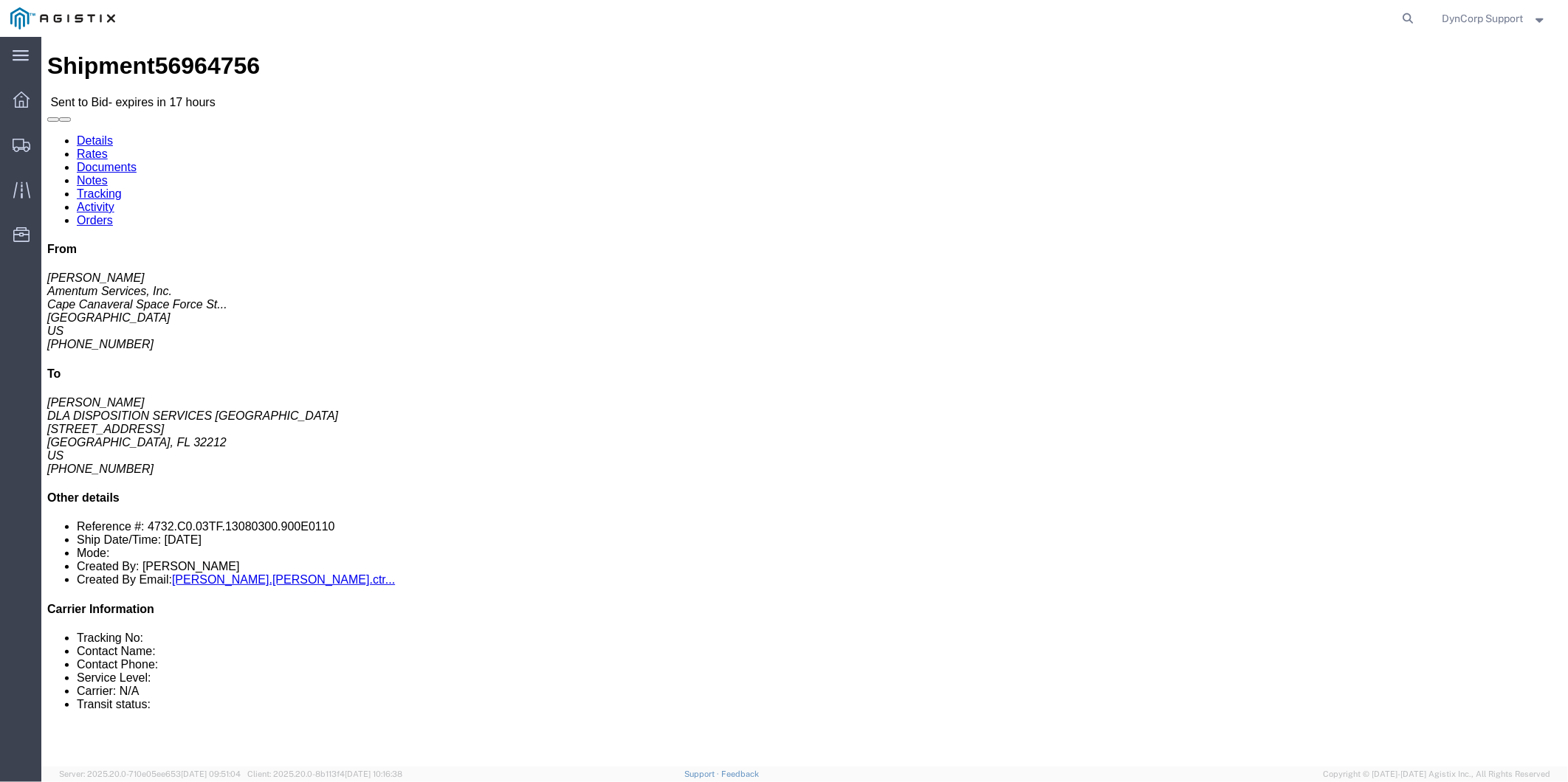
drag, startPoint x: 70, startPoint y: 283, endPoint x: 501, endPoint y: 301, distance: 431.4
click div "Leg 1 -"
click link "Enter / Modify Bid"
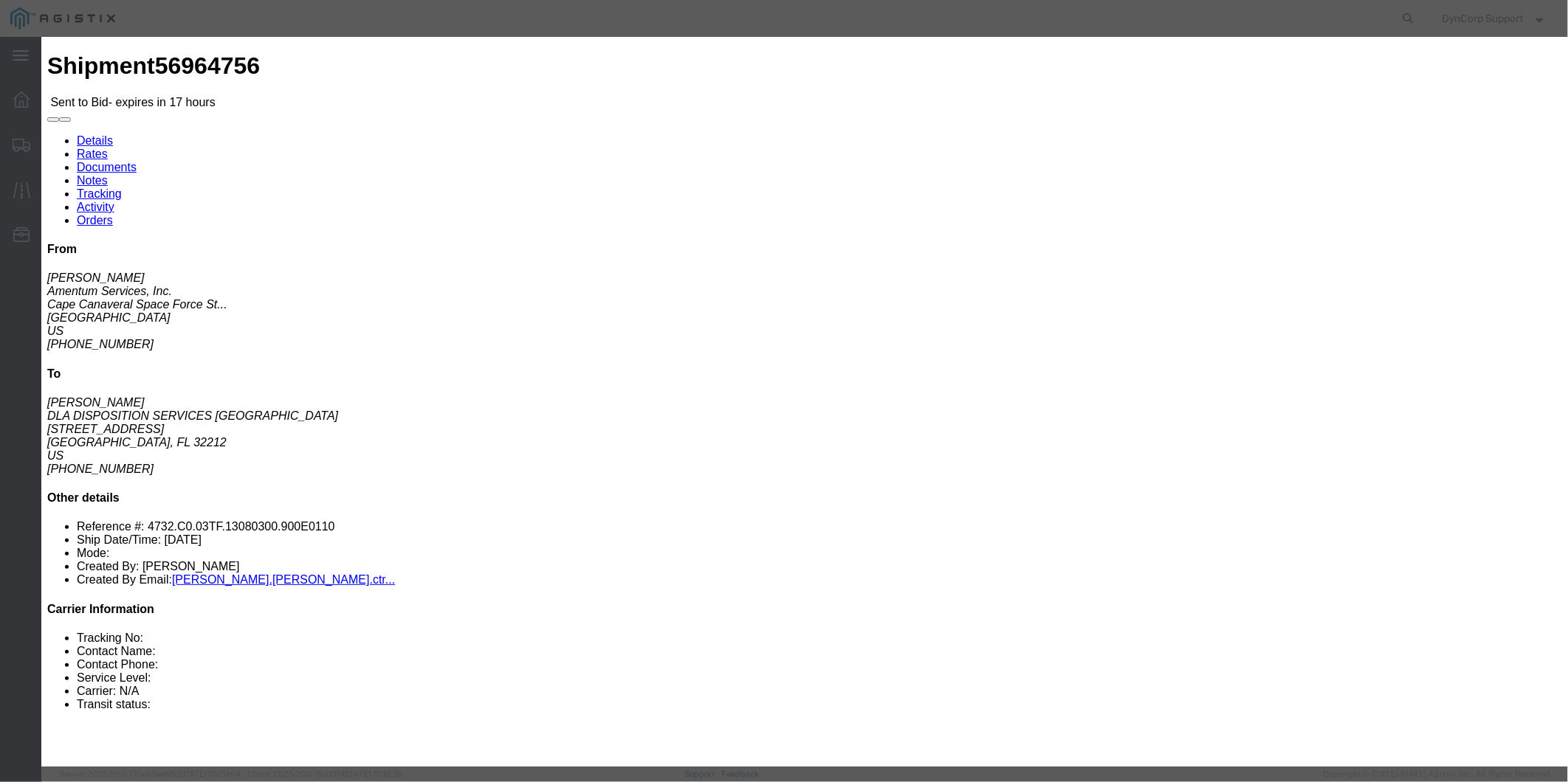
click textarea
paste textarea "40’ non-air ride flatbed with ramps"
click textarea "40’ non-air ride flatbed with ramps"
type textarea "2 40’ non-air ride flatbed with ramps"
click input "number"
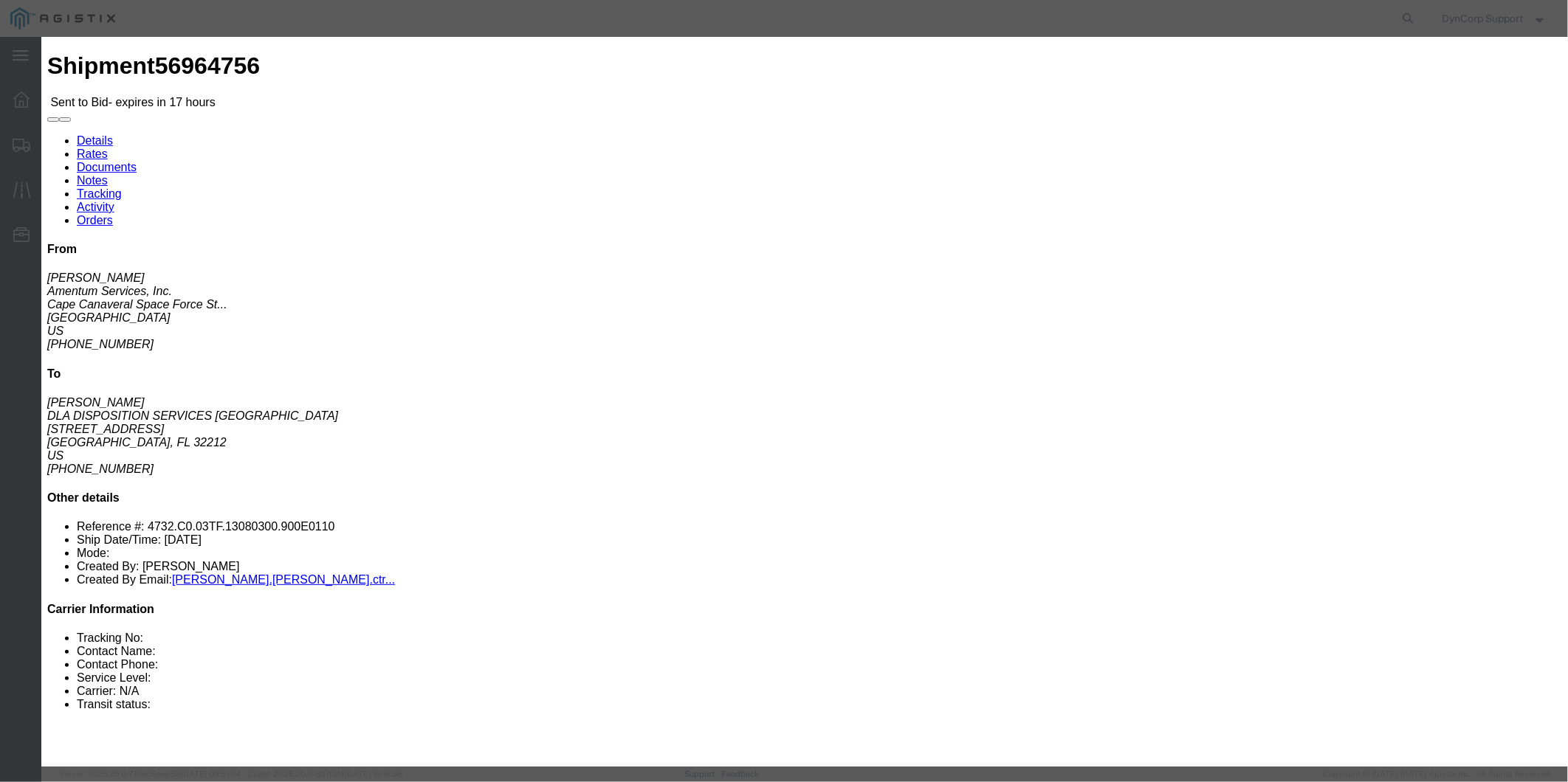
type input "1800"
click select "Select Crane Worldwide [PERSON_NAME] International"
select select "141"
click select "Select Crane Worldwide [PERSON_NAME] International"
click select "Select 2 Day AM Service 2 Day PM 2 Day Service 3 - 5 Day 3 Day PM 3 Day Service…"
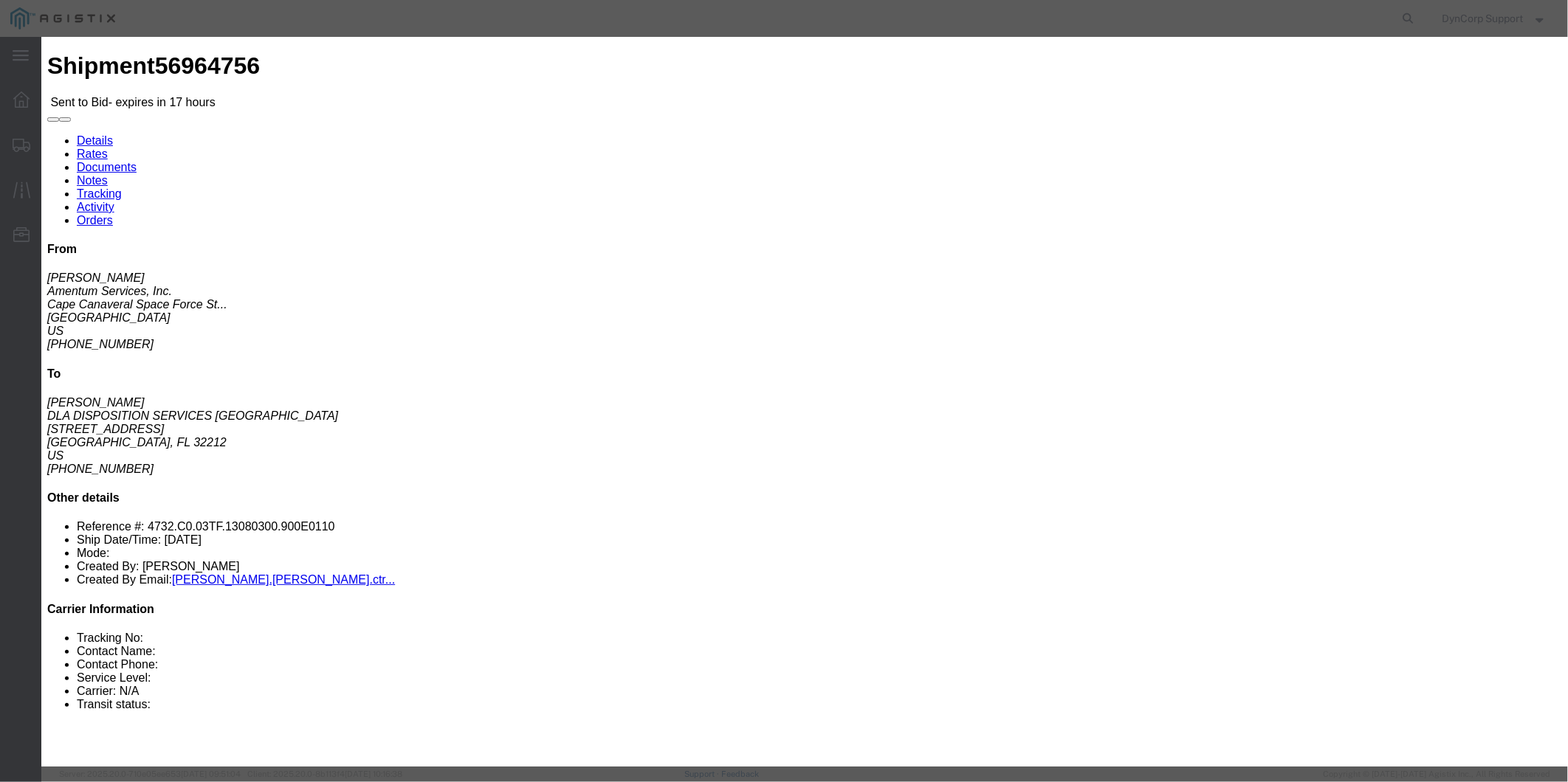
select select "1171"
click select "Select 2 Day AM Service 2 Day PM 2 Day Service 3 - 5 Day 3 Day PM 3 Day Service…"
click input "text"
type input "56964756"
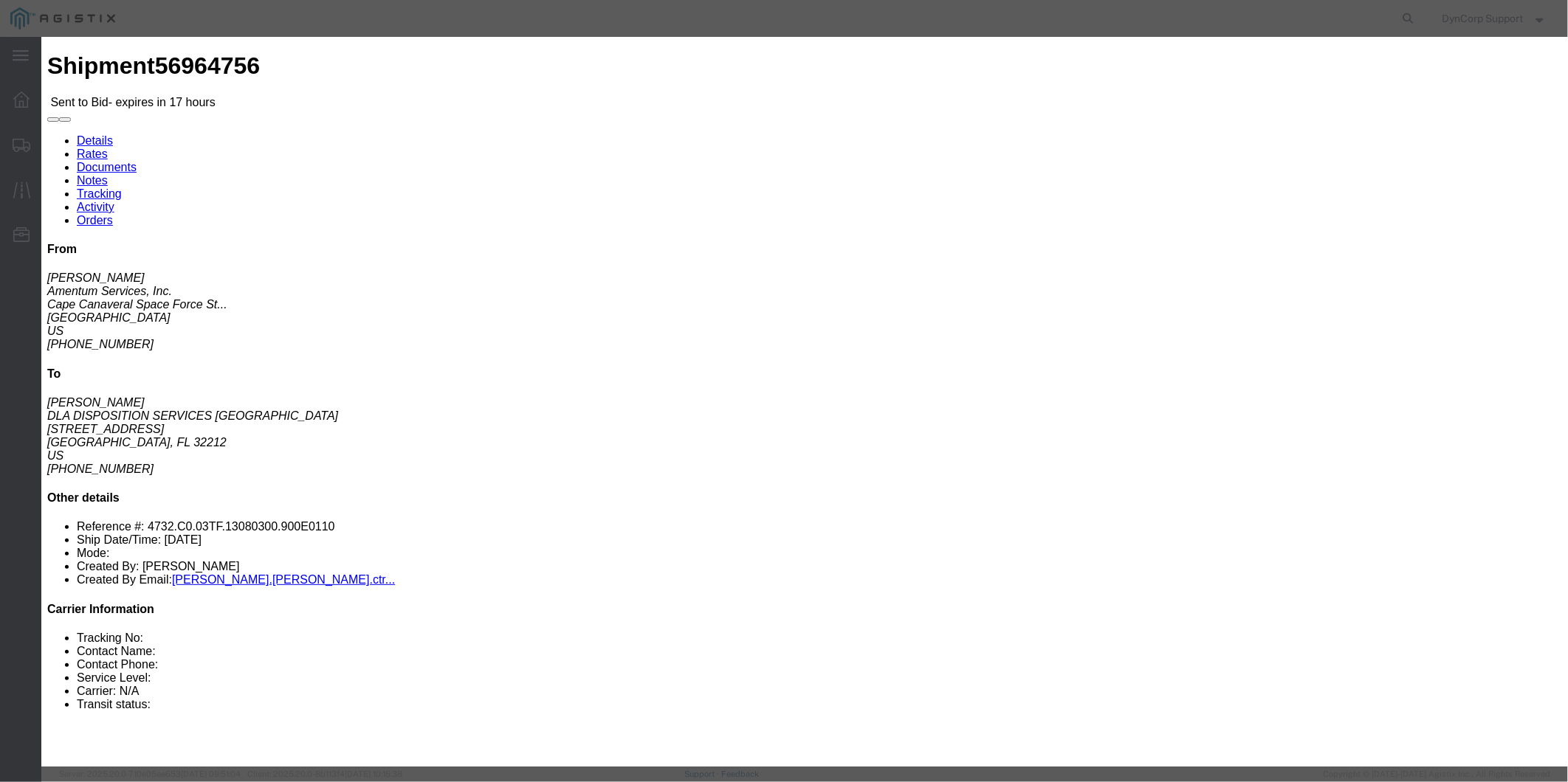
click button "Submit"
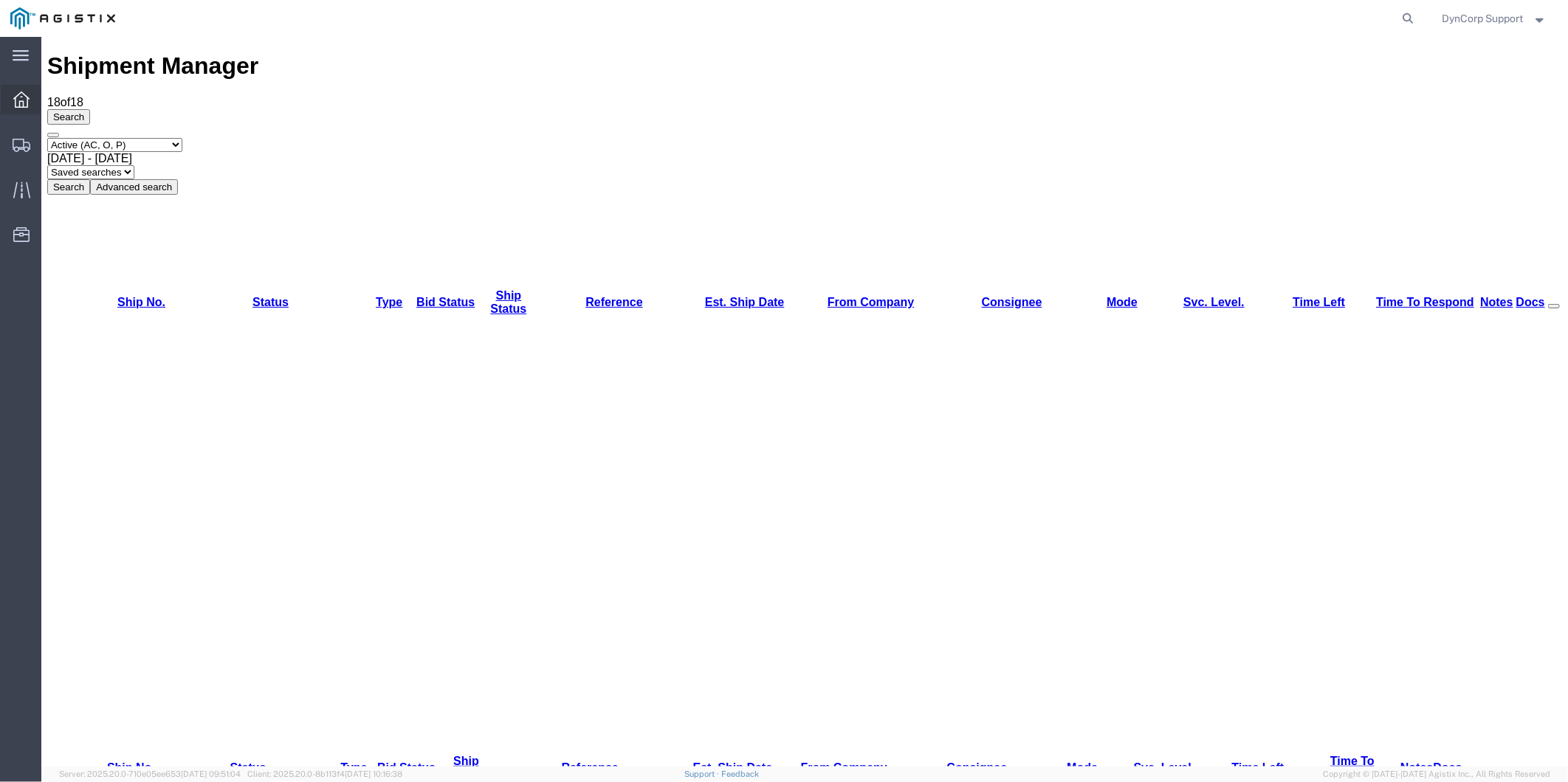
click at [31, 89] on div at bounding box center [22, 99] width 42 height 29
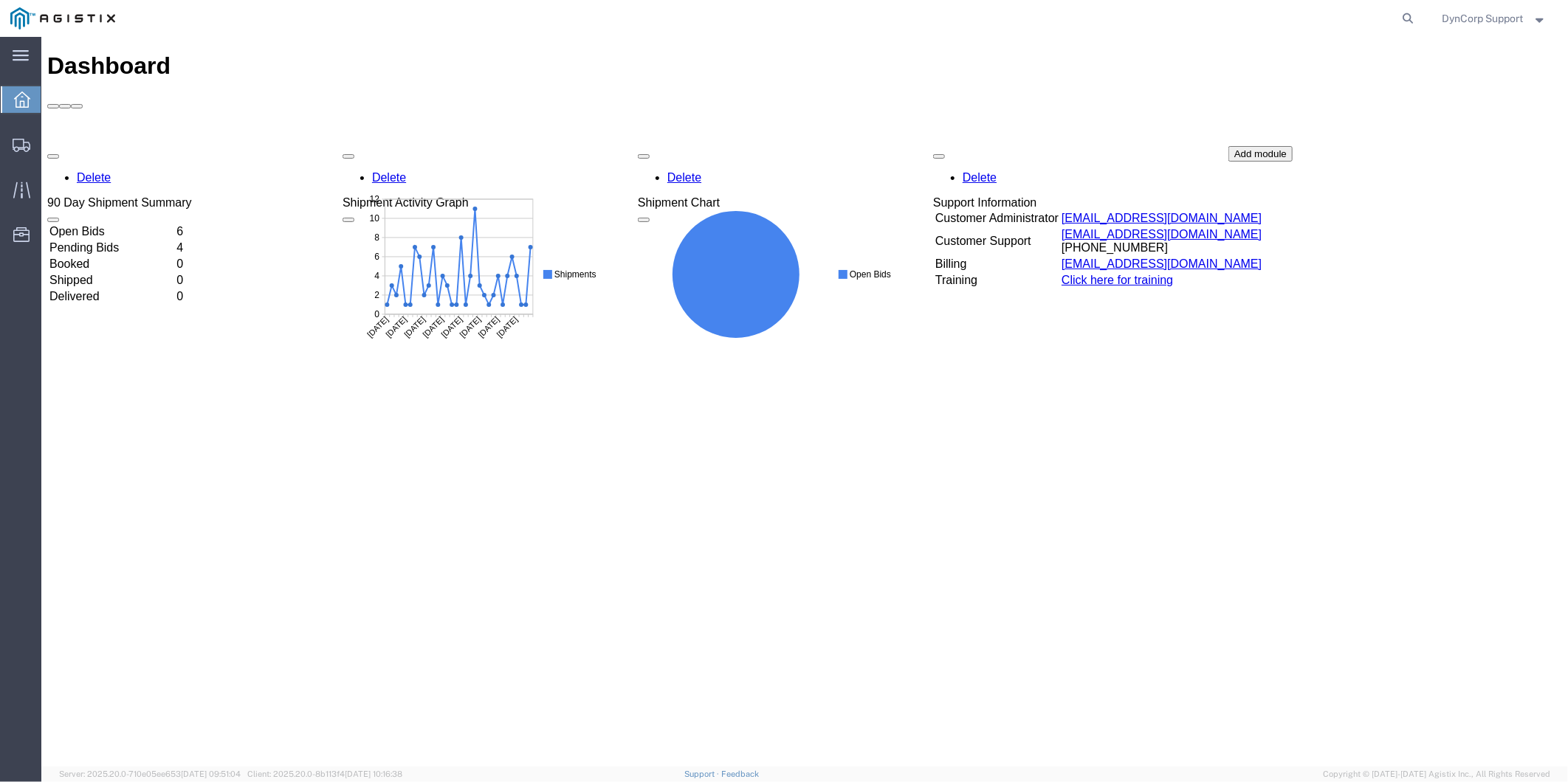
click at [99, 223] on td "Open Bids" at bounding box center [111, 231] width 125 height 15
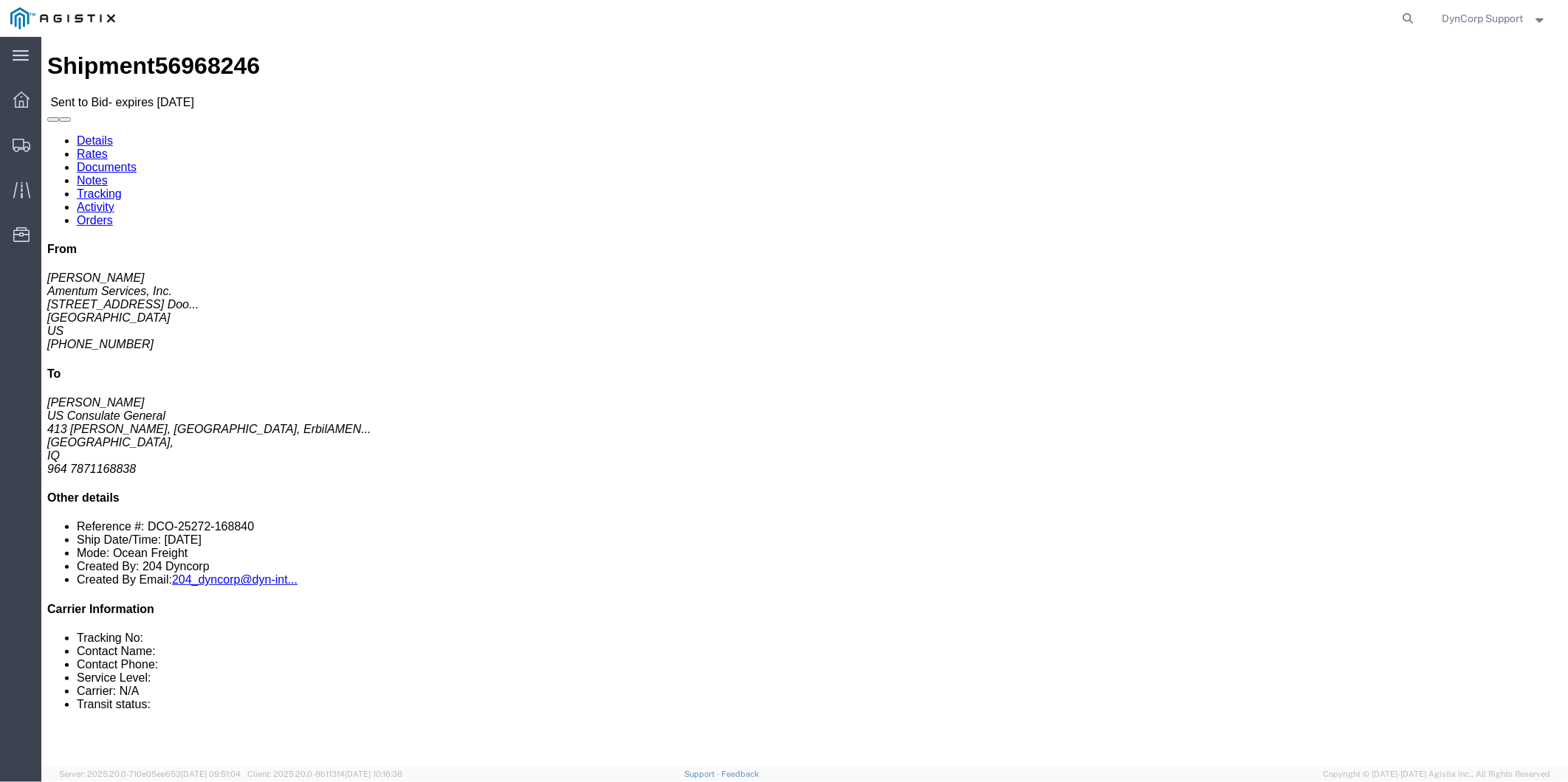
click div "Leg 1 - Ocean Freight Vehicle 1: Flat Rack (40 Feet) Number of containers: 1 Co…"
click address "Amentum Services, Inc. ([PERSON_NAME]) QCC-[US_STATE] [STREET_ADDRESS][PERSON_N…"
drag, startPoint x: 95, startPoint y: 20, endPoint x: 178, endPoint y: 19, distance: 83.0
click div "Shipment 56968246 Sent to Bid - expires [DATE]"
click div "Leg 1 - Ocean Freight Vehicle 1: Flat Rack (40 Feet) Number of containers: 1 Co…"
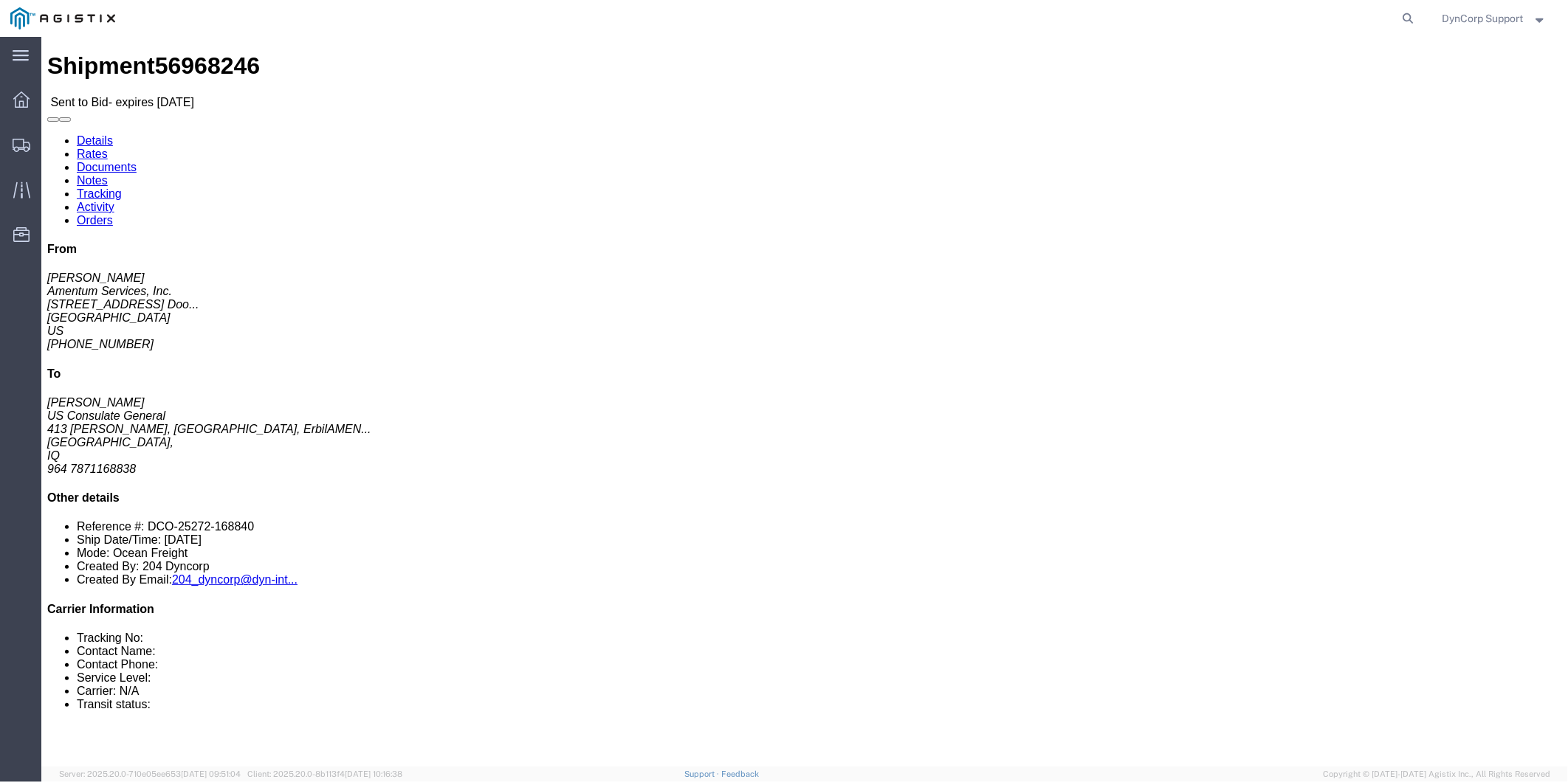
click button "button"
click link "Documents"
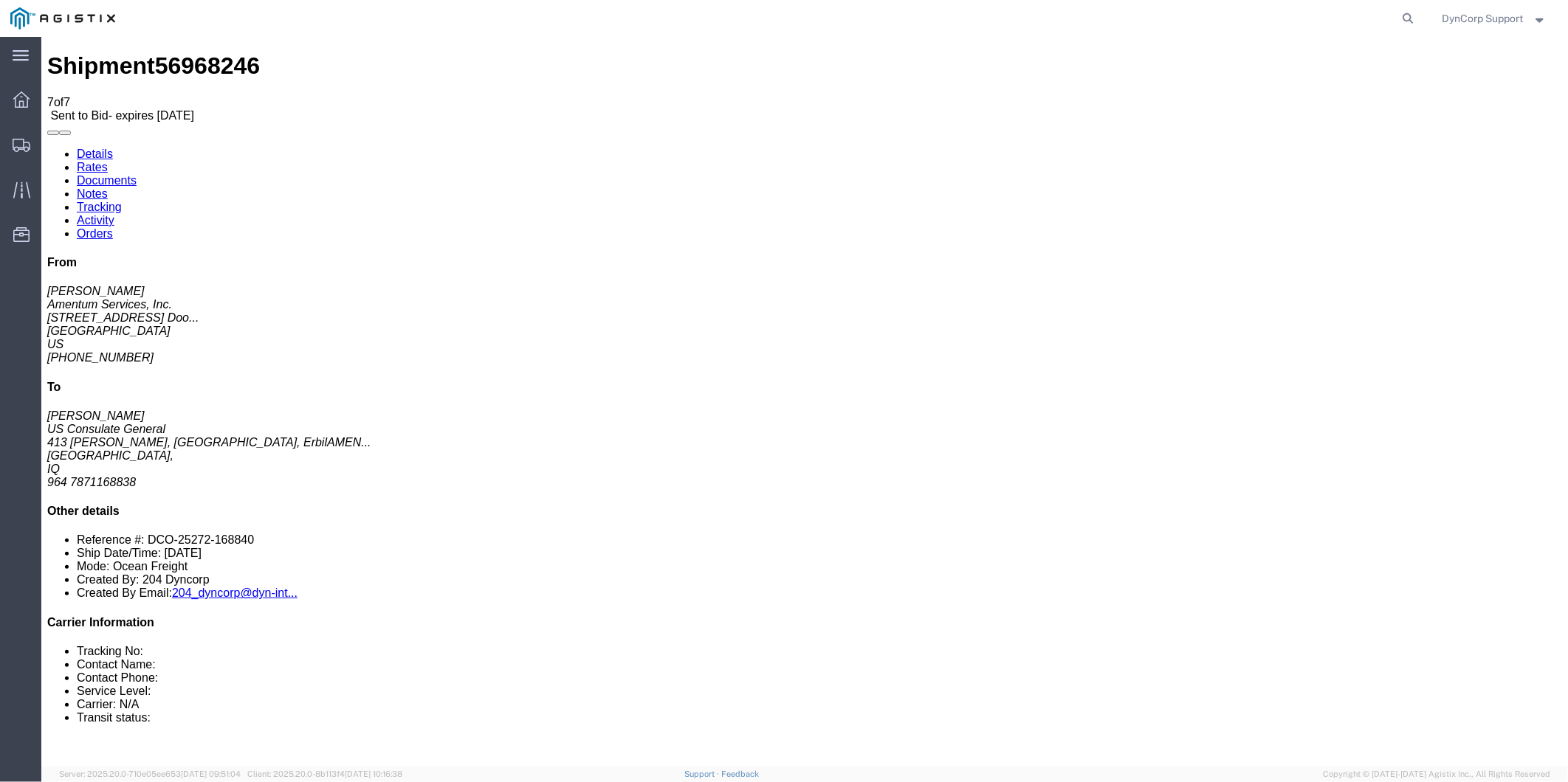
click at [23, 97] on icon at bounding box center [21, 99] width 16 height 16
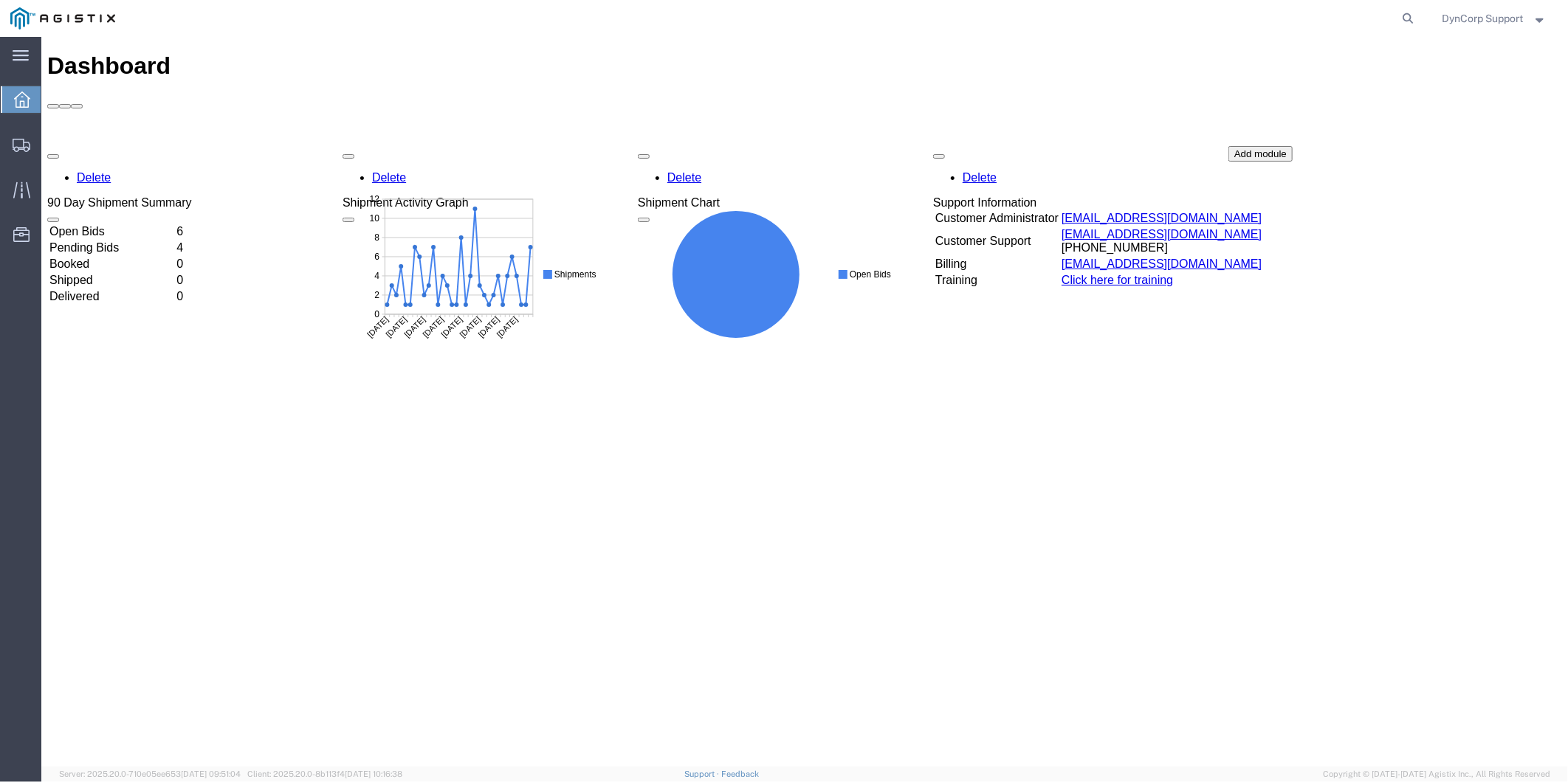
click at [113, 223] on td "Open Bids" at bounding box center [111, 231] width 125 height 15
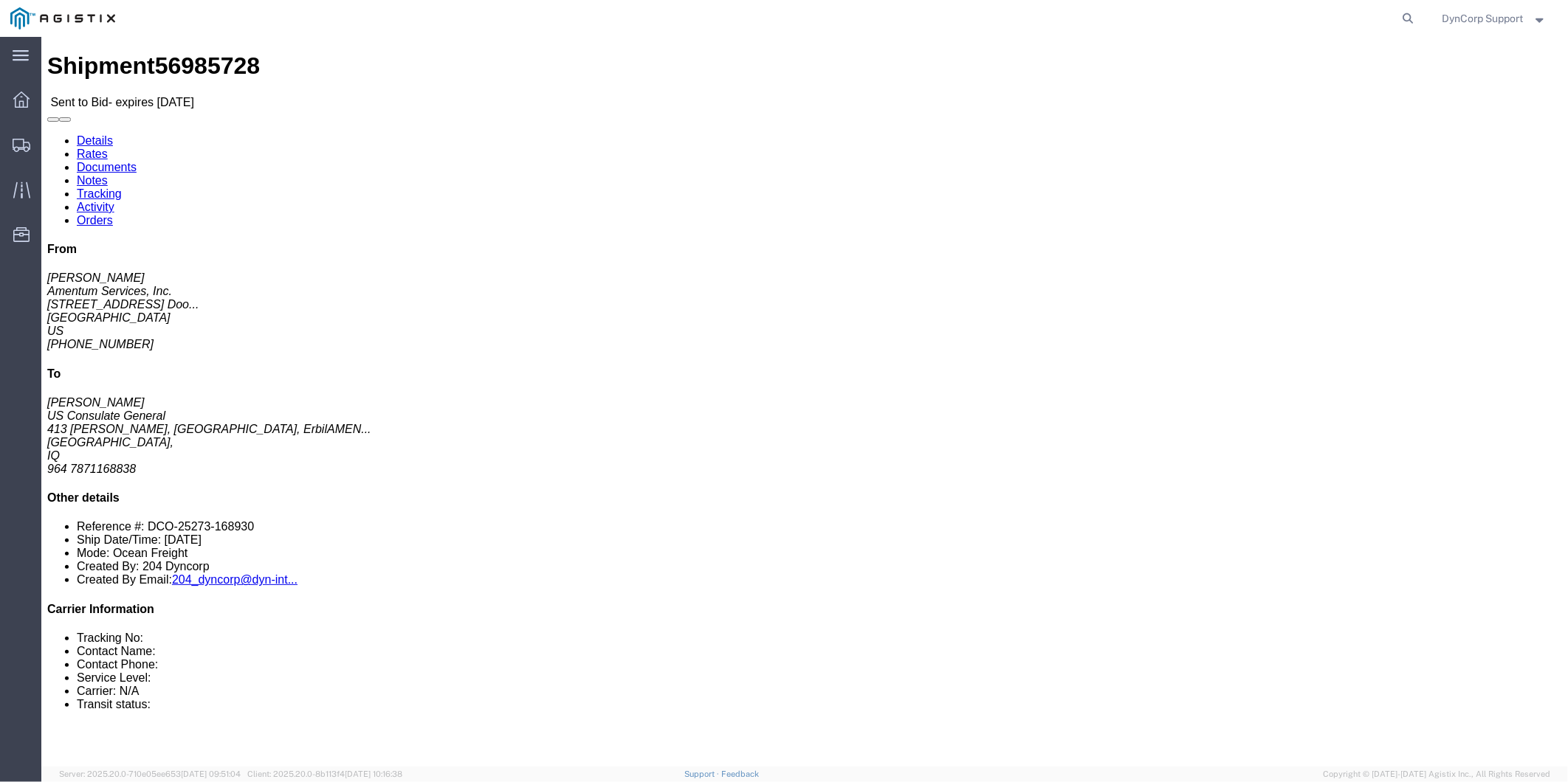
click button "button"
drag, startPoint x: 178, startPoint y: 21, endPoint x: 107, endPoint y: 33, distance: 72.0
click div "Shipment 56985728 Sent to Bid - expires [DATE]"
click span "56985728"
drag, startPoint x: 102, startPoint y: 18, endPoint x: 176, endPoint y: 99, distance: 109.7
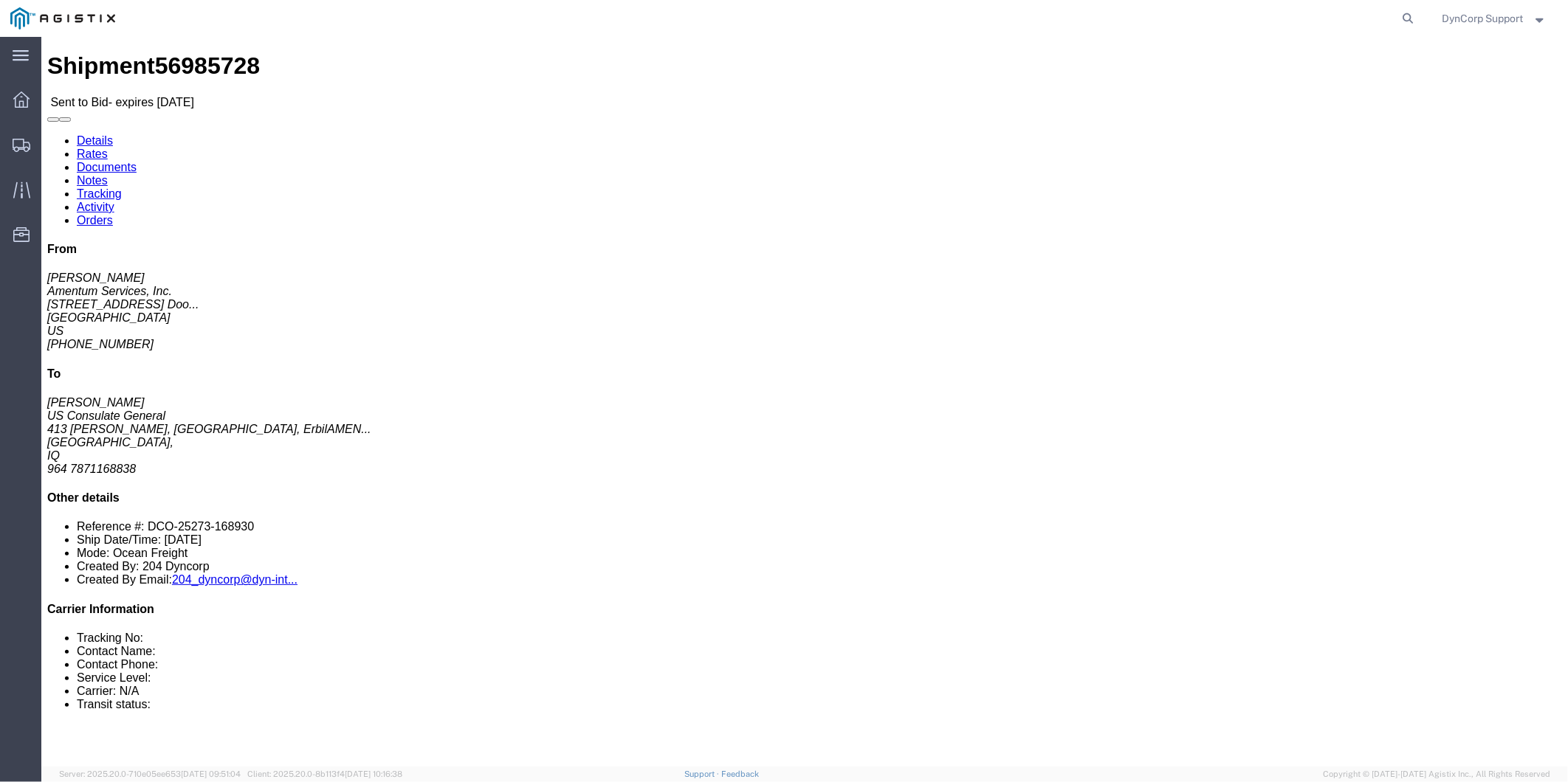
click h2 "Shipment Detail"
drag, startPoint x: 99, startPoint y: 23, endPoint x: 178, endPoint y: 33, distance: 79.6
click div "Shipment 56985728 Sent to Bid - expires [DATE]"
drag, startPoint x: 175, startPoint y: 31, endPoint x: 151, endPoint y: 13, distance: 30.0
click link "Documents"
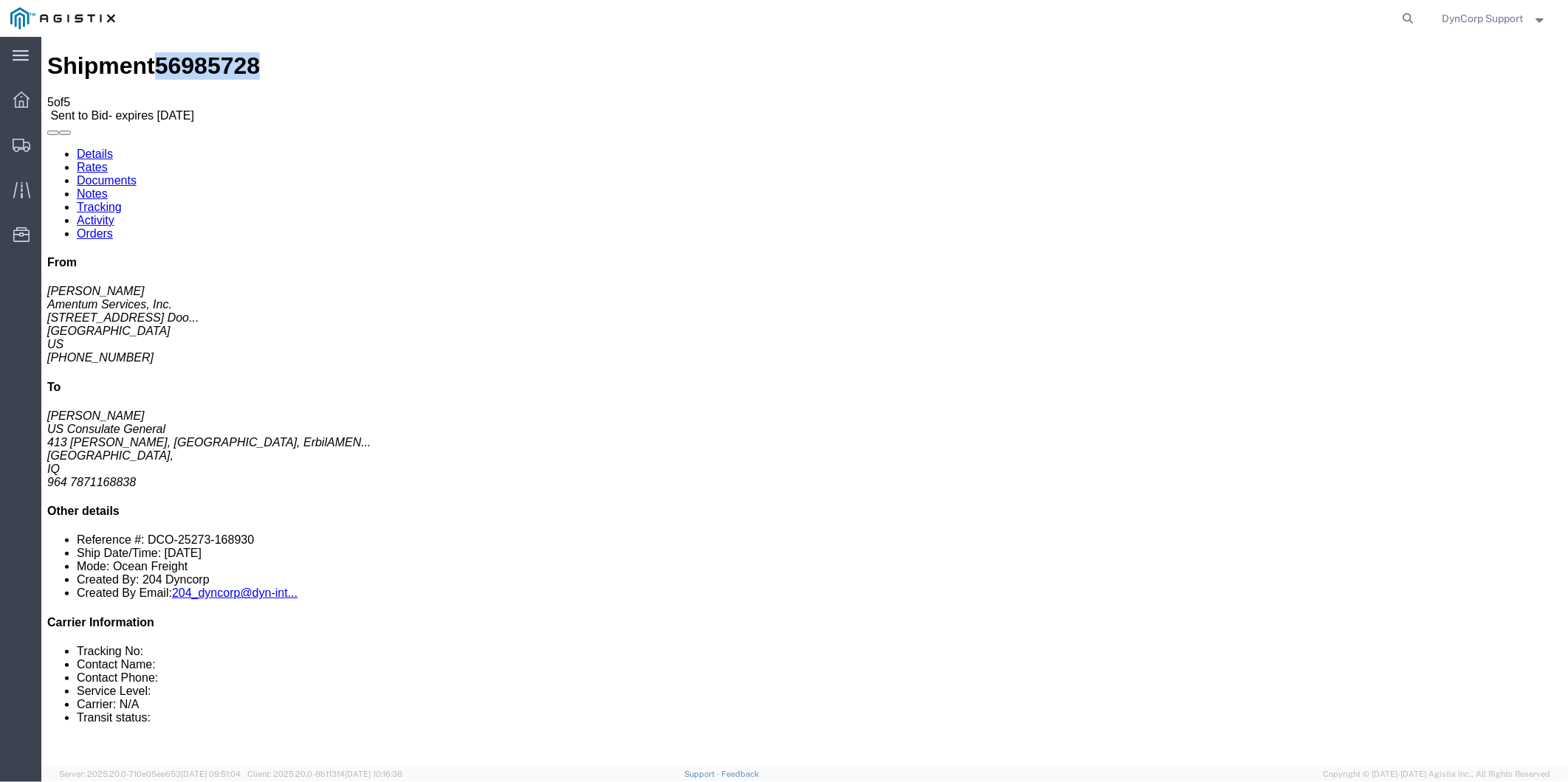
click at [23, 93] on icon at bounding box center [21, 99] width 16 height 16
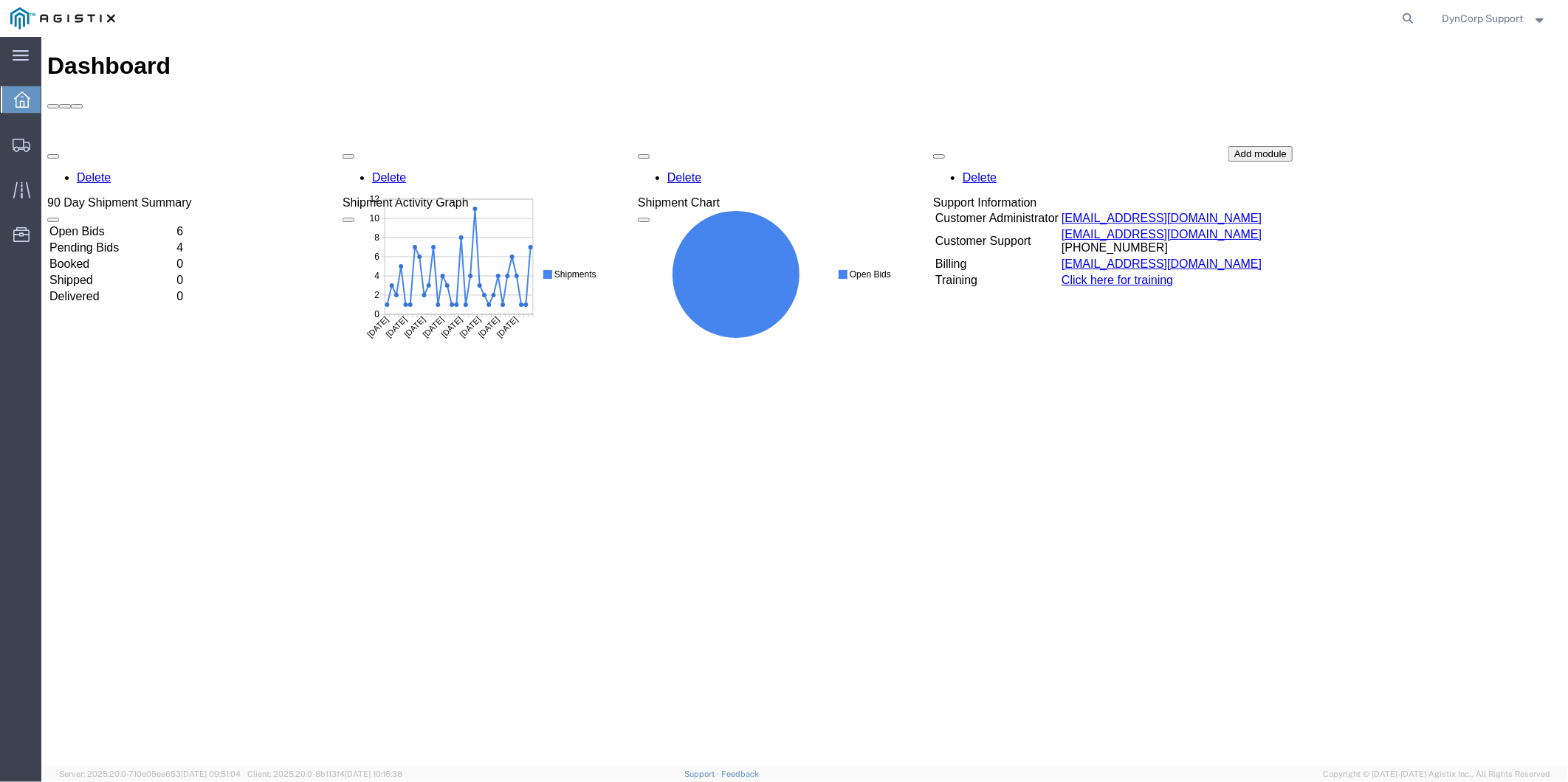
click at [99, 223] on td "Open Bids" at bounding box center [111, 231] width 125 height 15
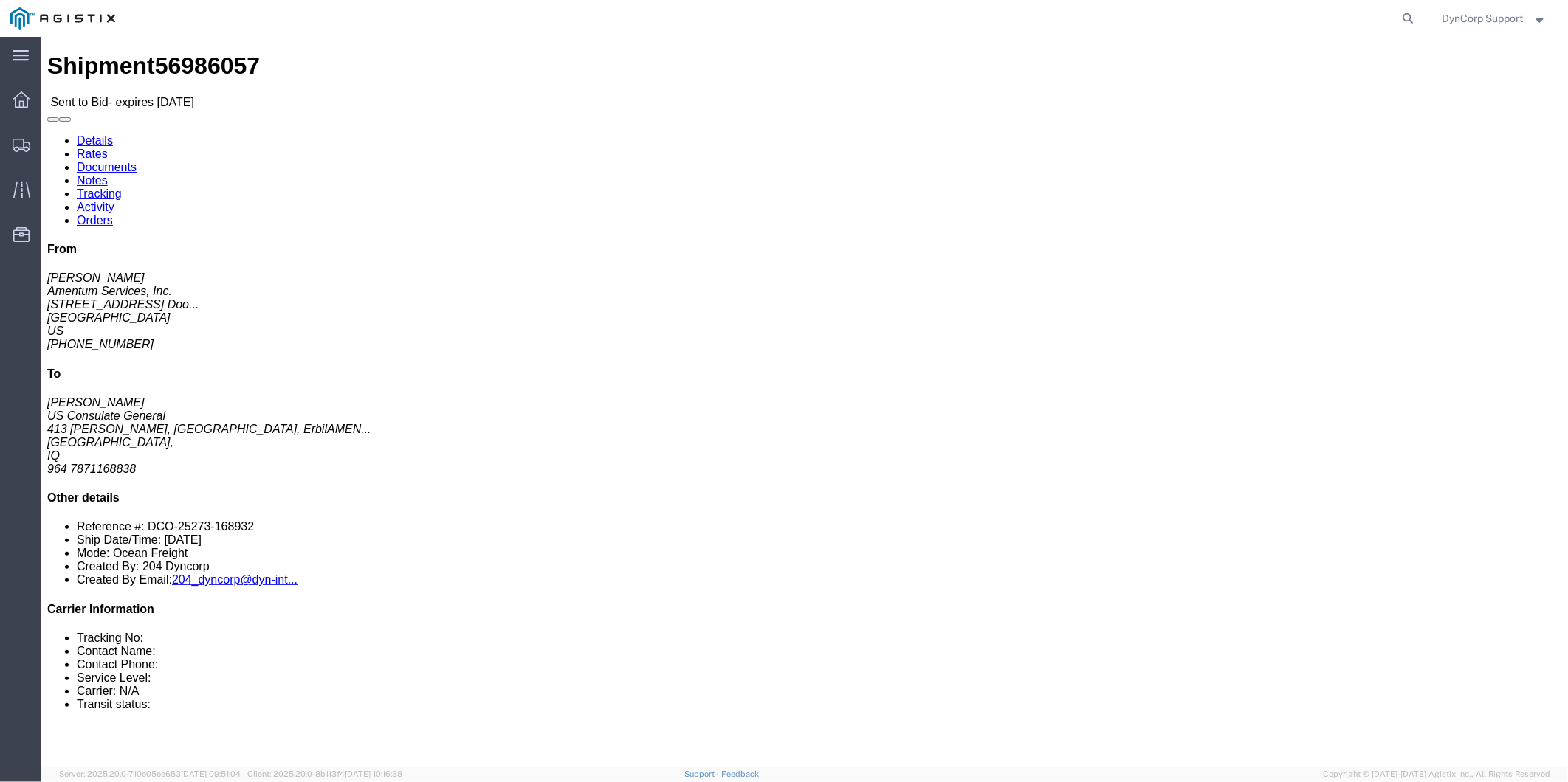
click button "button"
drag, startPoint x: 99, startPoint y: 16, endPoint x: 180, endPoint y: 23, distance: 81.3
click div "Shipment 56986057 Sent to Bid - expires [DATE]"
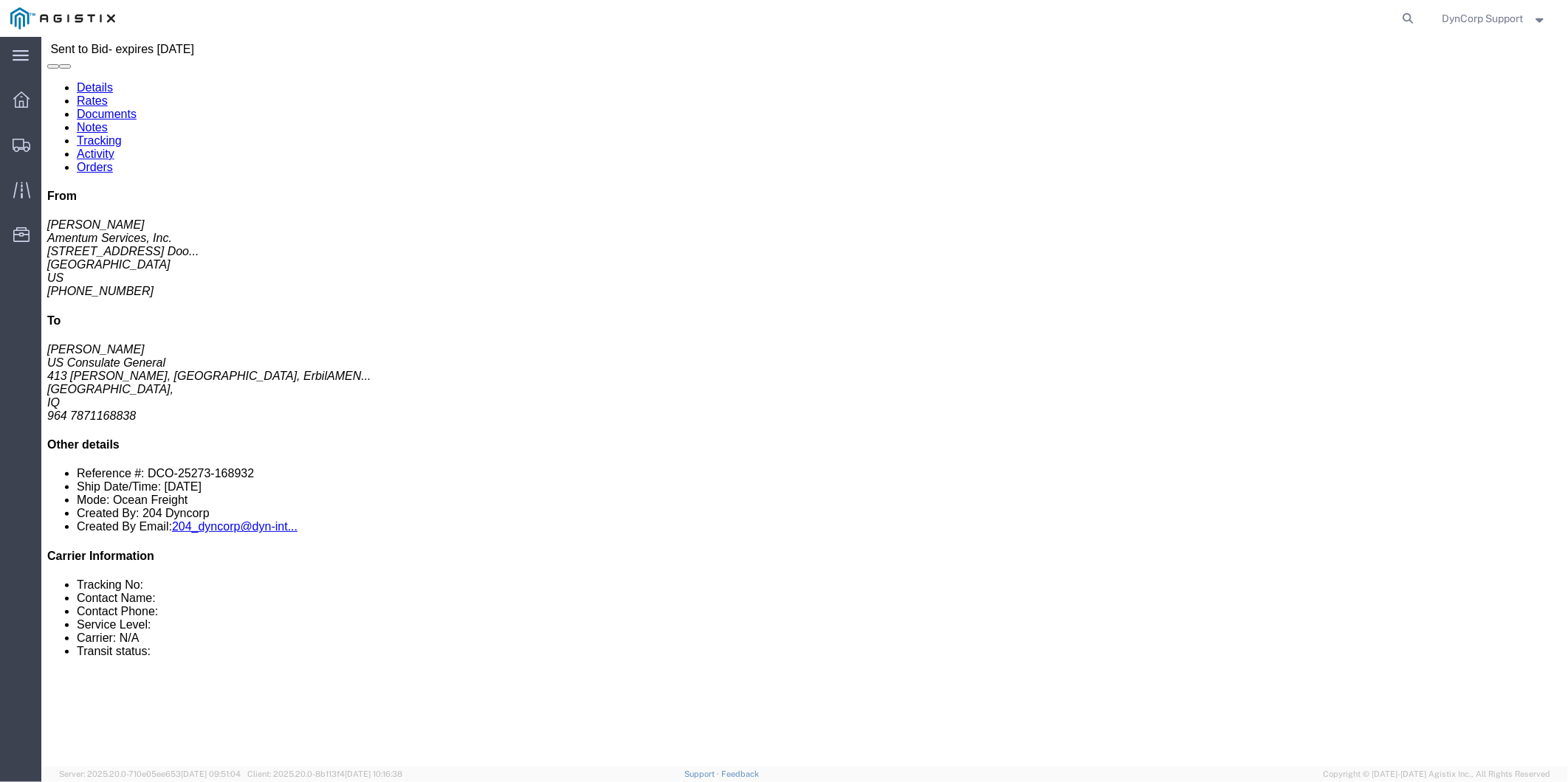
scroll to position [82, 0]
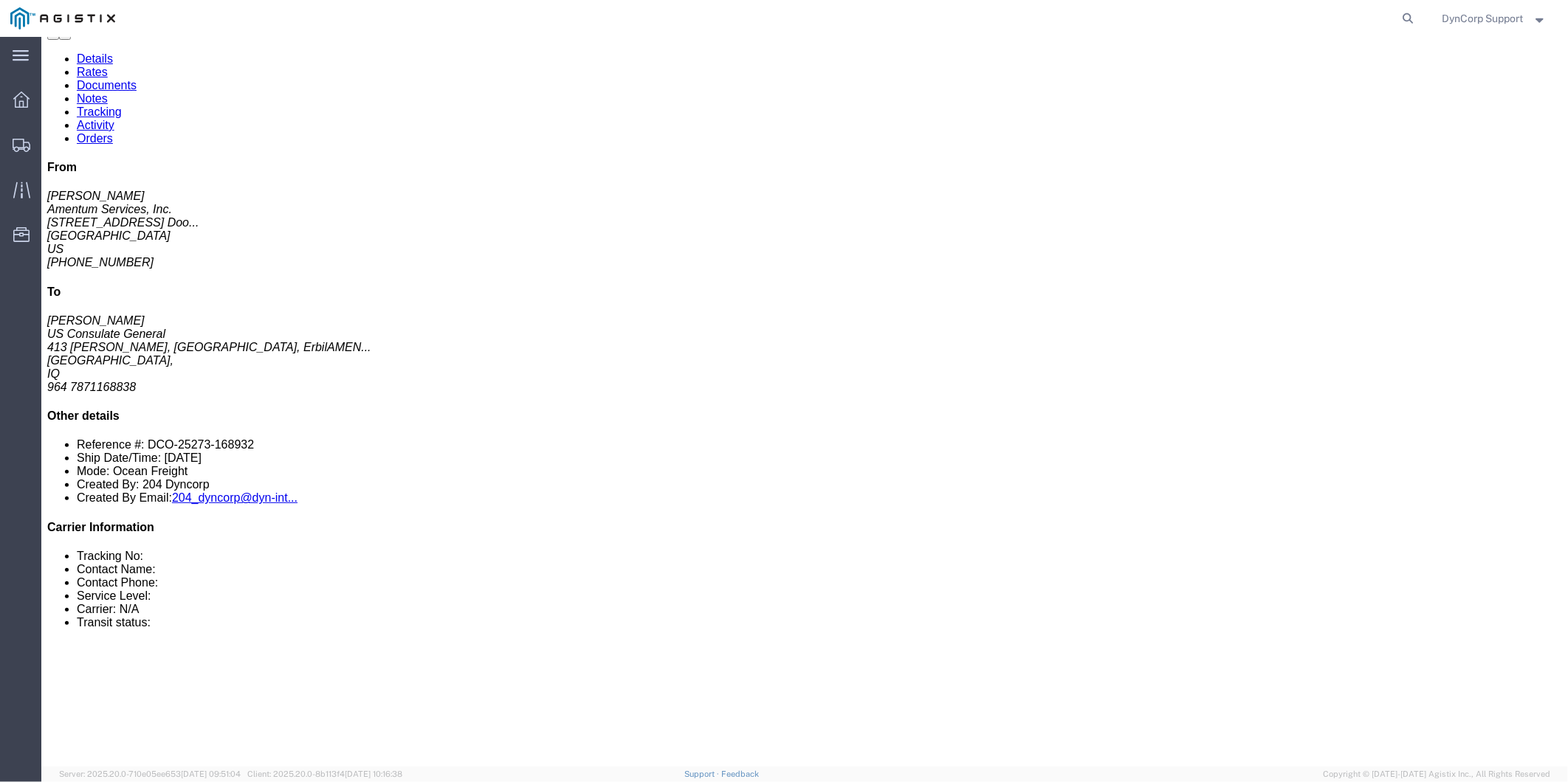
click link "Documents"
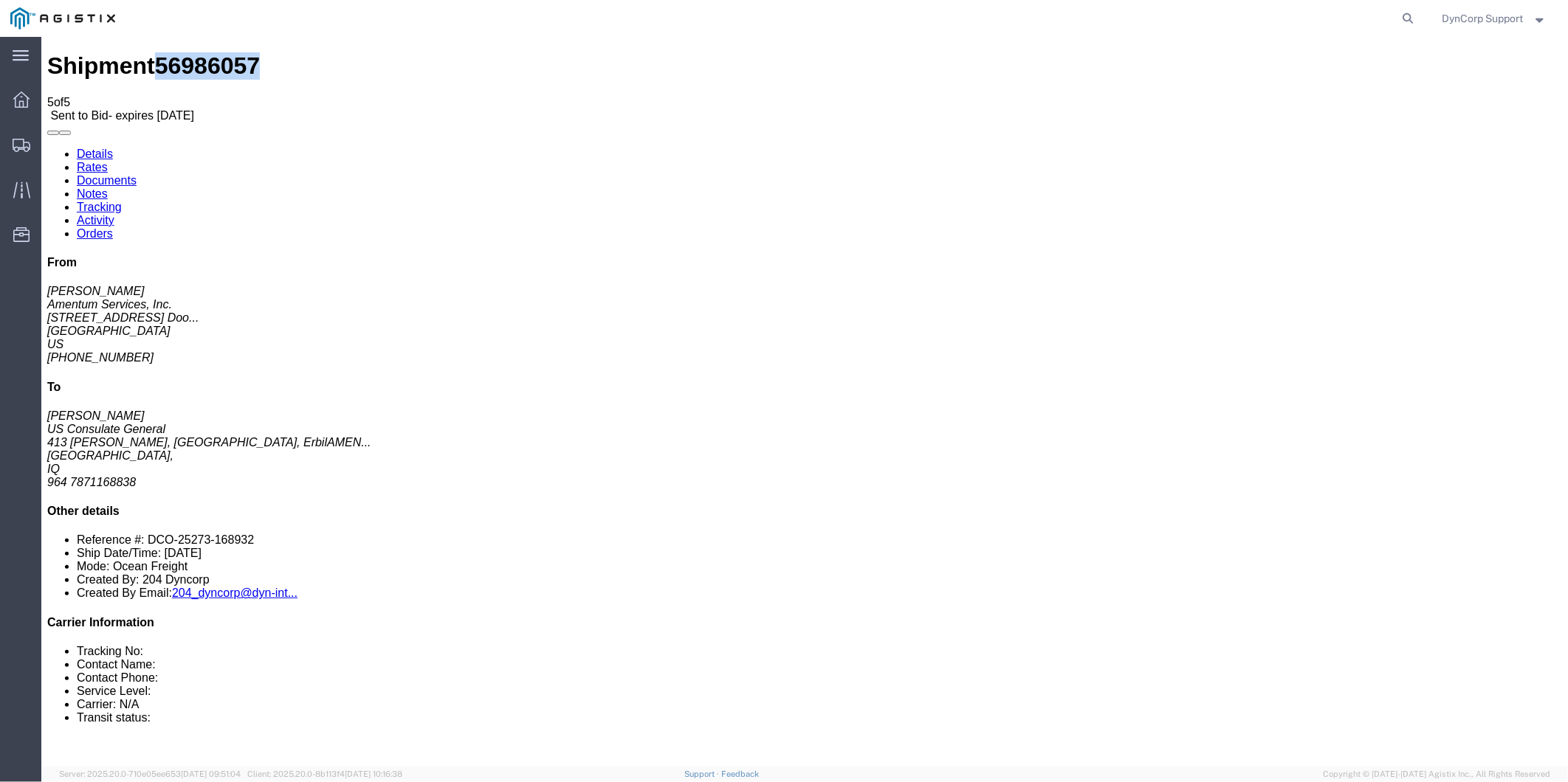
click at [20, 103] on icon at bounding box center [21, 99] width 16 height 16
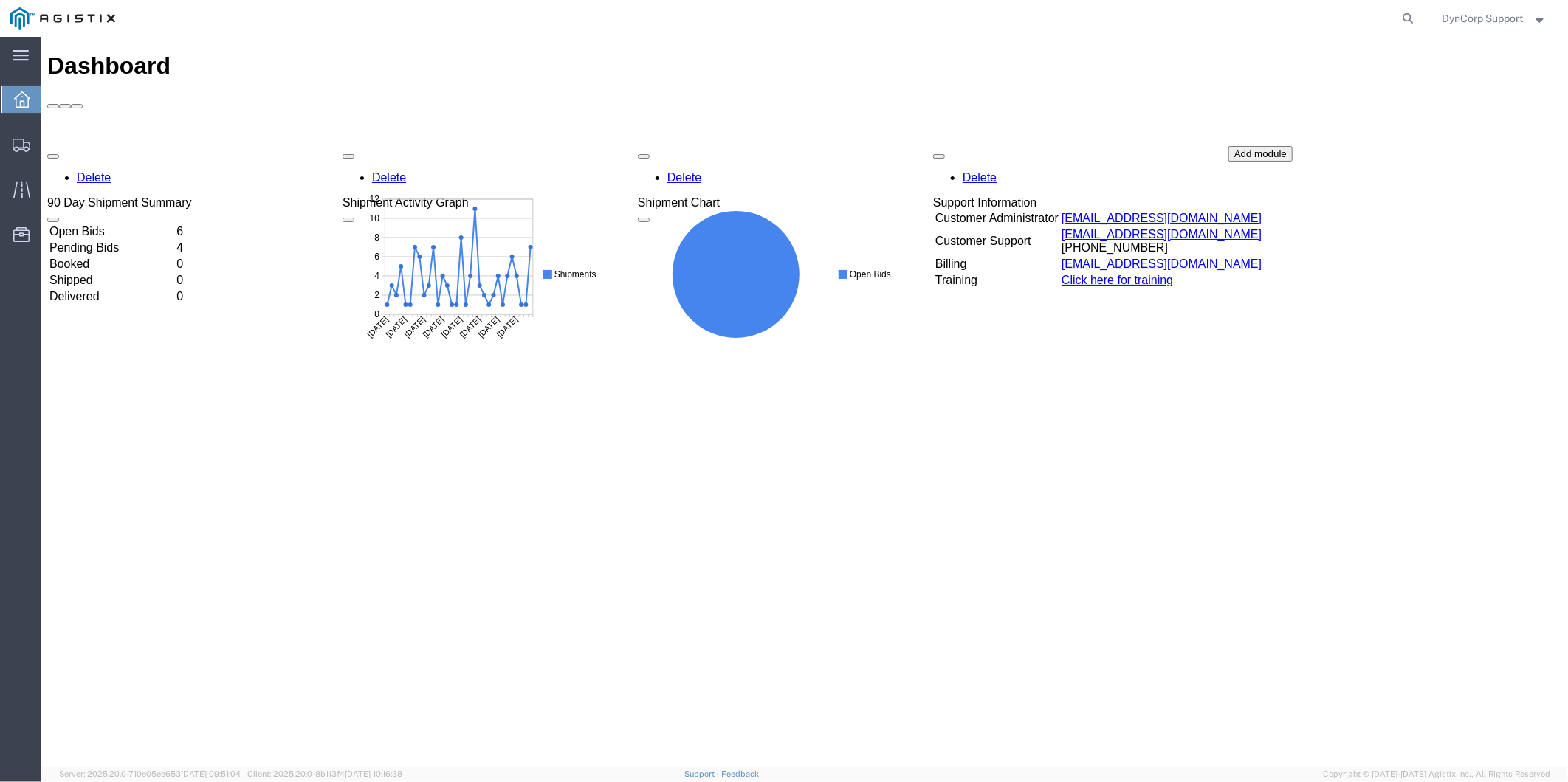
click at [98, 223] on td "Open Bids" at bounding box center [111, 231] width 125 height 15
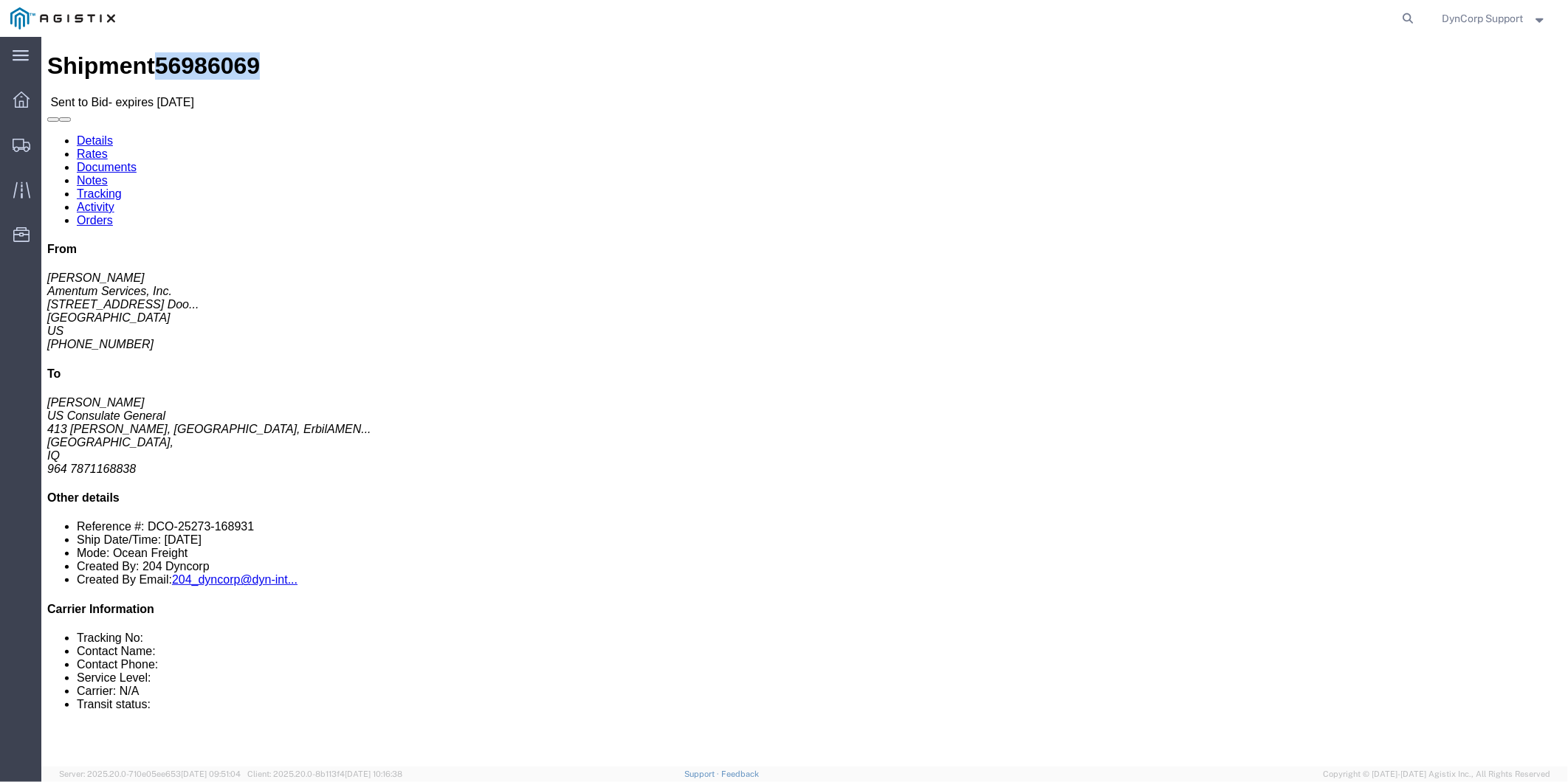
drag, startPoint x: 99, startPoint y: 15, endPoint x: 178, endPoint y: 8, distance: 79.3
click div "Shipment 56986069 Sent to Bid - expires [DATE]"
click button "button"
click link "Documents"
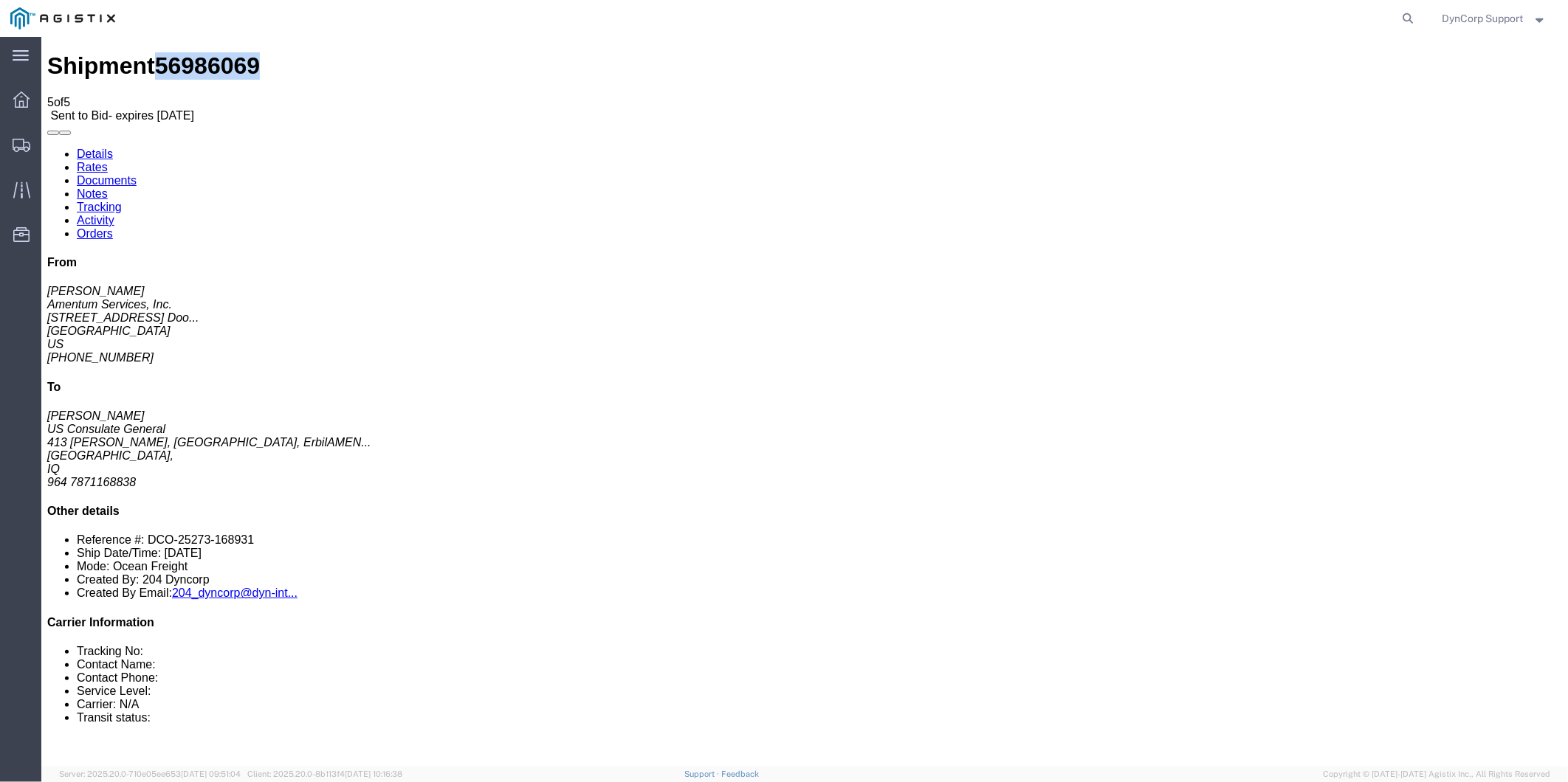
click at [78, 147] on link "Details" at bounding box center [93, 153] width 36 height 13
click link "Documents"
